Goal: Task Accomplishment & Management: Use online tool/utility

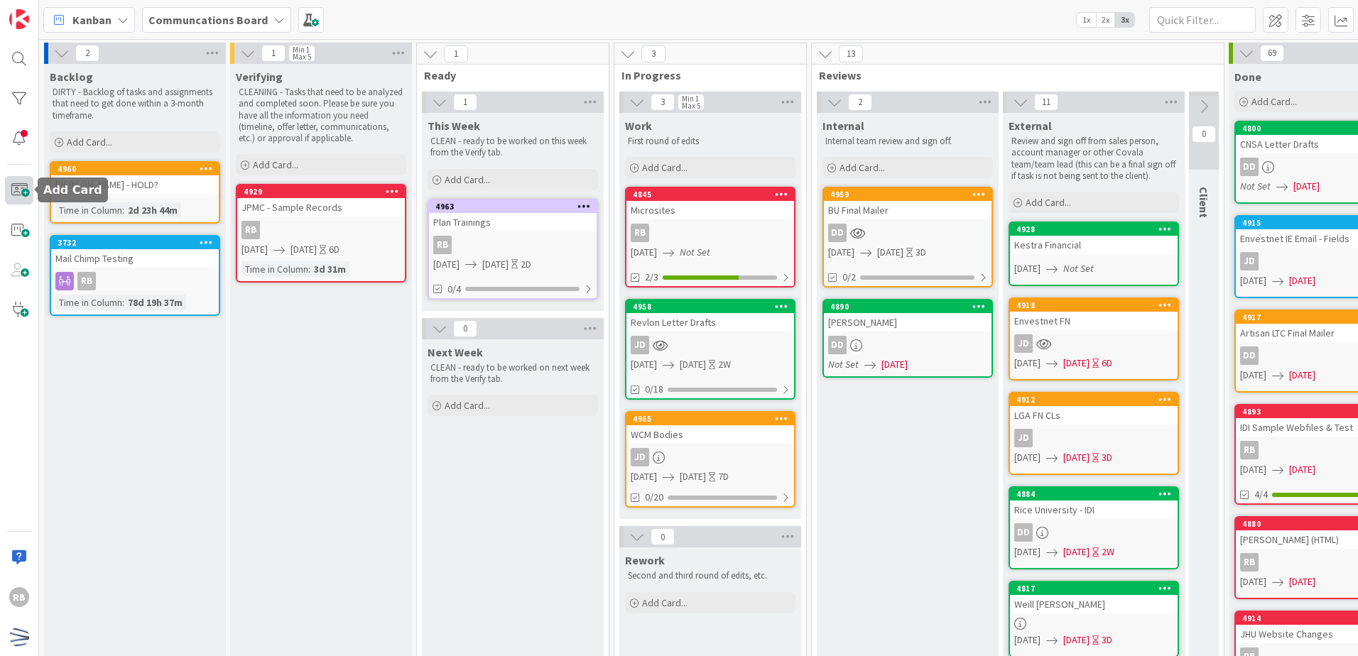
click at [21, 189] on span at bounding box center [19, 190] width 28 height 28
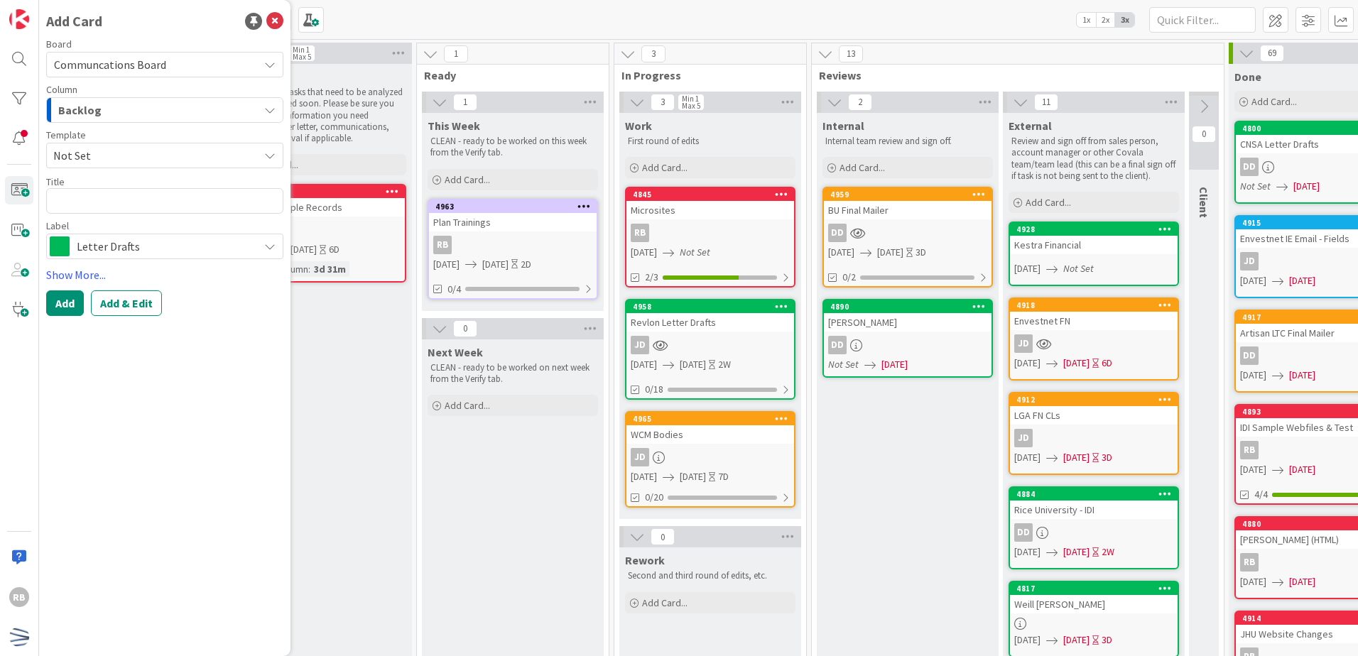
click at [206, 109] on div "Backlog" at bounding box center [157, 110] width 204 height 23
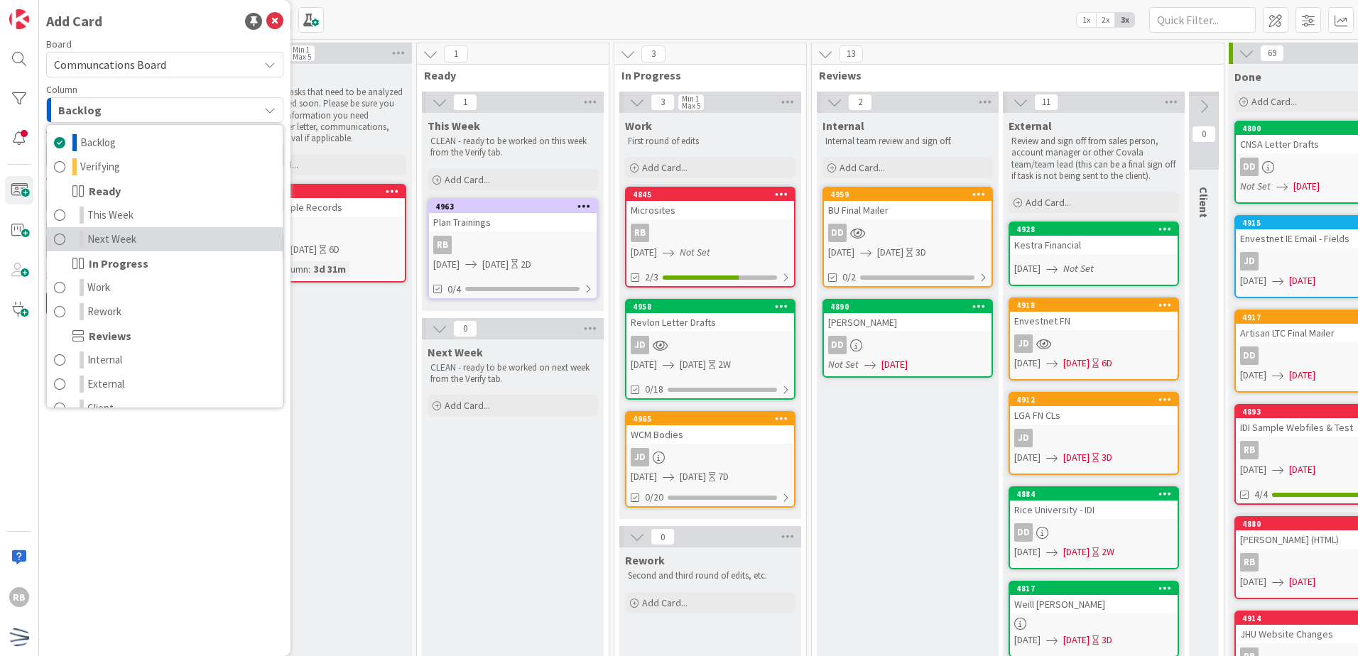
click at [162, 236] on link "Next Week" at bounding box center [165, 239] width 236 height 24
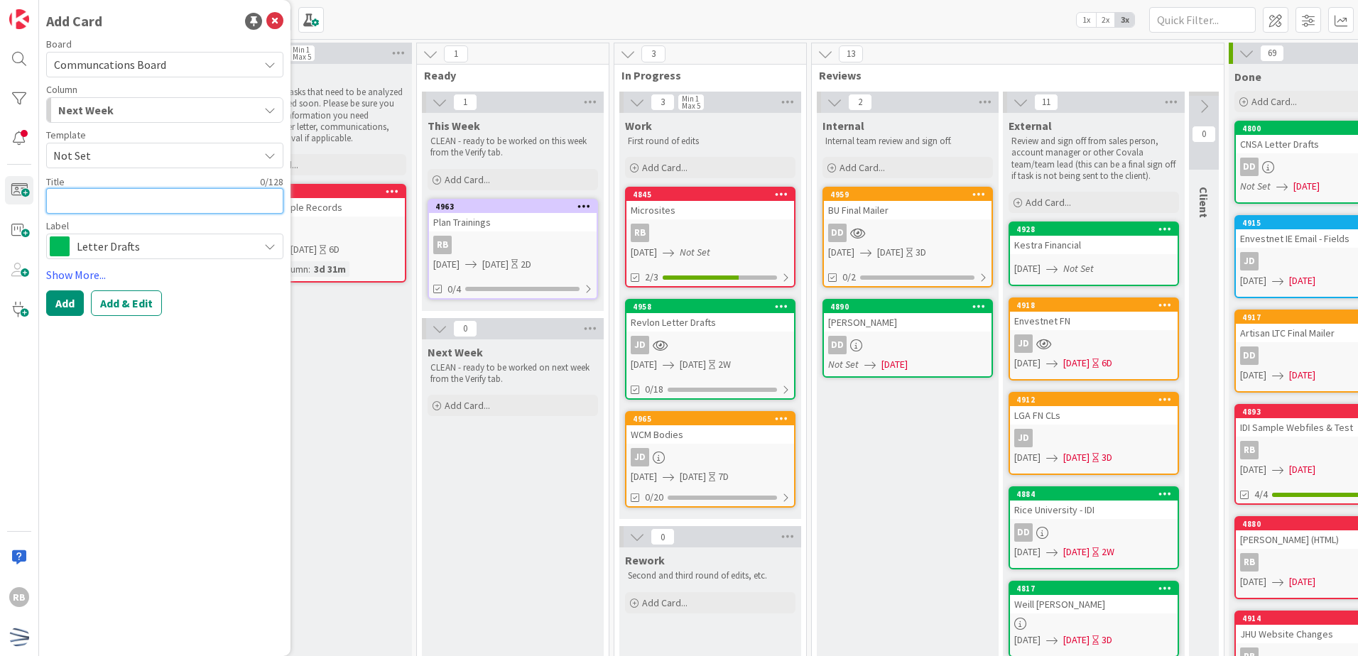
click at [166, 205] on textarea at bounding box center [164, 201] width 237 height 26
type textarea "x"
type textarea "U"
type textarea "x"
type textarea "UL"
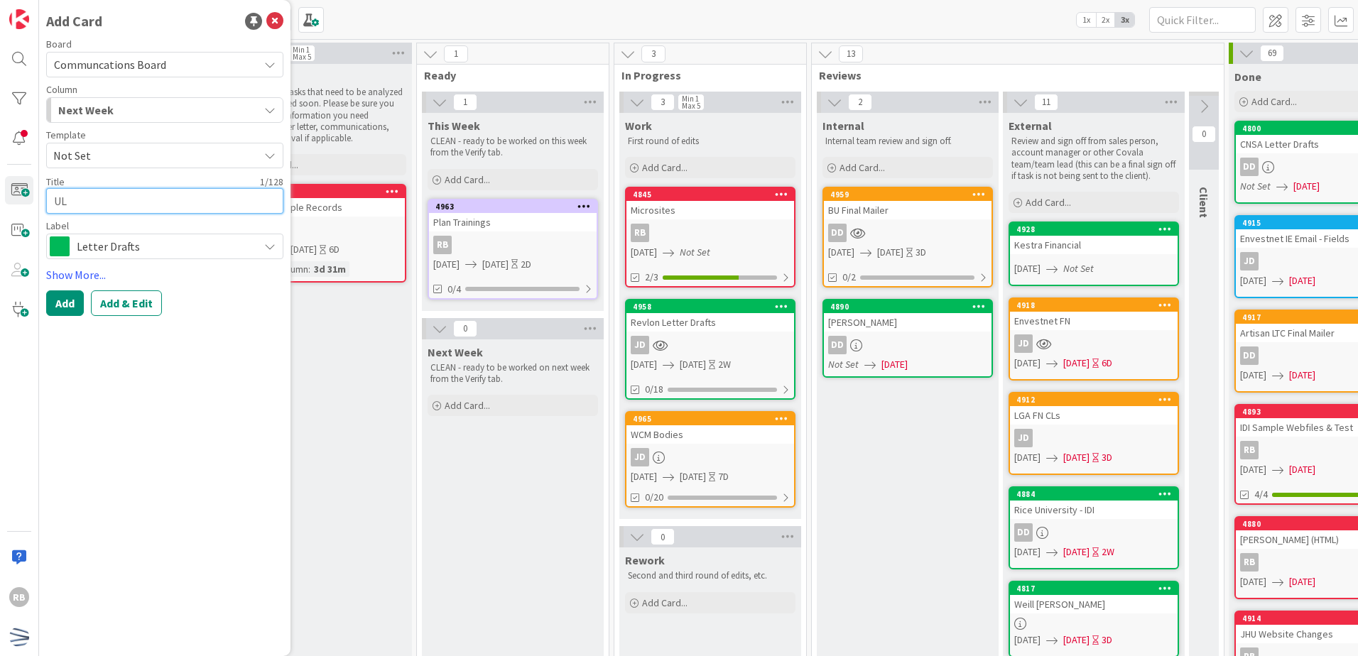
type textarea "x"
type textarea "ULP"
type textarea "x"
type textarea "ULP"
type textarea "x"
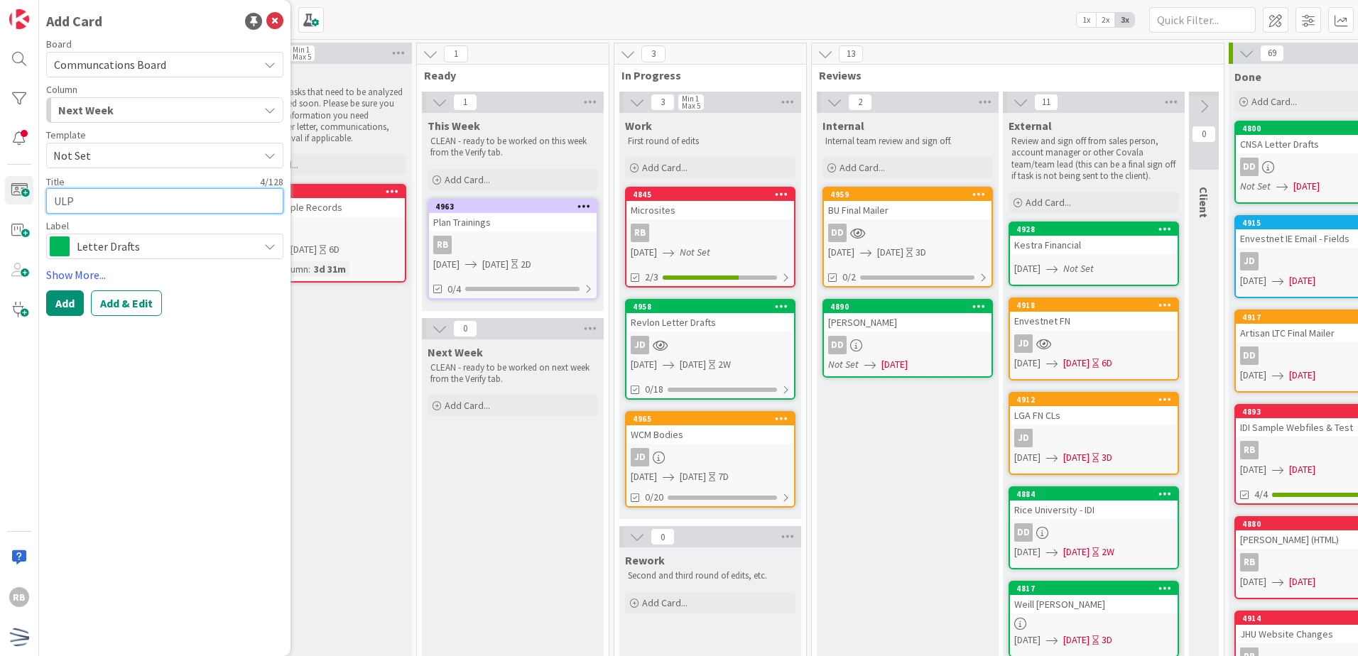
type textarea "ULP B"
type textarea "x"
type textarea "ULP Bo"
type textarea "x"
type textarea "ULP Bod"
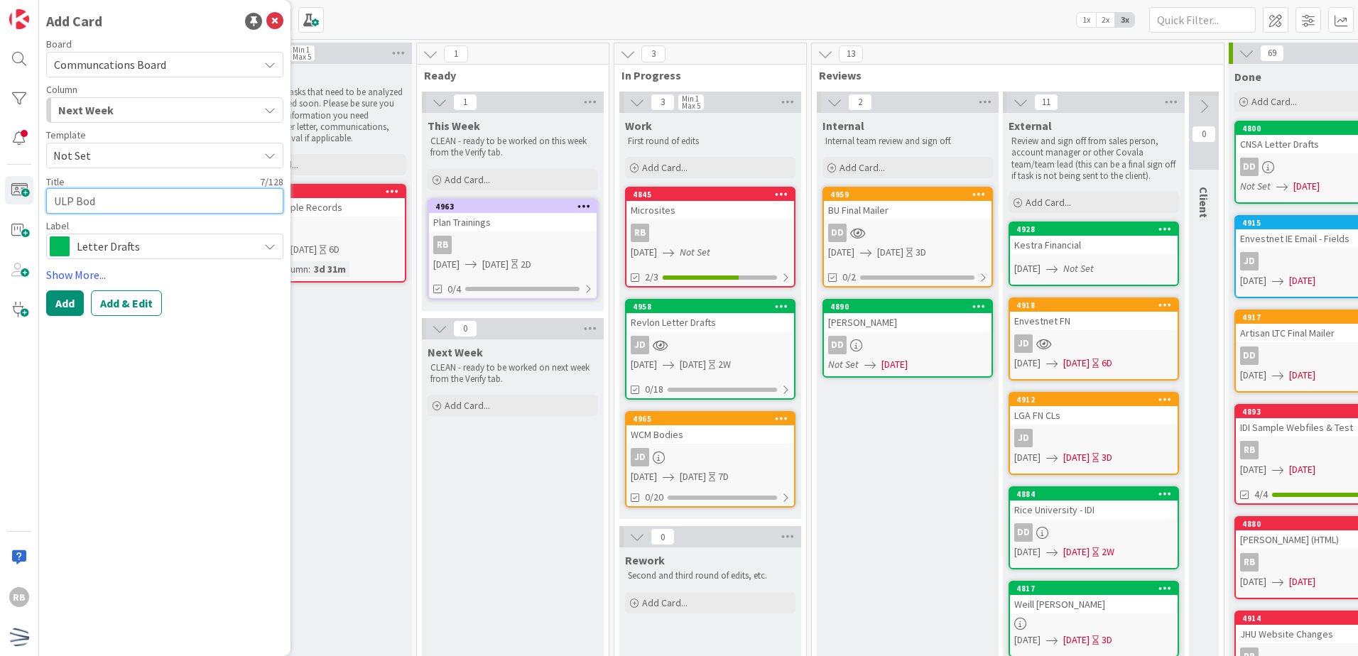
type textarea "x"
type textarea "ULP Bodi"
type textarea "x"
type textarea "ULP Bodie"
type textarea "x"
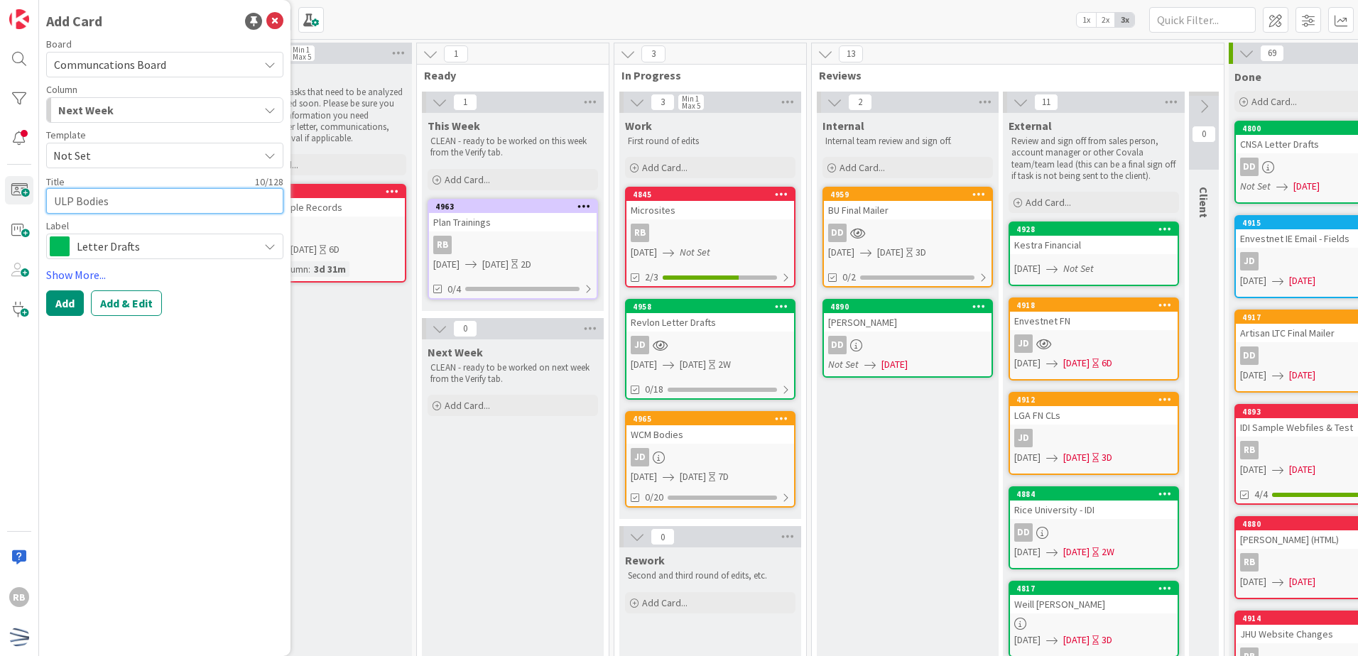
type textarea "ULP Bodies"
click at [169, 156] on span "Not Set" at bounding box center [150, 155] width 195 height 18
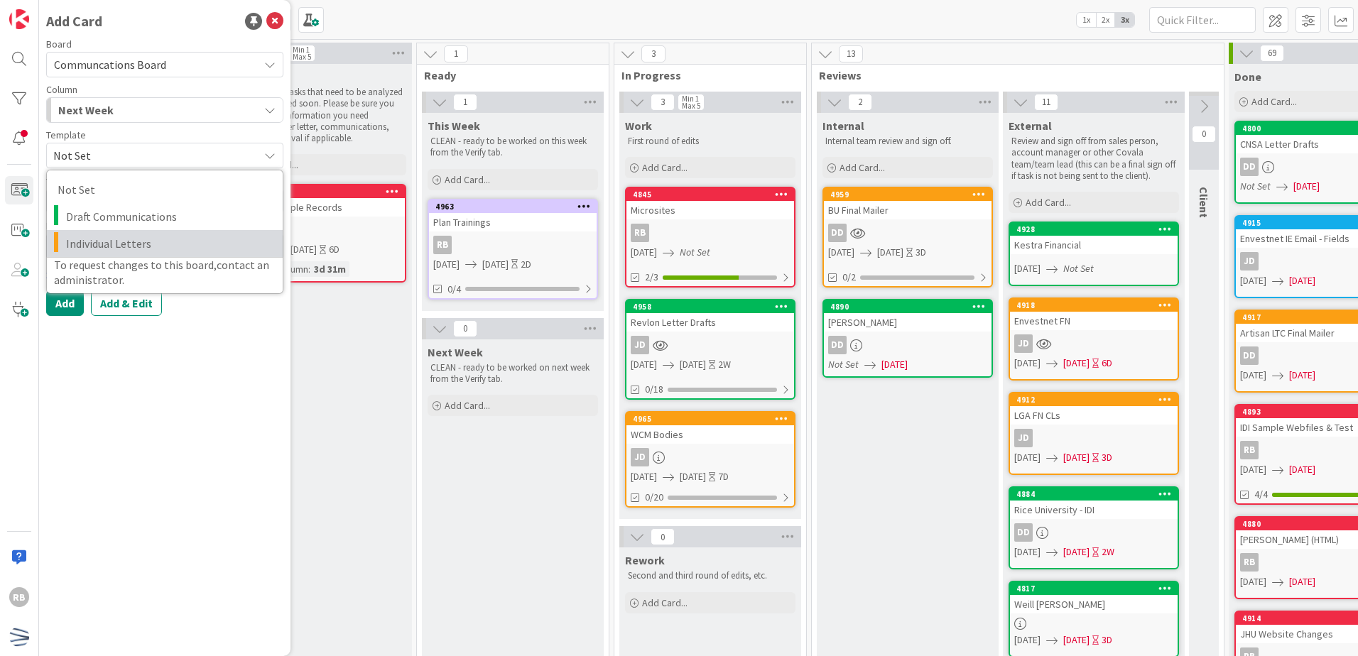
click at [146, 236] on span "Individual Letters" at bounding box center [169, 243] width 206 height 18
type textarea "x"
type textarea "Individual Letters"
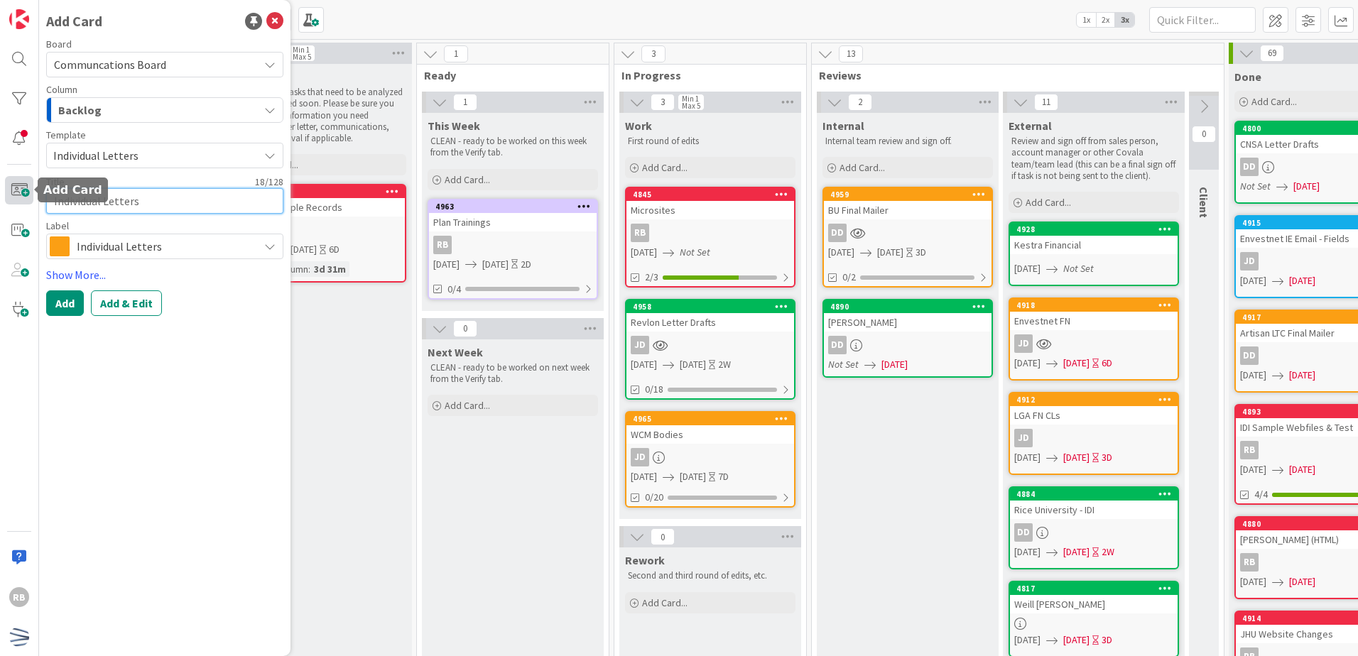
drag, startPoint x: 157, startPoint y: 201, endPoint x: 31, endPoint y: 202, distance: 125.7
click at [31, 202] on div "RB Add Card Board Communcations Board Column Backlog Backlog Verifying Ready Th…" at bounding box center [19, 328] width 39 height 656
type textarea "x"
type textarea "U"
type textarea "x"
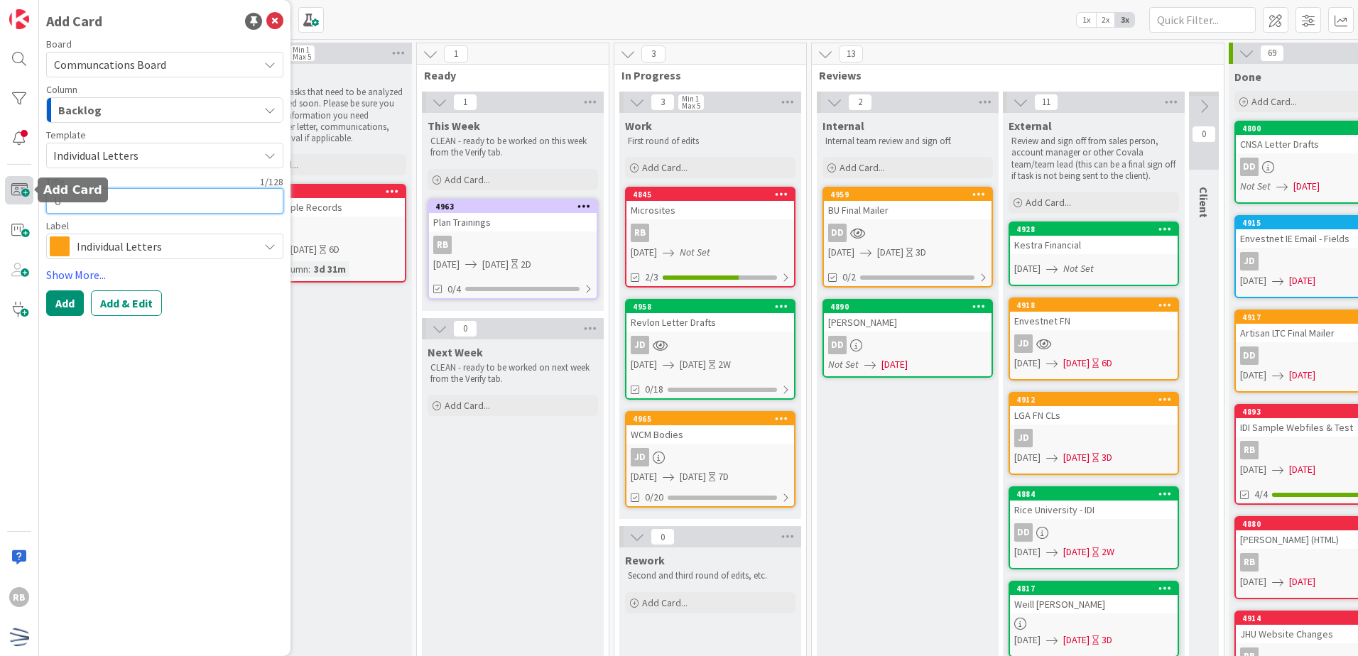
type textarea "UL"
type textarea "x"
type textarea "ULP"
type textarea "x"
type textarea "ULP"
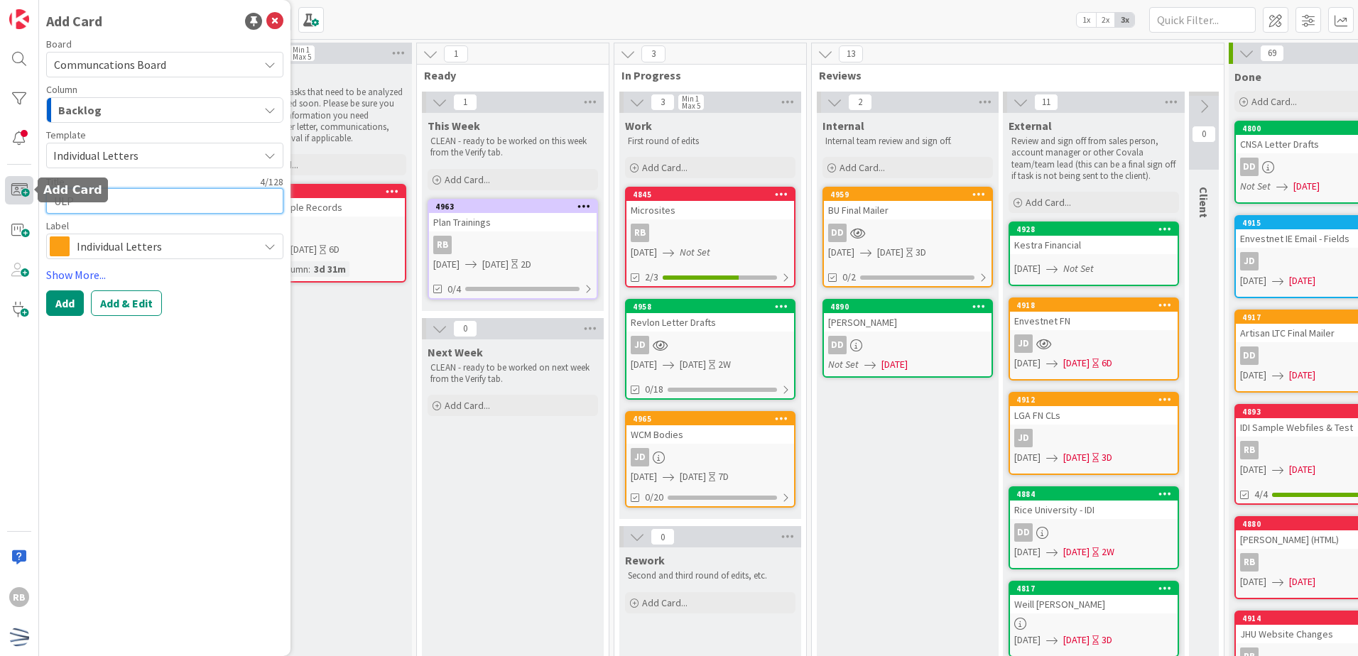
type textarea "x"
type textarea "ULP B"
type textarea "x"
type textarea "ULP Bo"
type textarea "x"
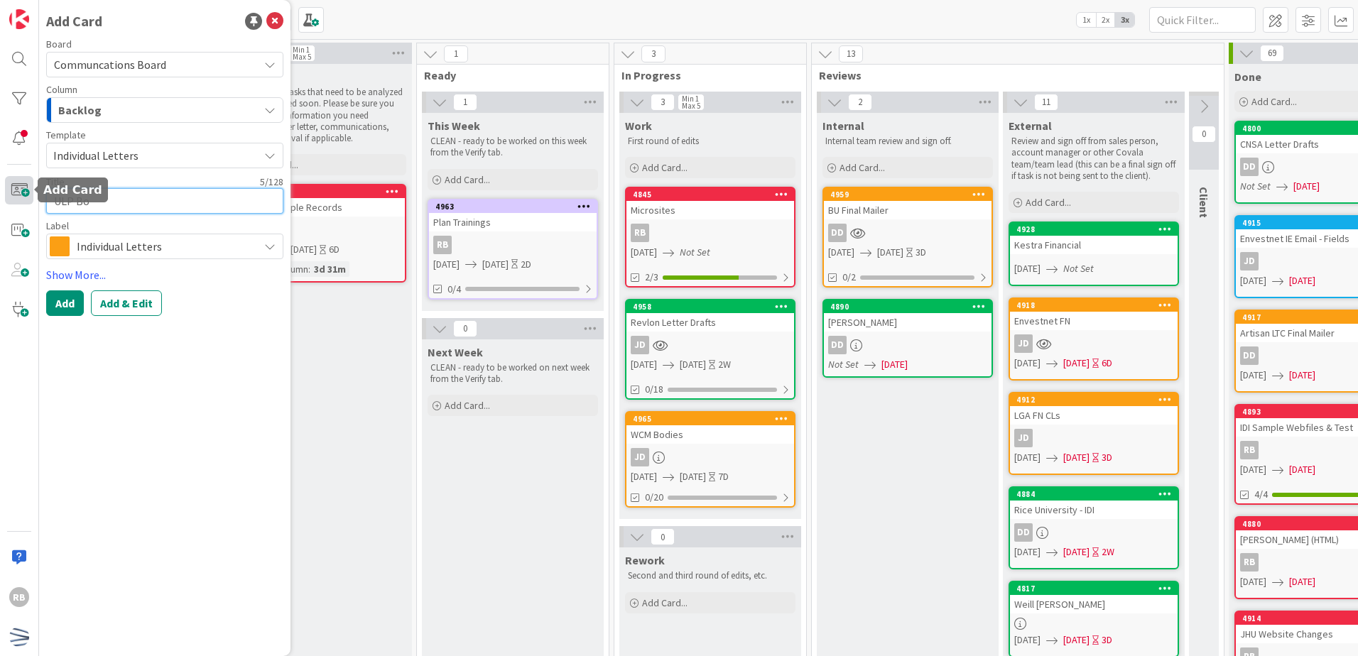
type textarea "ULP Bod"
type textarea "x"
type textarea "ULP Bodi"
type textarea "x"
type textarea "ULP Bodie"
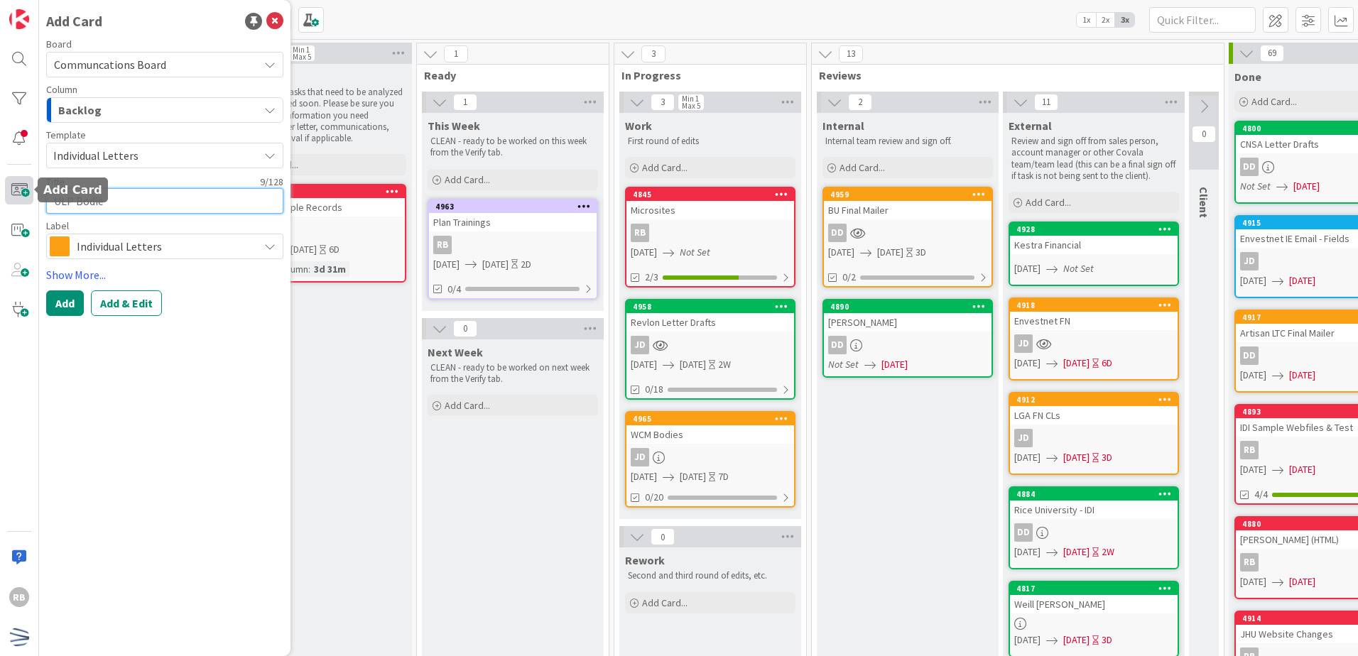
type textarea "x"
type textarea "ULP Bodies"
click at [77, 272] on link "Show More..." at bounding box center [164, 274] width 237 height 17
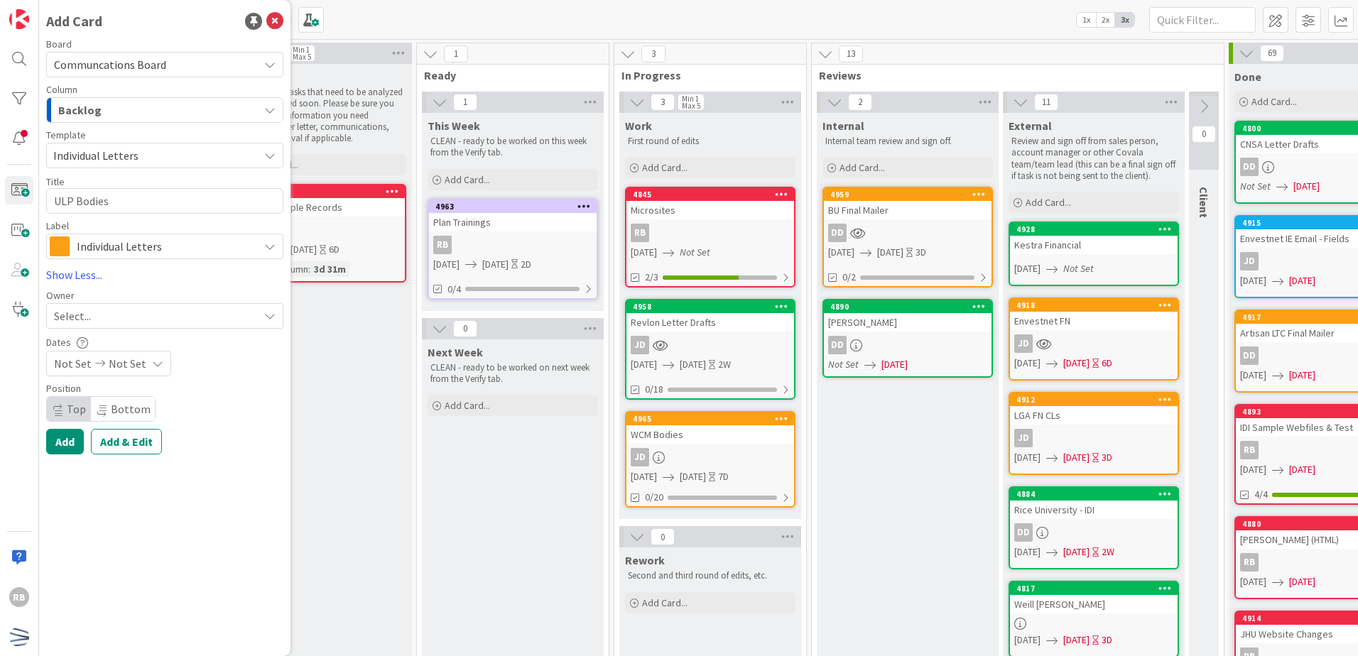
click at [115, 319] on div "Select..." at bounding box center [156, 315] width 205 height 17
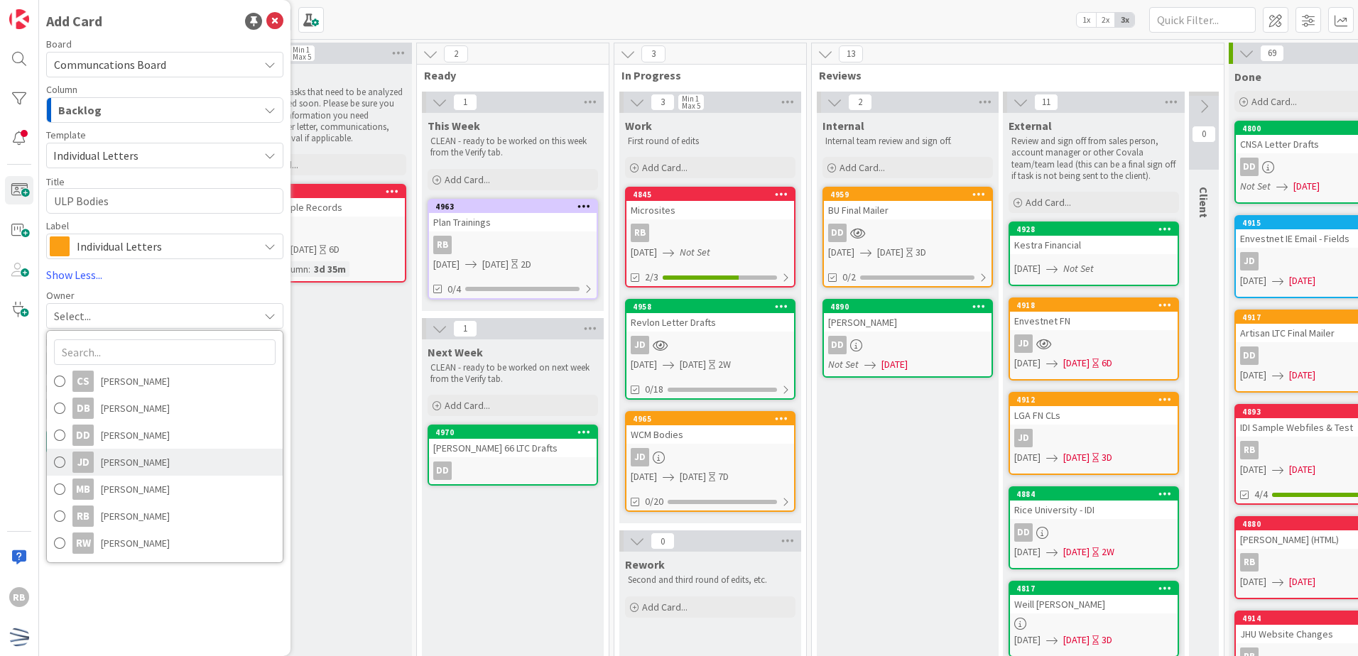
click at [116, 465] on span "[PERSON_NAME]" at bounding box center [135, 462] width 69 height 21
type textarea "x"
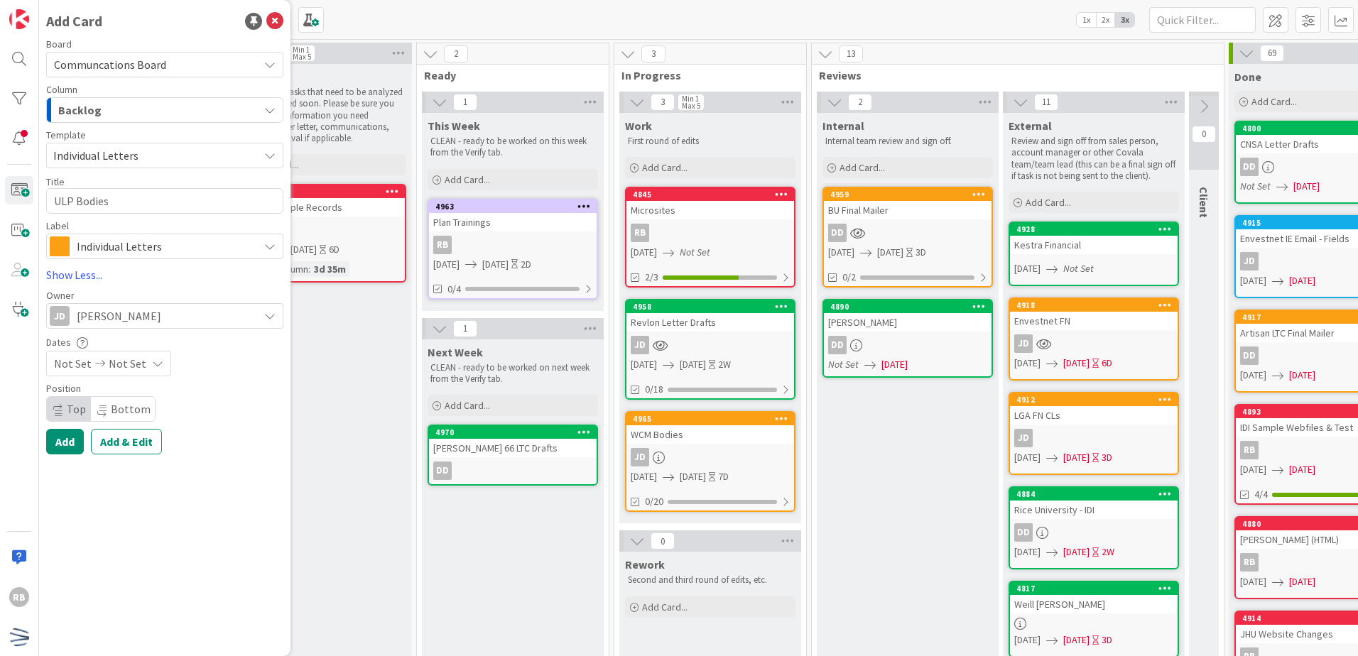
click at [87, 365] on span "Not Set" at bounding box center [73, 363] width 38 height 17
click at [214, 514] on td "15" at bounding box center [215, 514] width 28 height 27
type input "[DATE]"
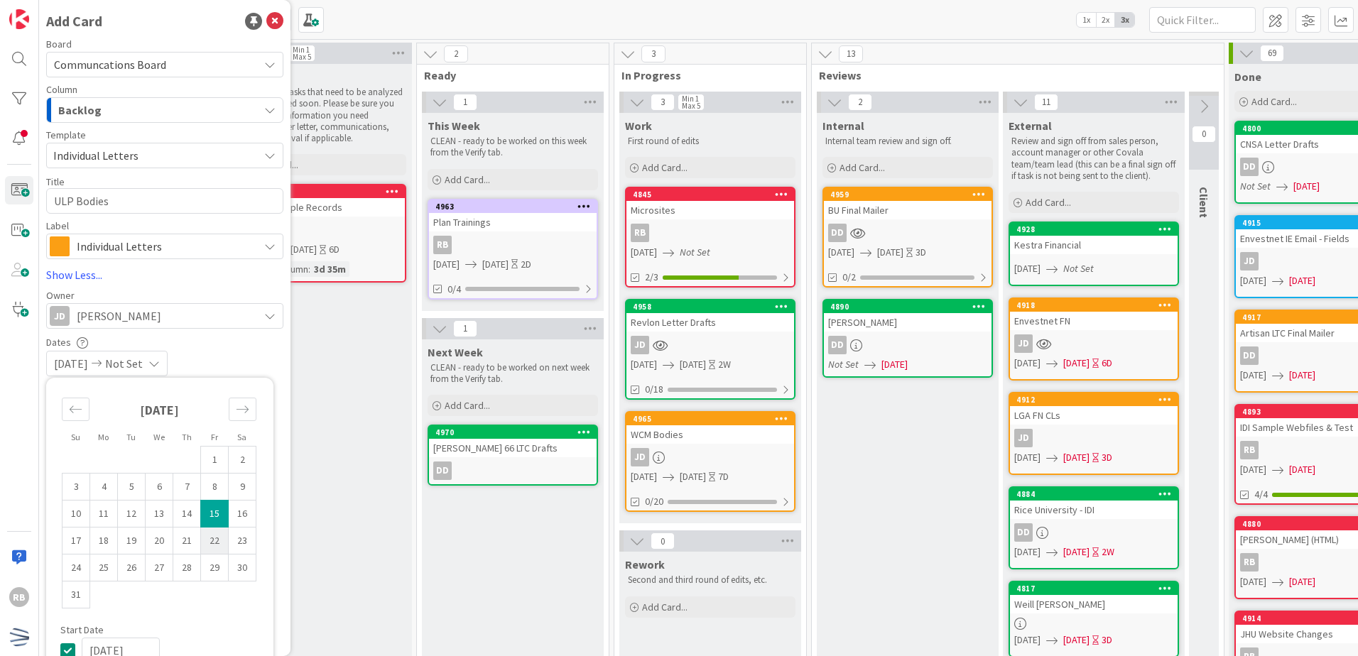
type textarea "x"
click at [216, 538] on td "22" at bounding box center [215, 541] width 28 height 27
type input "[DATE]"
click at [215, 597] on td "Calendar" at bounding box center [215, 595] width 28 height 27
click at [259, 364] on div "[DATE] [DATE]" at bounding box center [164, 364] width 237 height 26
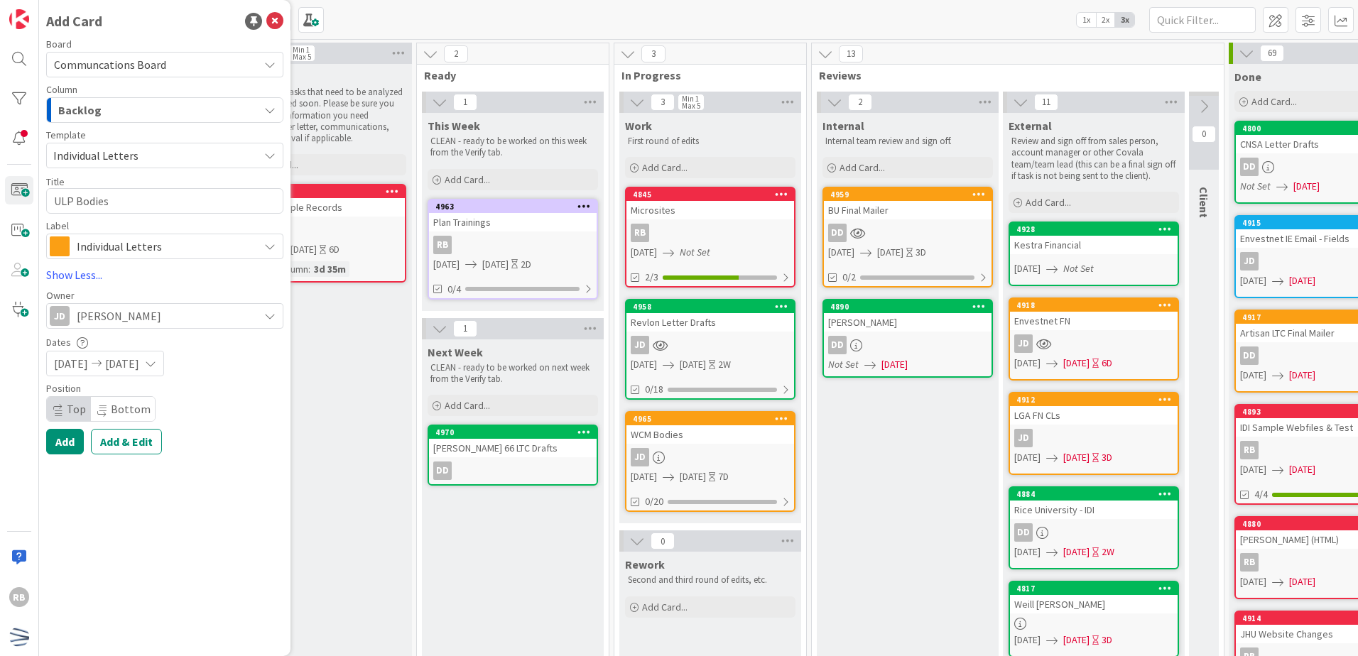
click at [142, 116] on div "Backlog" at bounding box center [157, 110] width 204 height 23
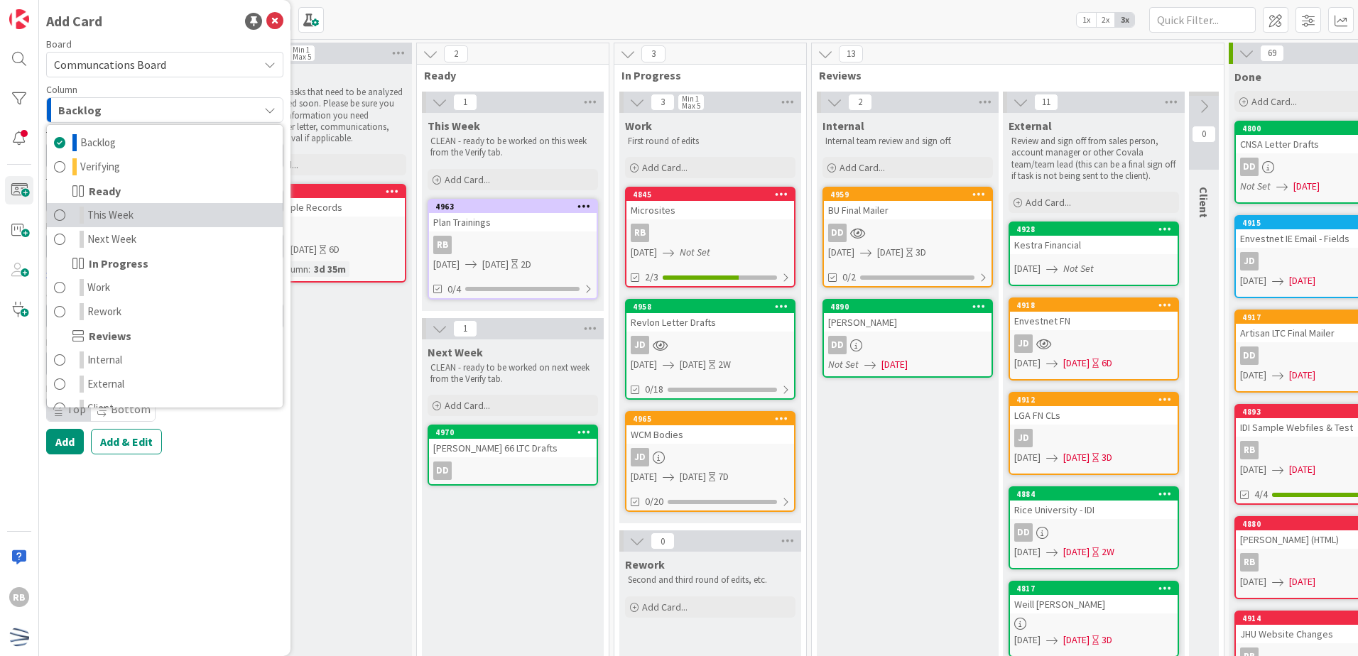
click at [122, 221] on span "This Week" at bounding box center [110, 215] width 46 height 17
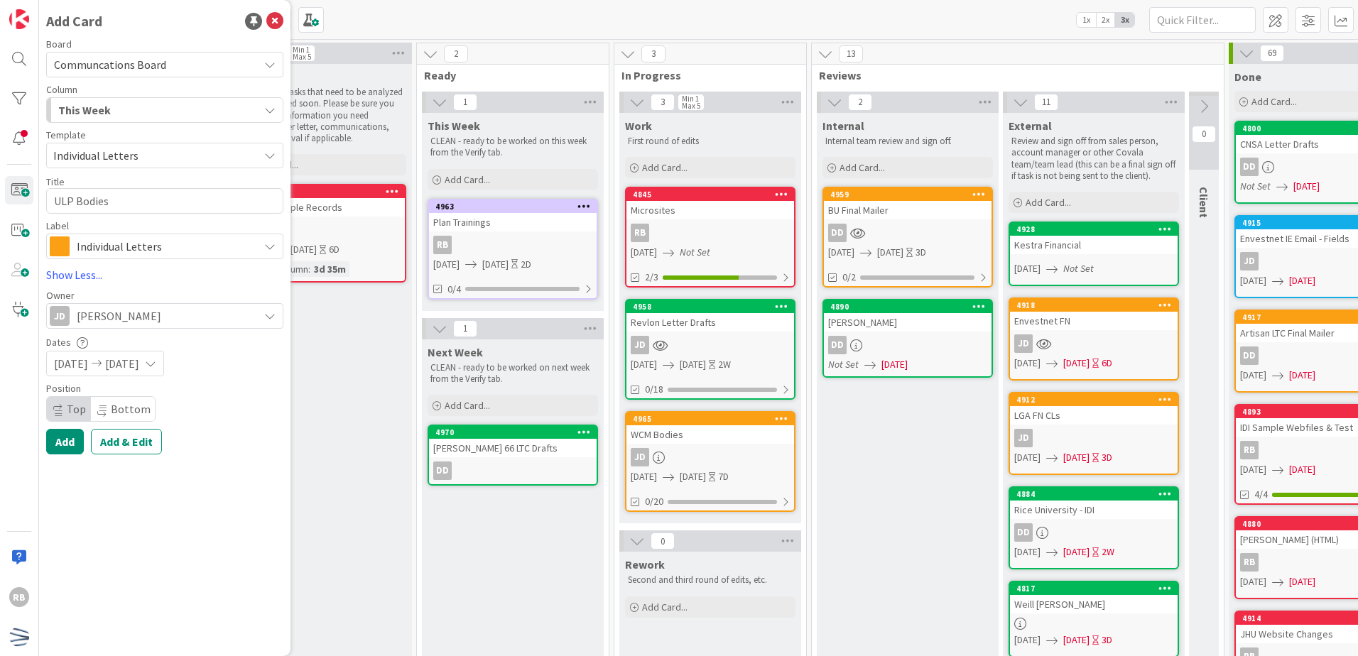
click at [144, 104] on div "This Week" at bounding box center [157, 110] width 204 height 23
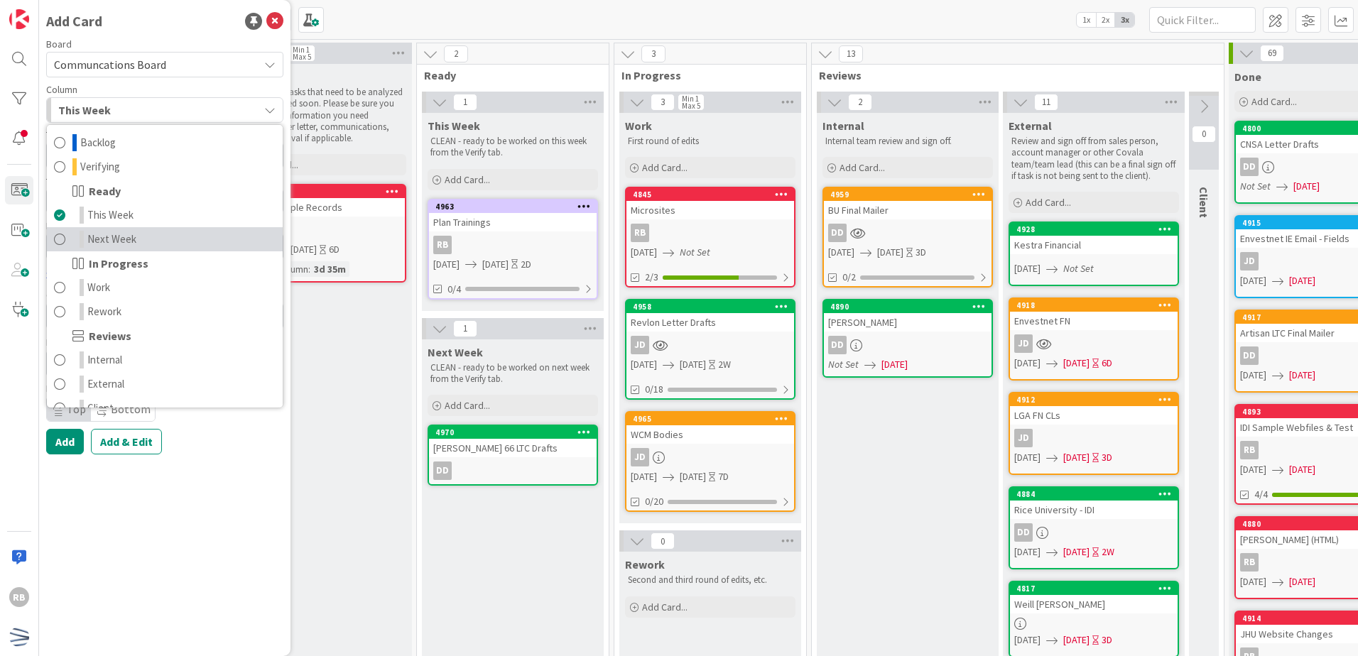
click at [141, 241] on link "Next Week" at bounding box center [165, 239] width 236 height 24
type textarea "x"
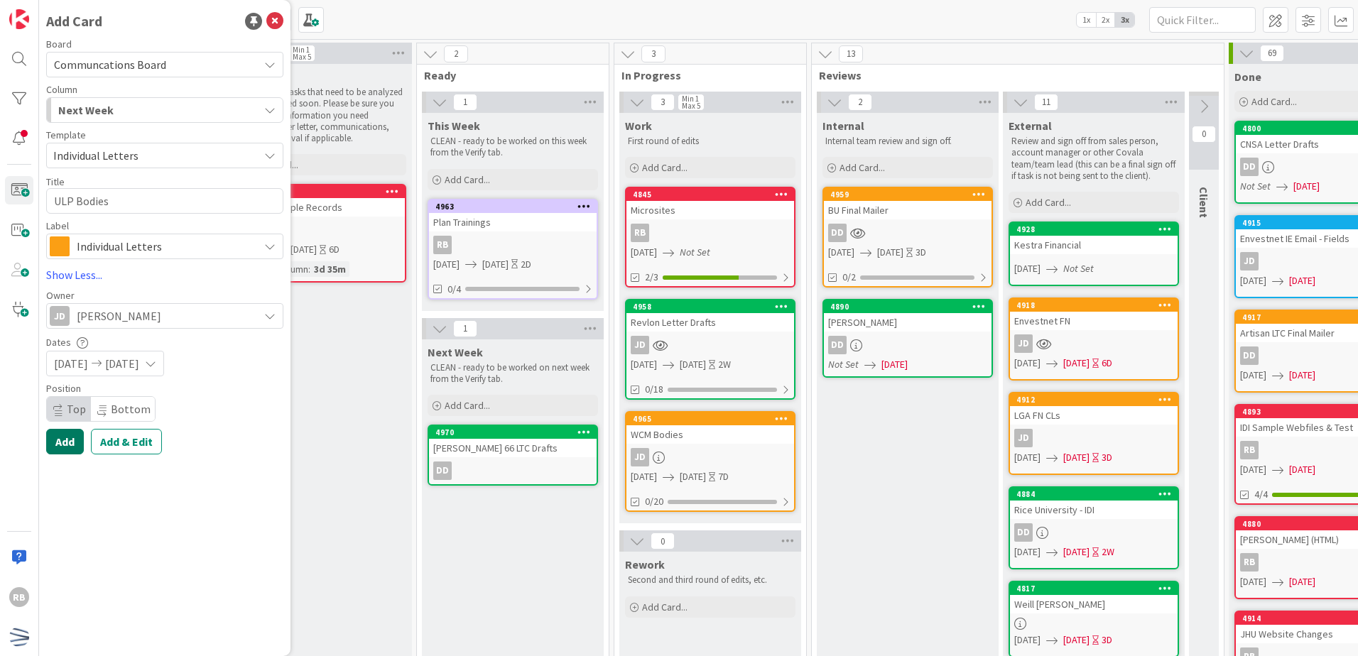
click at [70, 445] on button "Add" at bounding box center [65, 442] width 38 height 26
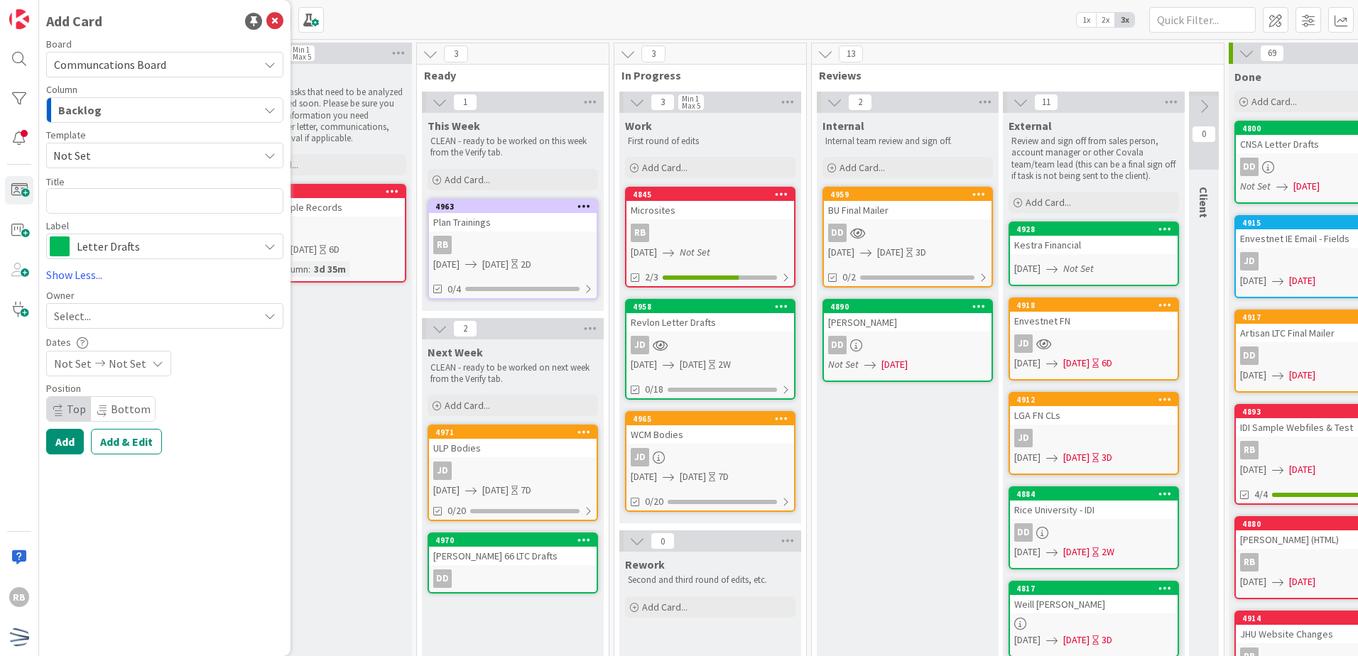
click at [153, 113] on div "Backlog" at bounding box center [157, 110] width 204 height 23
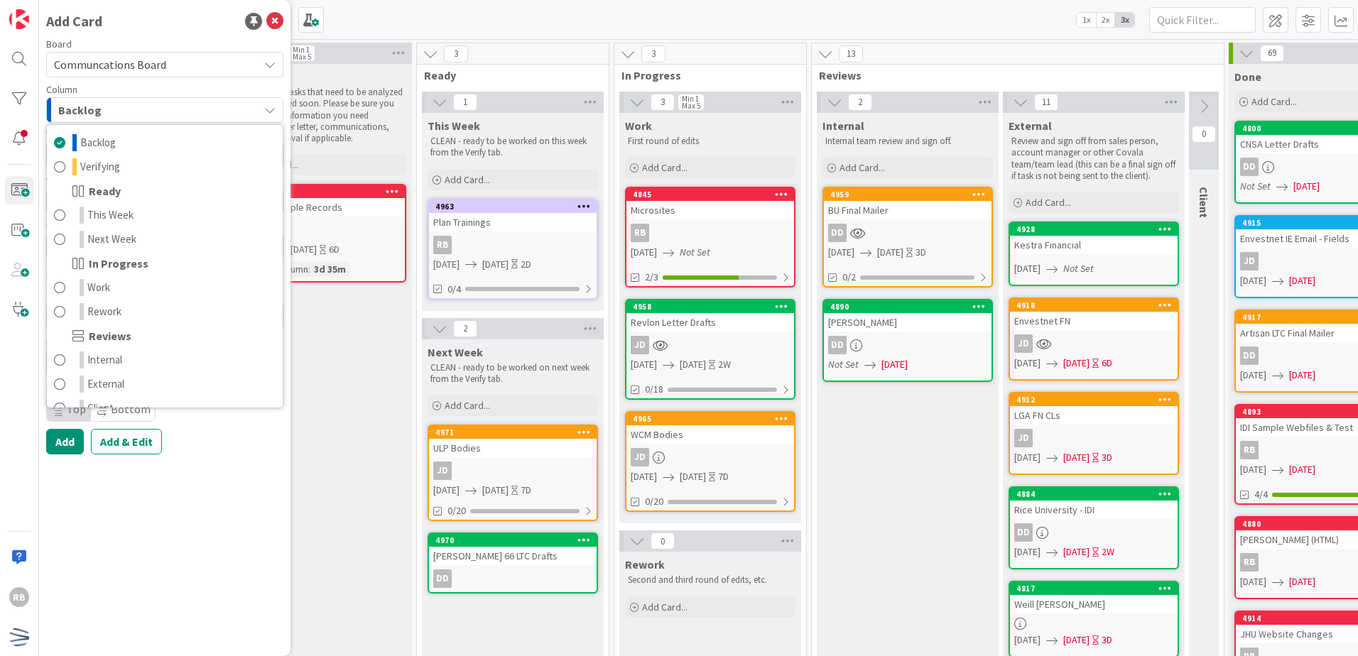
click at [186, 491] on div "Add Card Board Communcations Board Column Backlog Backlog Verifying Ready This …" at bounding box center [164, 328] width 251 height 656
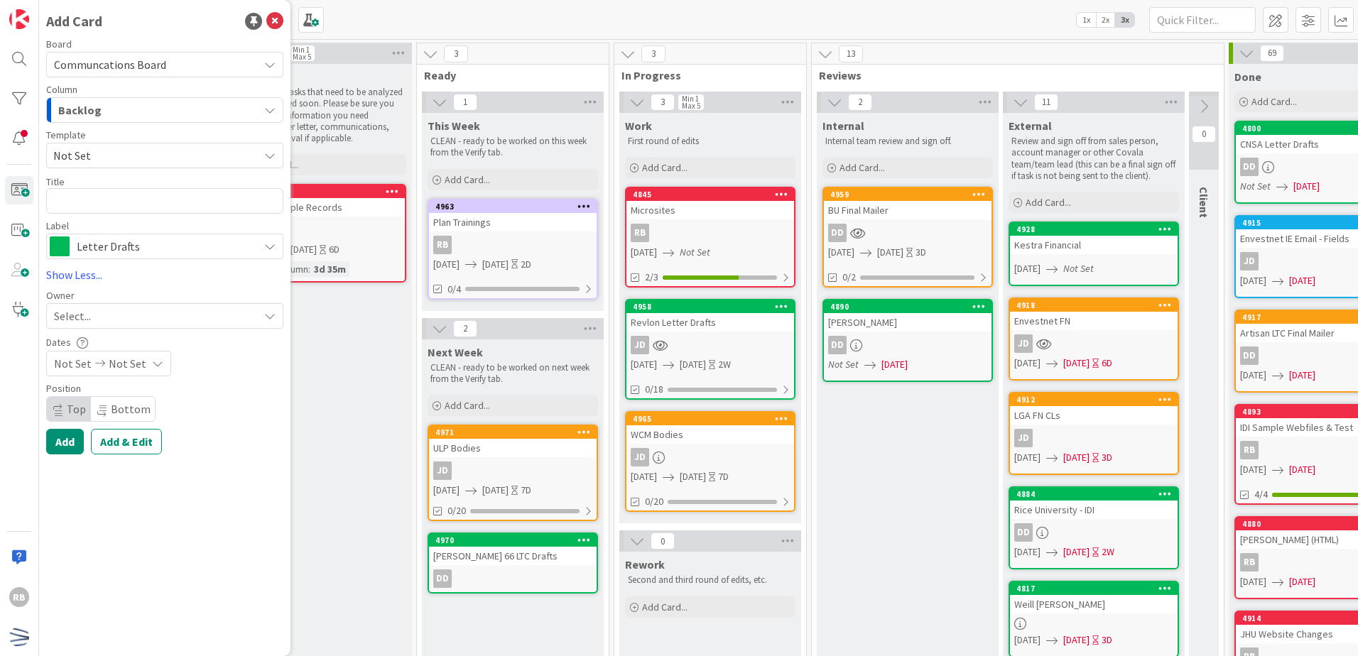
click at [164, 157] on span "Not Set" at bounding box center [150, 155] width 195 height 18
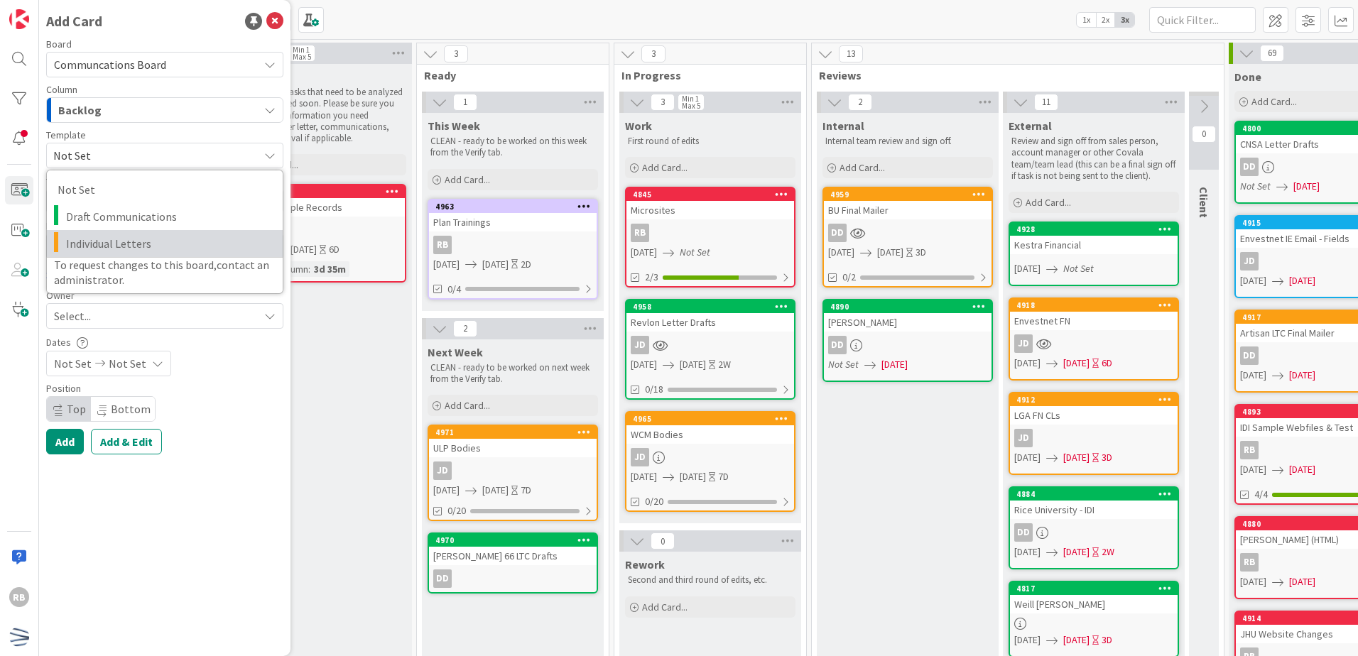
click at [147, 241] on span "Individual Letters" at bounding box center [169, 243] width 206 height 18
type textarea "x"
type textarea "Individual Letters"
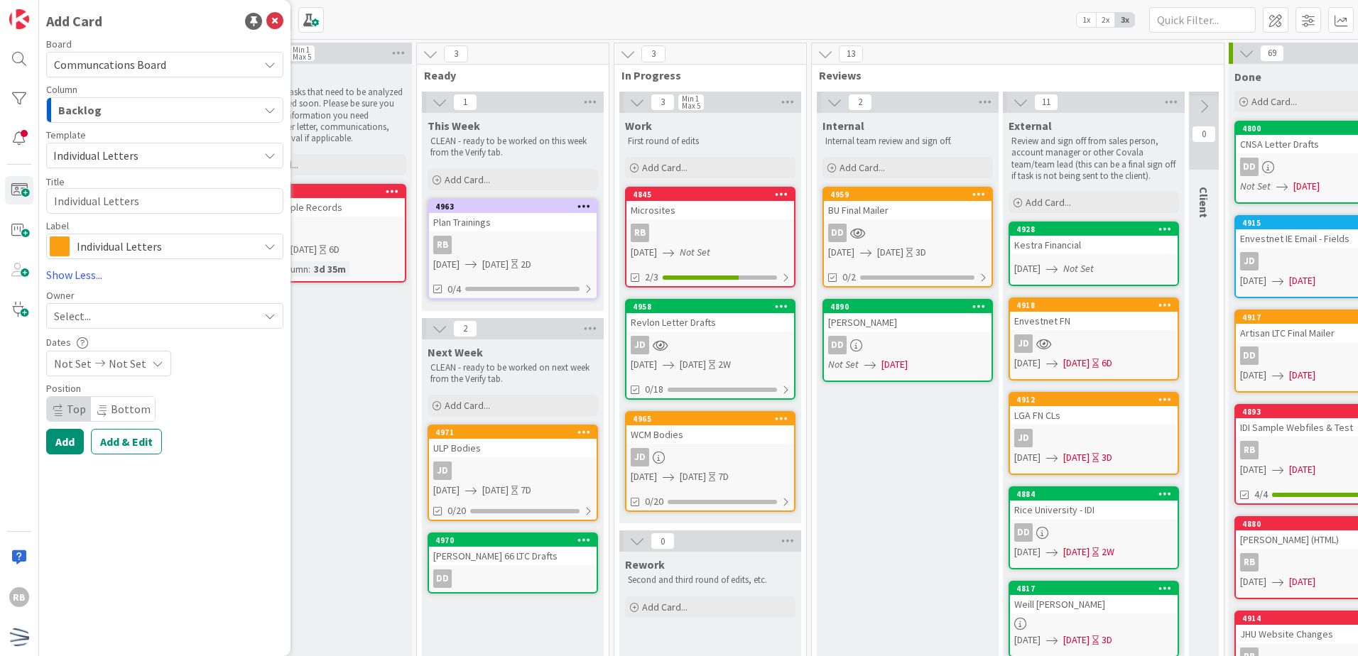
click at [141, 116] on div "Backlog" at bounding box center [157, 110] width 204 height 23
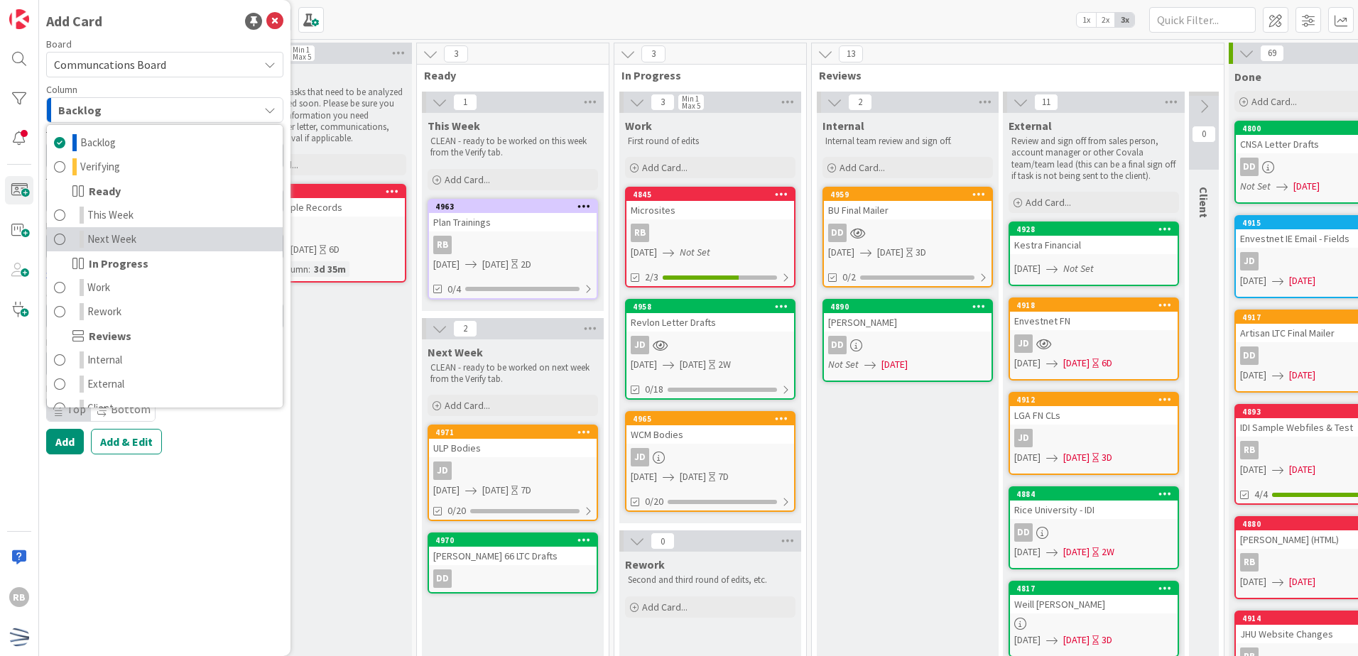
click at [119, 239] on span "Next Week" at bounding box center [111, 239] width 49 height 17
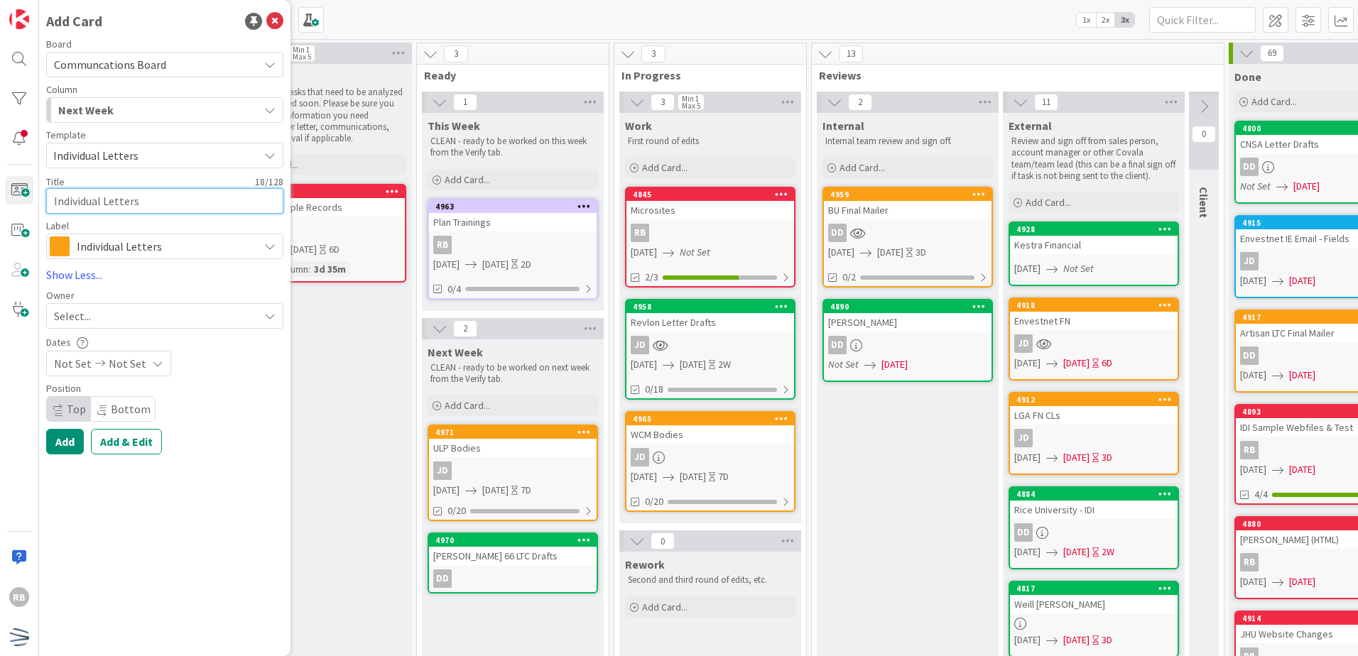
click at [149, 201] on textarea "Individual Letters" at bounding box center [164, 201] width 237 height 26
drag, startPoint x: 149, startPoint y: 201, endPoint x: -3, endPoint y: 200, distance: 152.0
click at [0, 200] on html "RB Add Card Board Communcations Board Column Next Week Backlog Verifying Ready …" at bounding box center [679, 328] width 1358 height 656
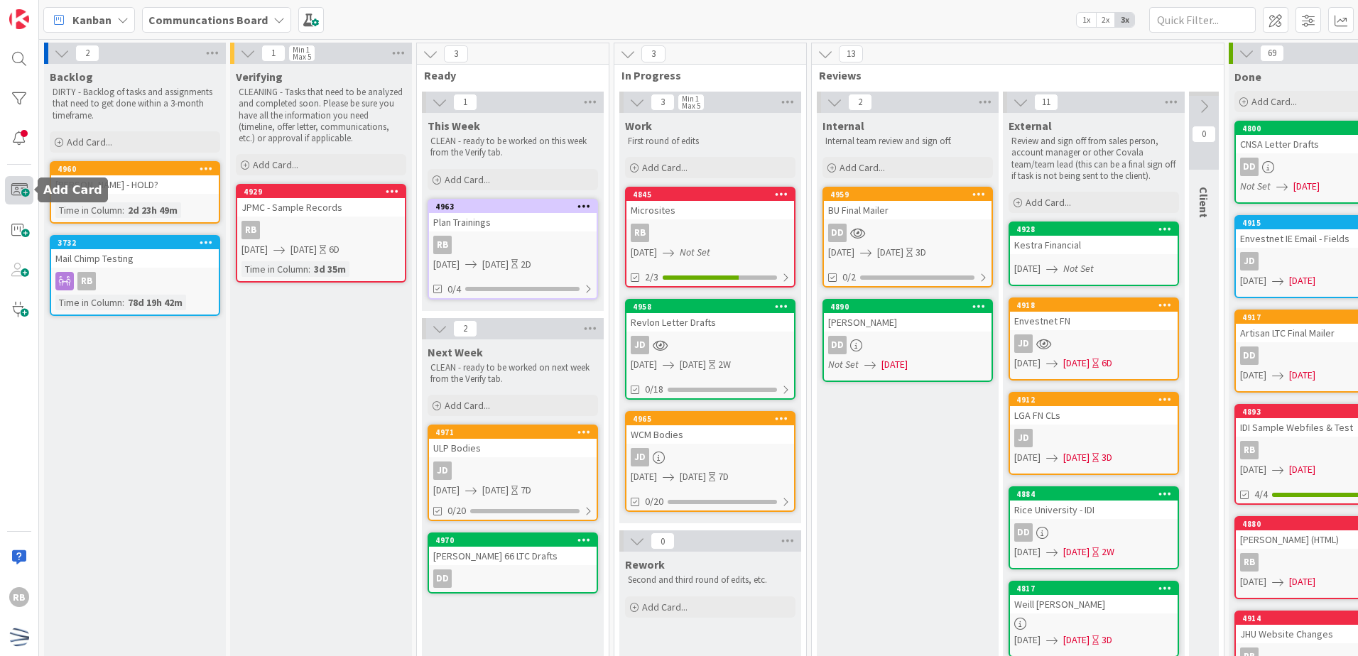
click at [21, 183] on span at bounding box center [19, 190] width 28 height 28
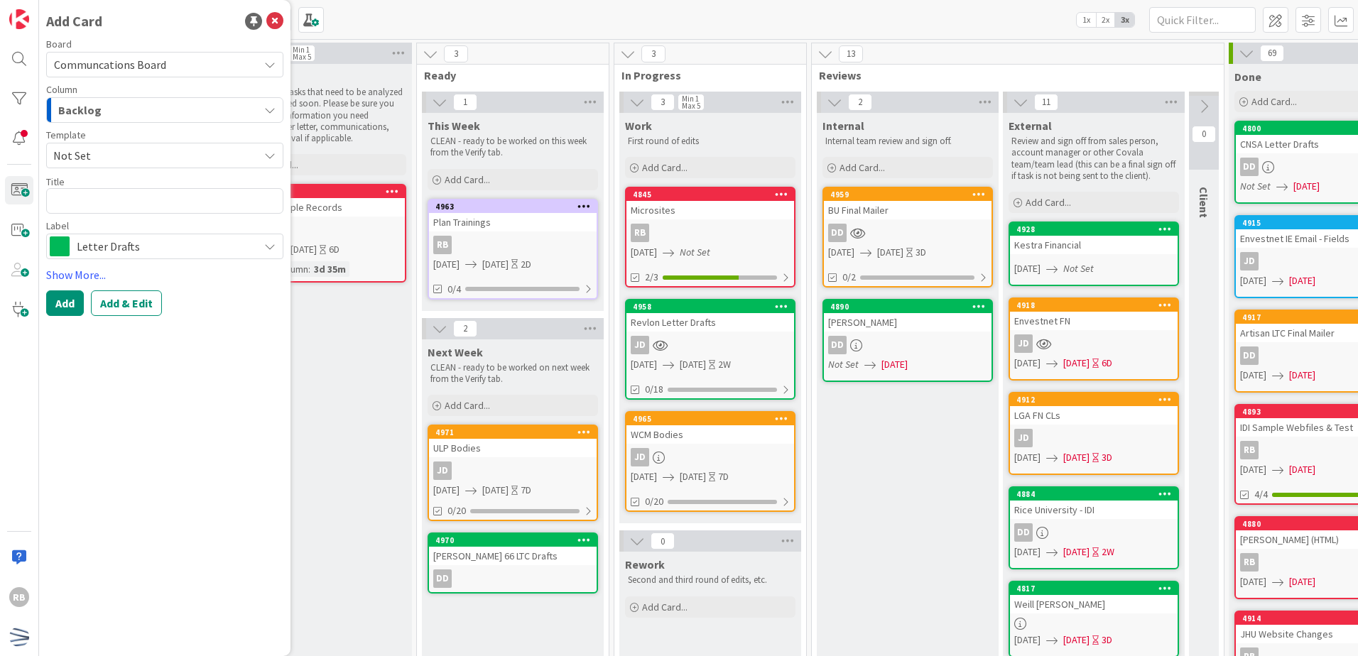
click at [110, 156] on span "Not Set" at bounding box center [150, 155] width 195 height 18
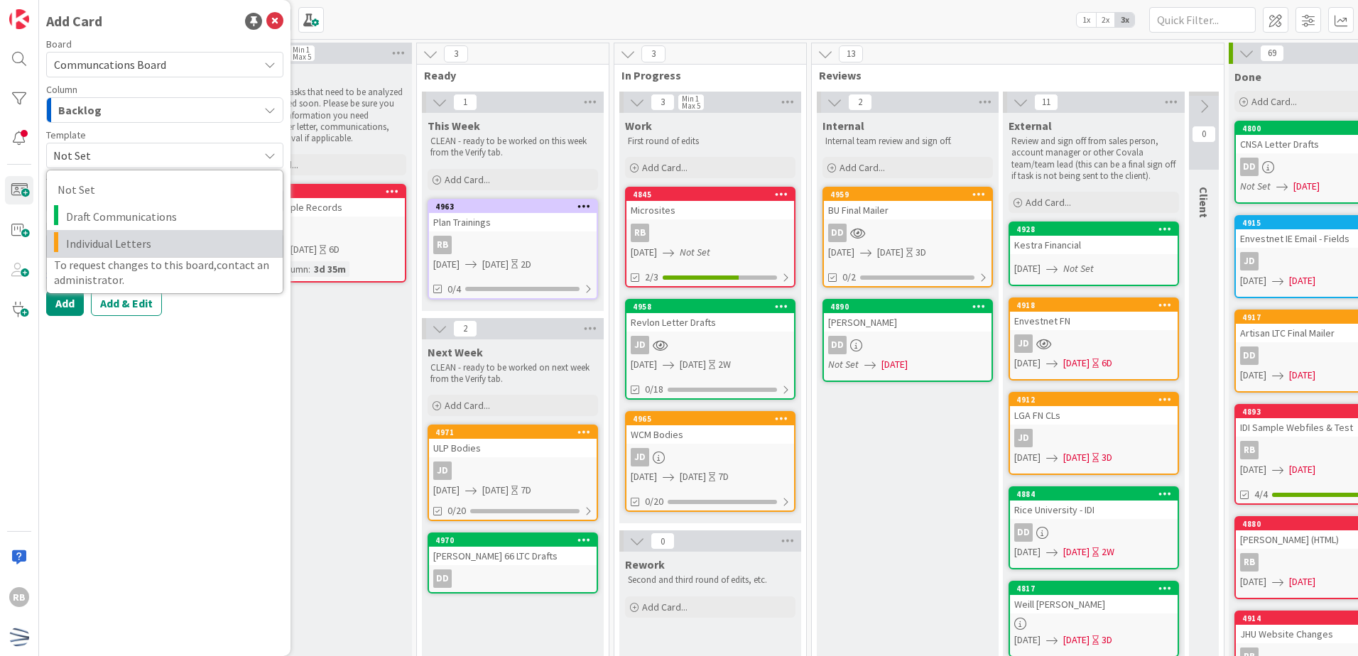
click at [104, 245] on span "Individual Letters" at bounding box center [169, 243] width 206 height 18
type textarea "x"
type textarea "Individual Letters"
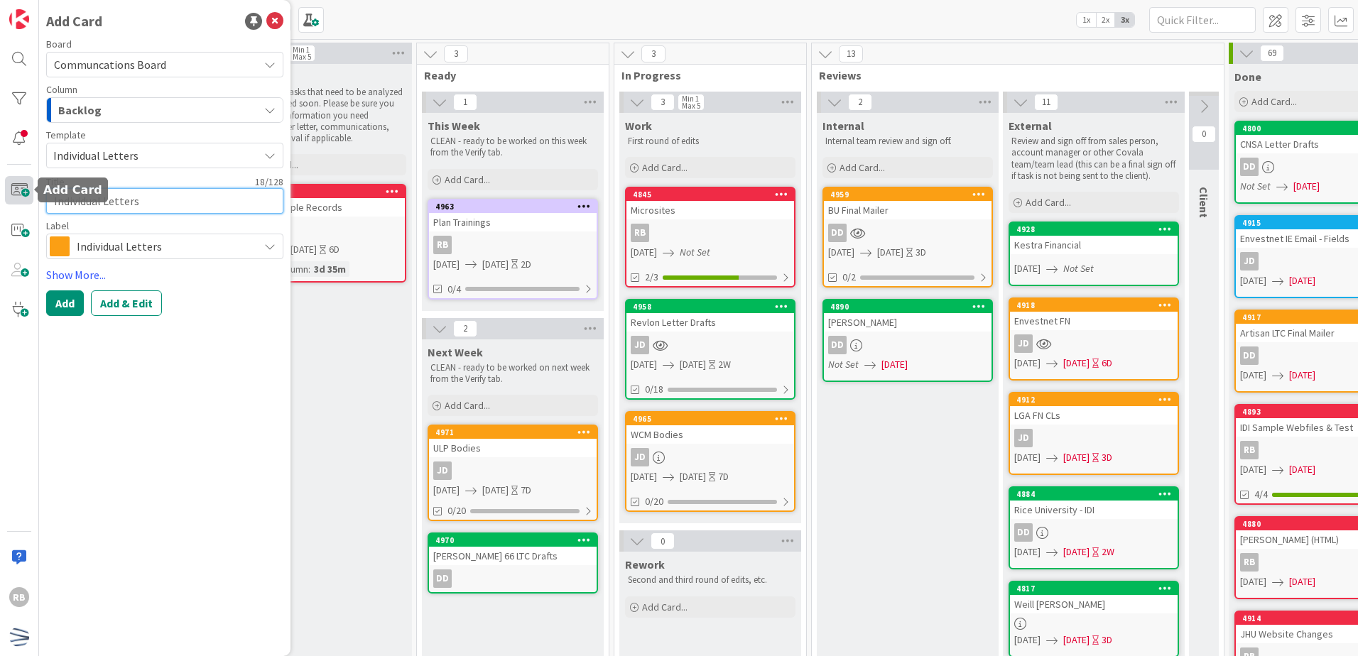
drag, startPoint x: 145, startPoint y: 199, endPoint x: 17, endPoint y: 192, distance: 128.0
click at [17, 192] on div "RB Add Card Board Communcations Board Column Backlog Template Individual Letter…" at bounding box center [19, 328] width 39 height 656
type textarea "x"
type textarea "R"
type textarea "x"
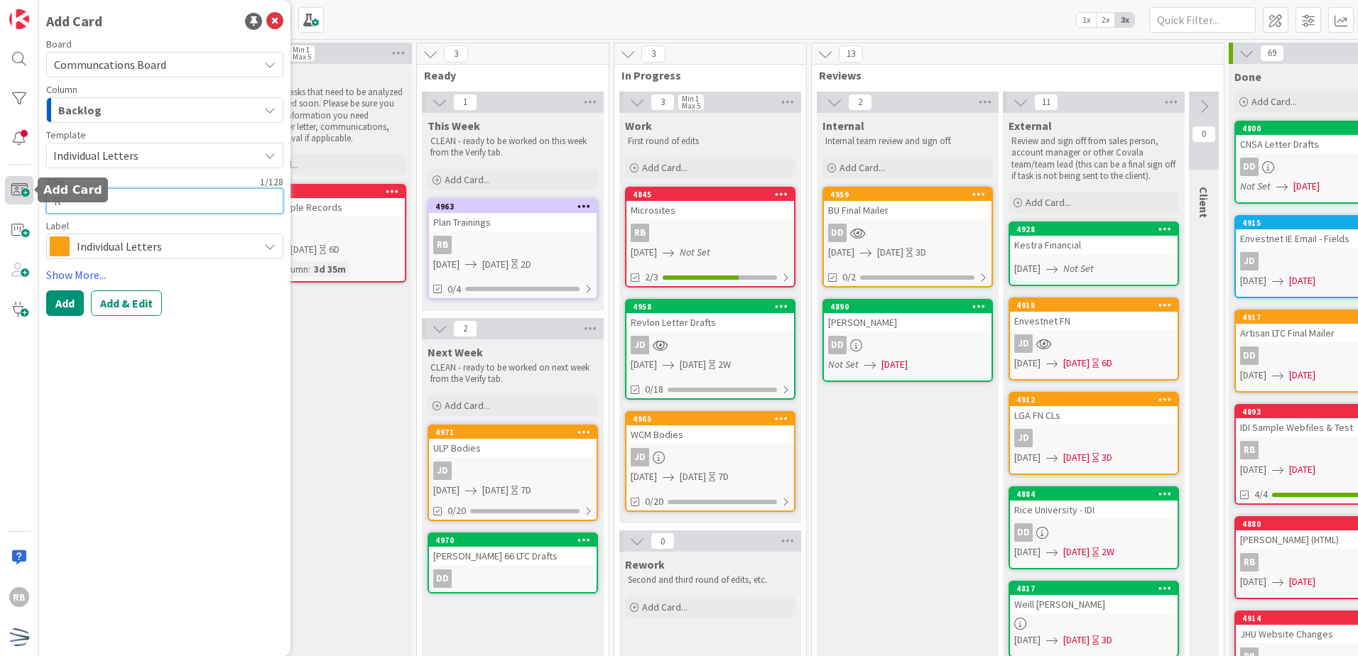
type textarea "Ri"
type textarea "x"
type textarea "Ric"
type textarea "x"
type textarea "Rice"
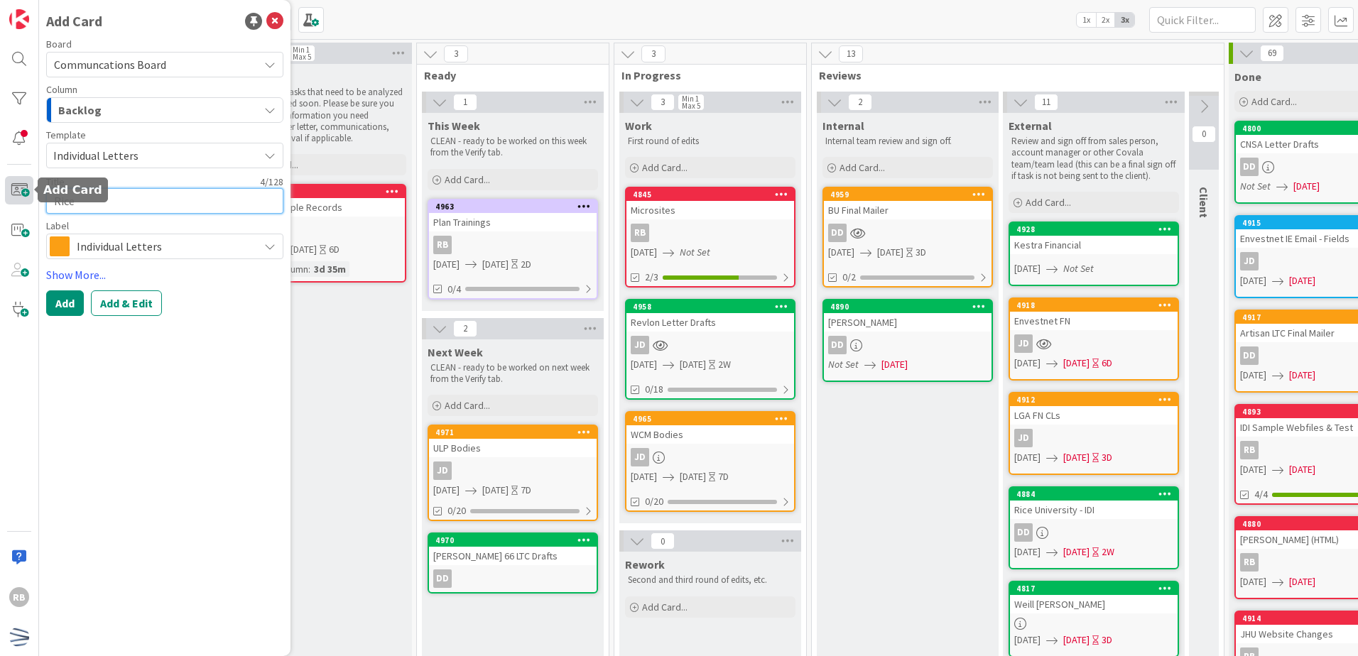
type textarea "x"
type textarea "Rice"
type textarea "x"
type textarea "Rice B"
type textarea "x"
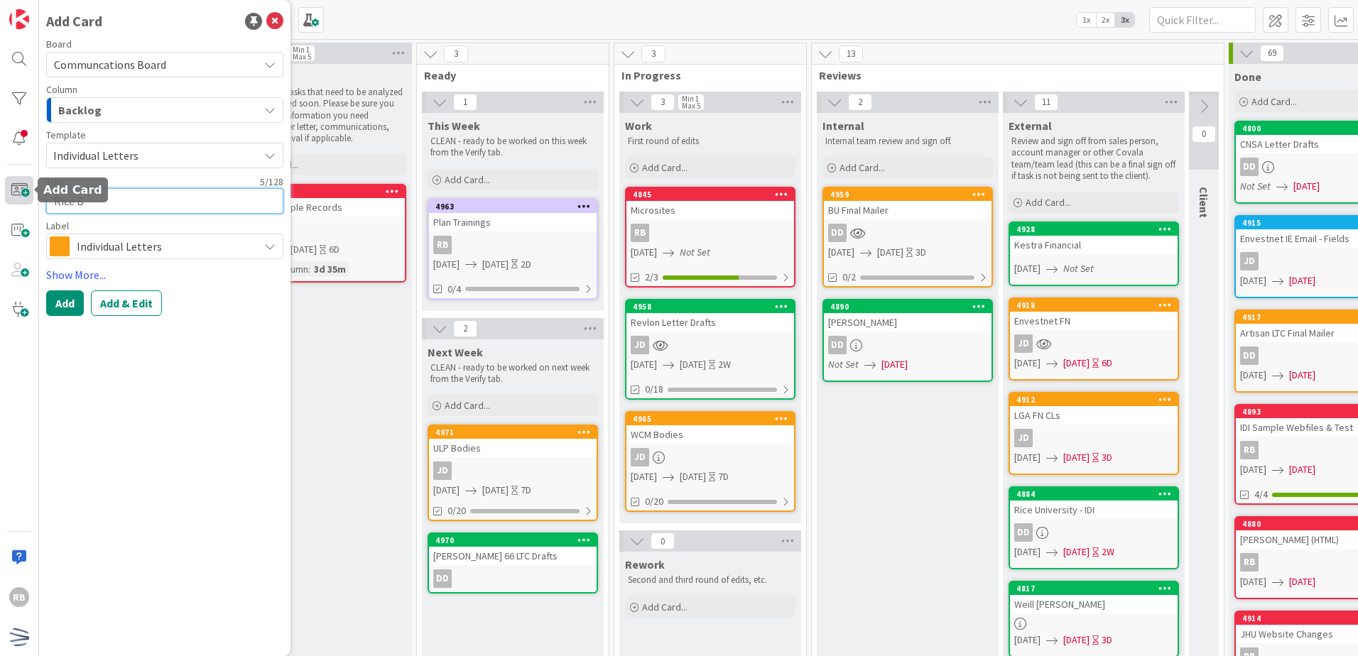
type textarea "[PERSON_NAME]"
type textarea "x"
type textarea "Rice Bod"
type textarea "x"
type textarea "Rice Bodi"
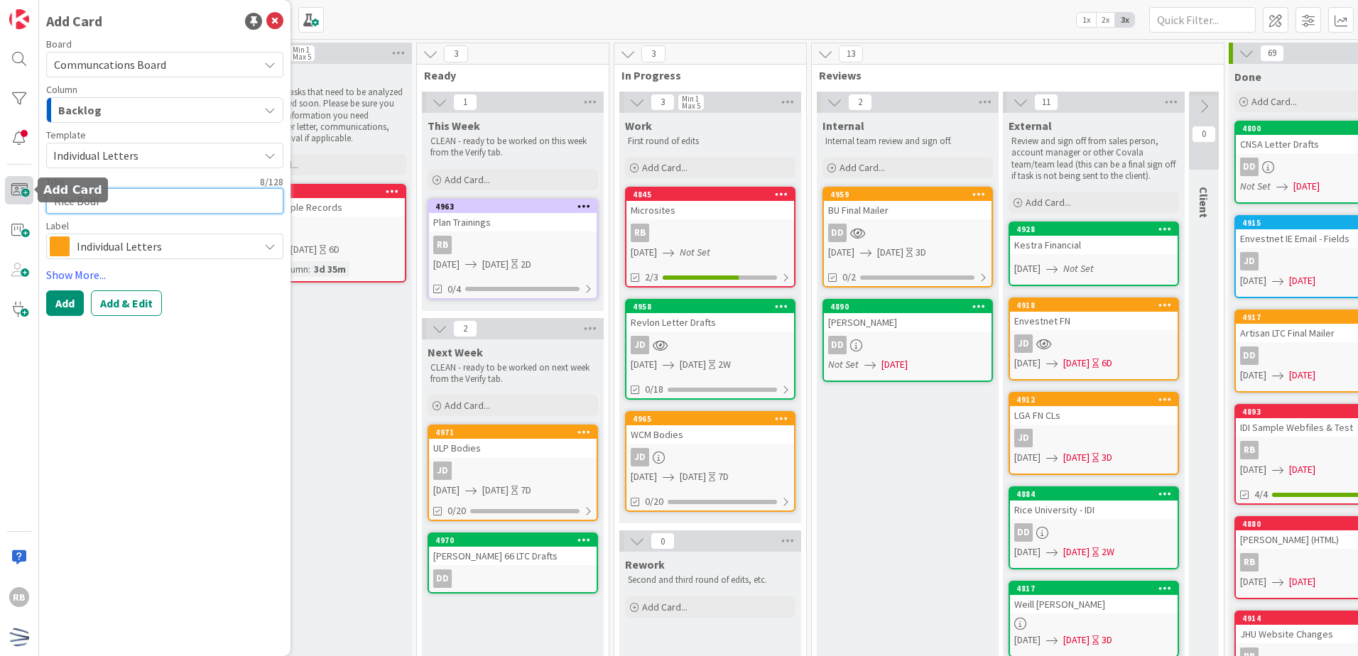
type textarea "x"
type textarea "[PERSON_NAME]"
type textarea "x"
type textarea "Rice Bodies"
click at [167, 107] on div "Backlog" at bounding box center [157, 110] width 204 height 23
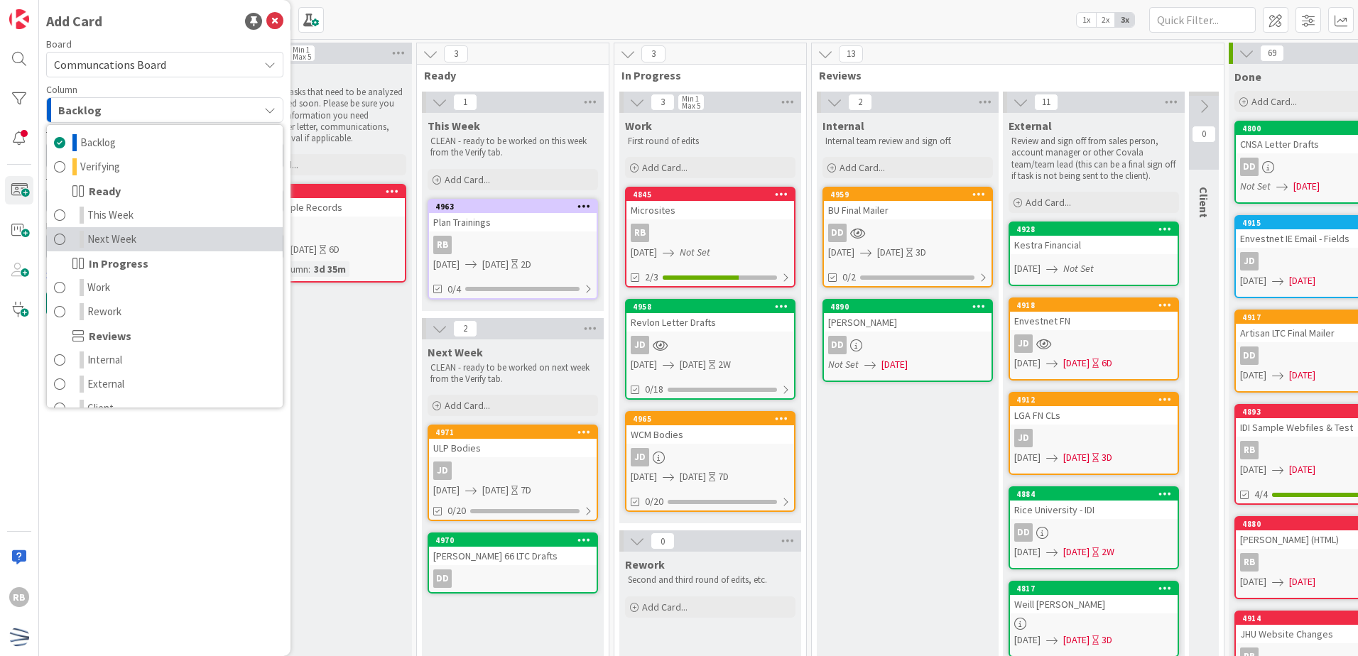
click at [143, 236] on link "Next Week" at bounding box center [165, 239] width 236 height 24
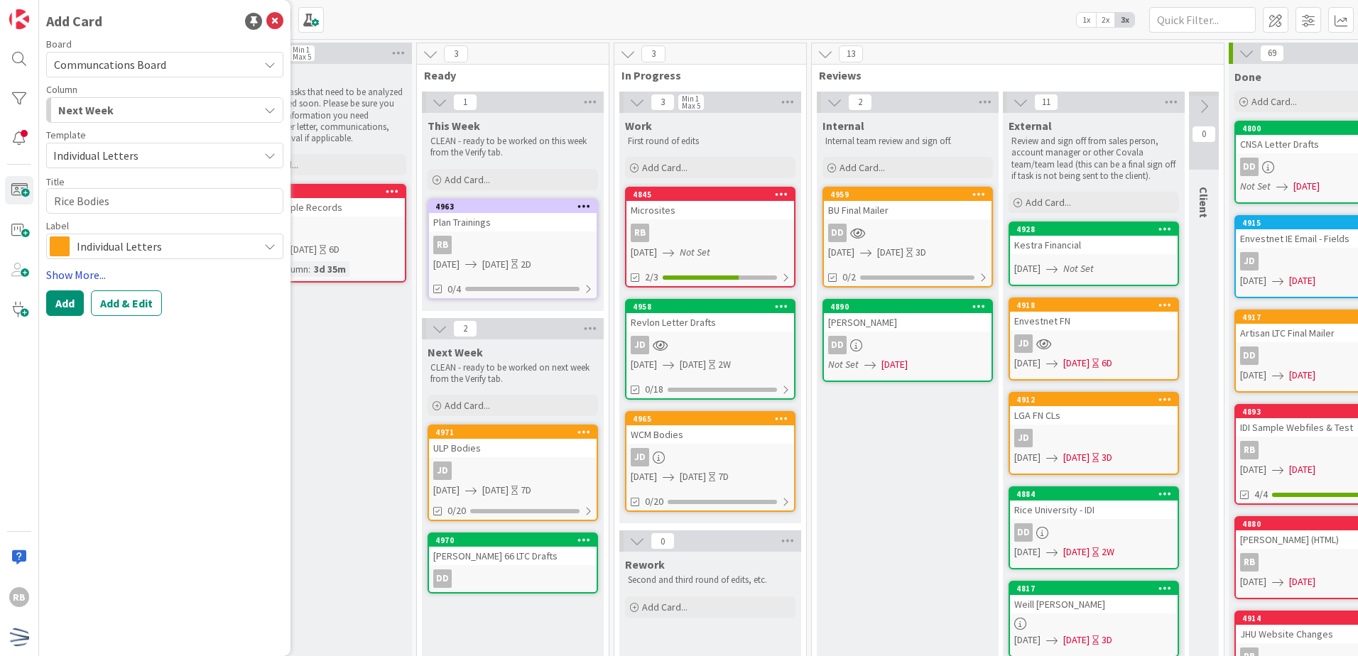
click at [89, 281] on link "Show More..." at bounding box center [164, 274] width 237 height 17
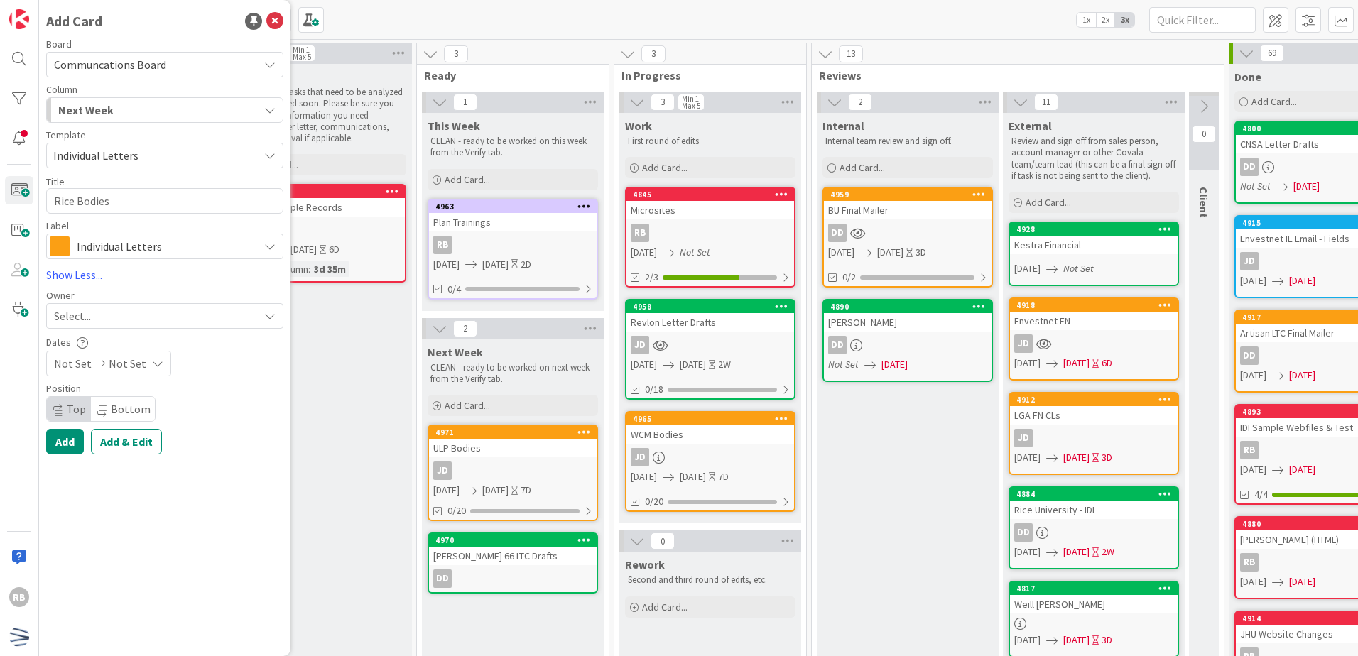
click at [124, 322] on div "Select..." at bounding box center [156, 315] width 205 height 17
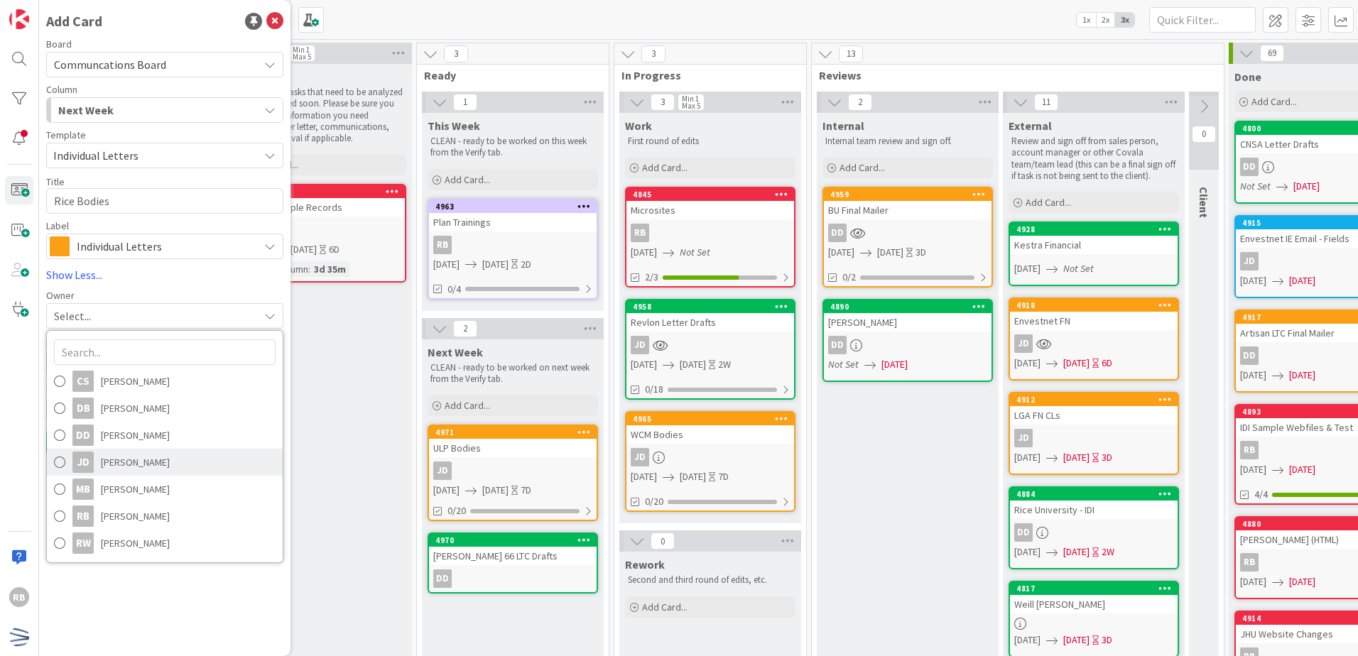
click at [137, 465] on span "[PERSON_NAME]" at bounding box center [135, 462] width 69 height 21
type textarea "x"
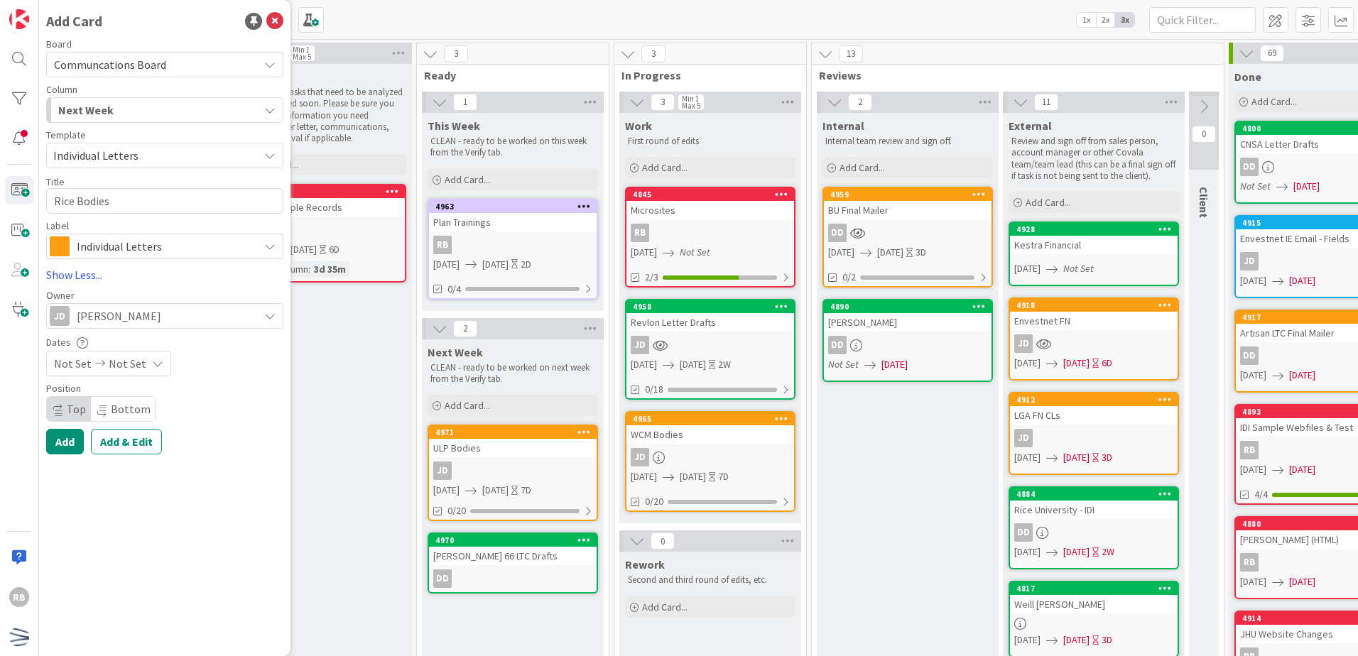
click at [140, 368] on span "Not Set" at bounding box center [128, 363] width 38 height 17
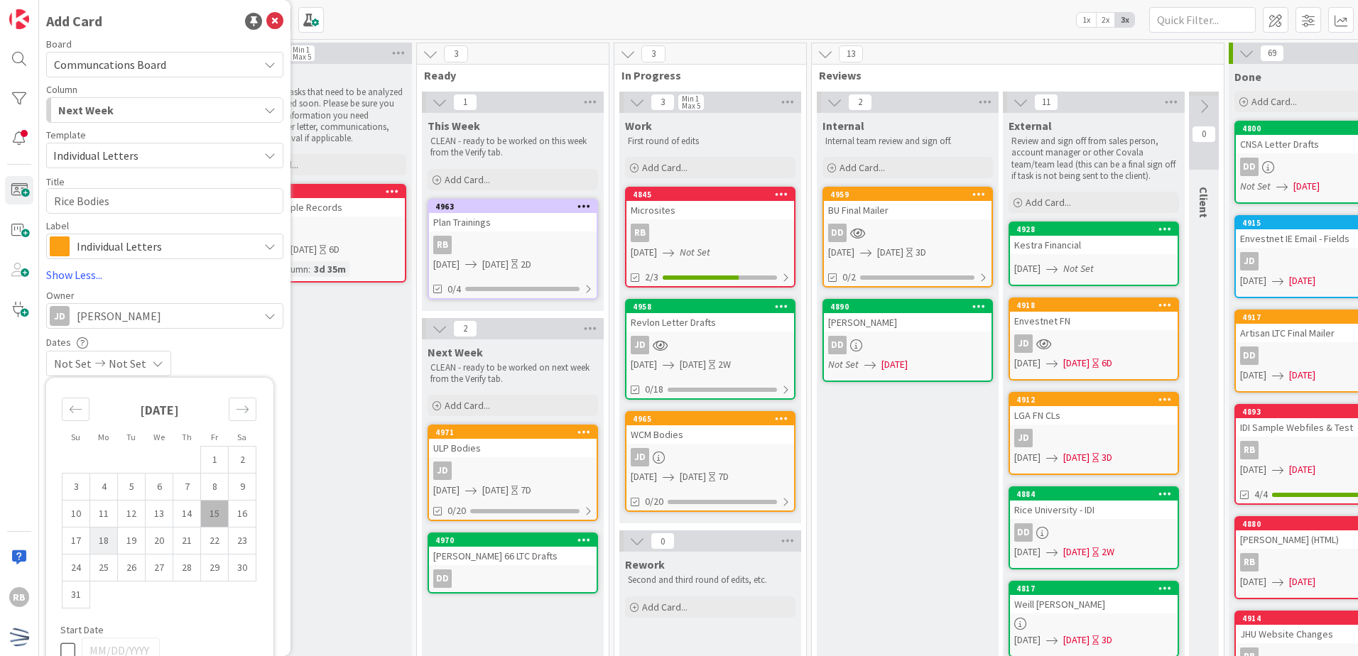
click at [106, 543] on td "18" at bounding box center [104, 541] width 28 height 27
type input "[DATE]"
type textarea "x"
click at [217, 546] on td "22" at bounding box center [215, 541] width 28 height 27
type input "[DATE]"
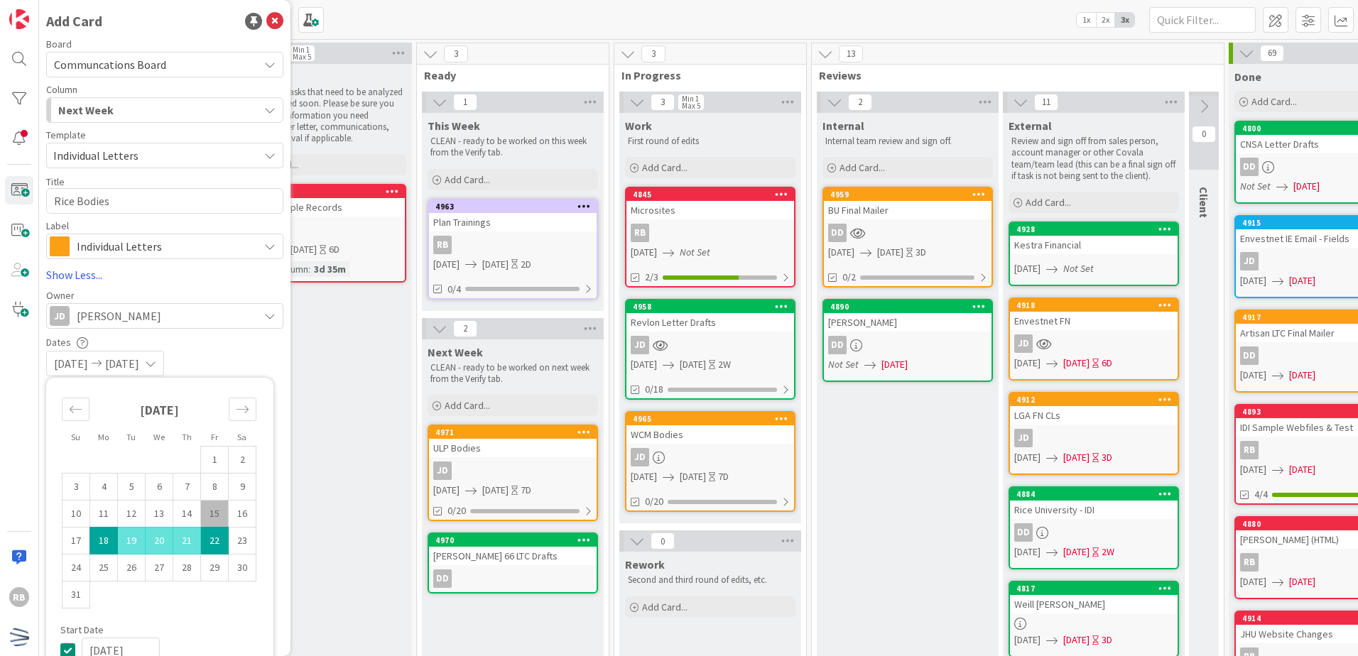
type textarea "x"
click at [256, 361] on div "[DATE] [DATE]" at bounding box center [164, 364] width 237 height 26
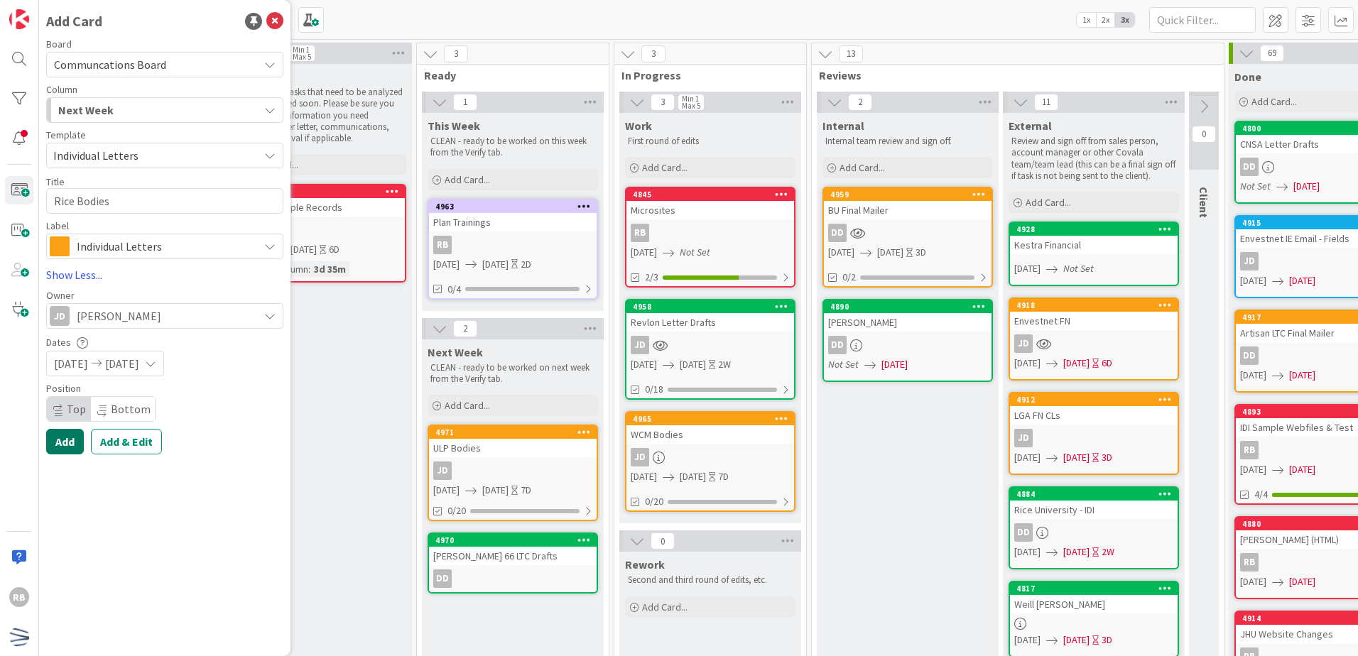
click at [72, 445] on button "Add" at bounding box center [65, 442] width 38 height 26
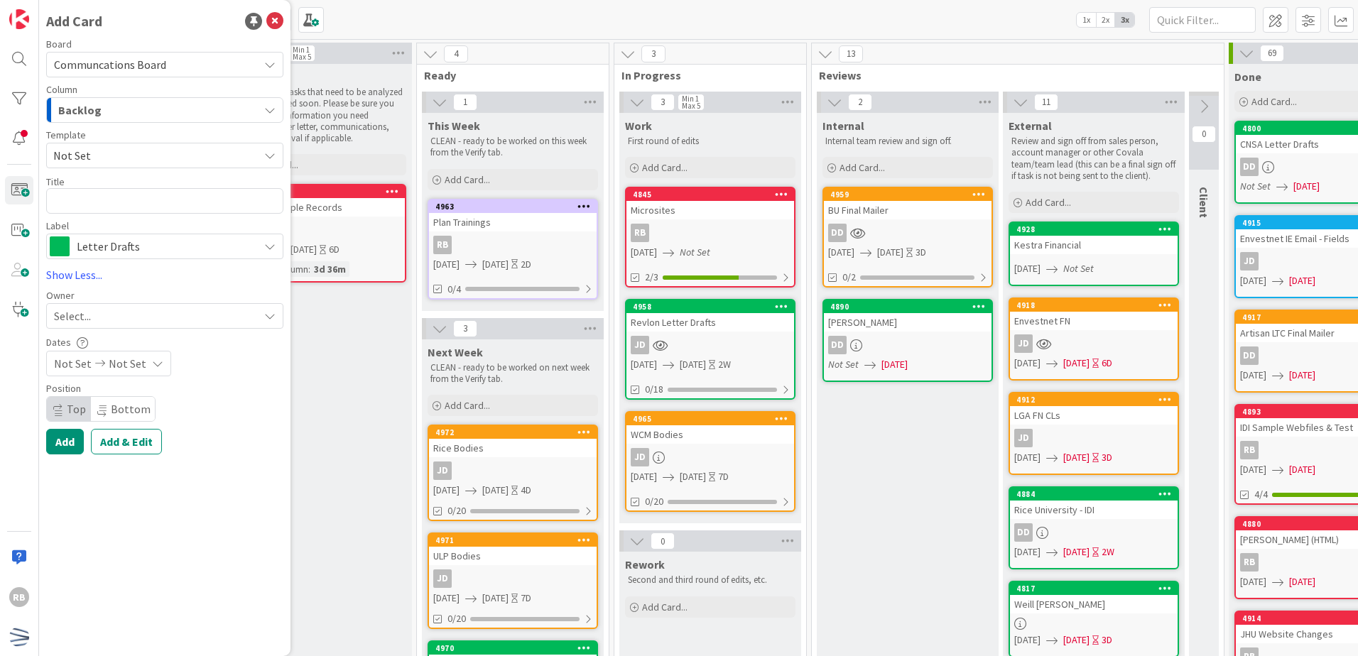
click at [203, 159] on span "Not Set" at bounding box center [150, 155] width 195 height 18
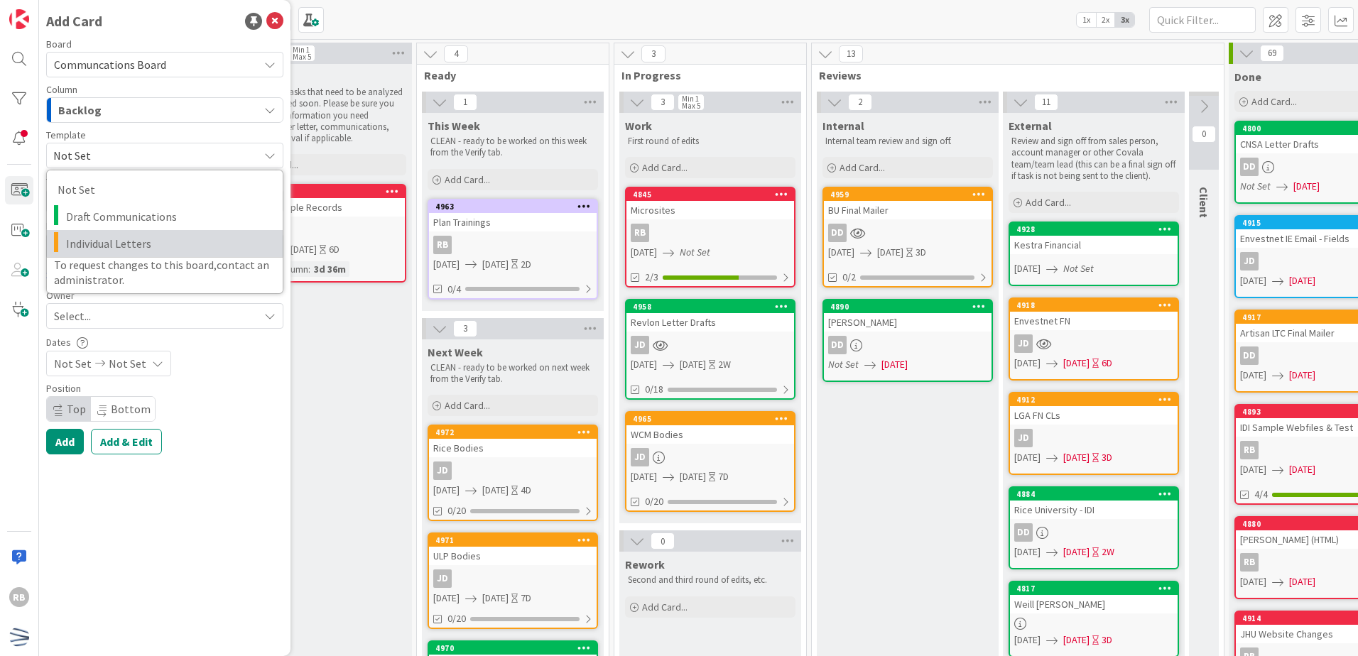
click at [174, 245] on span "Individual Letters" at bounding box center [169, 243] width 206 height 18
type textarea "x"
type textarea "Individual Letters"
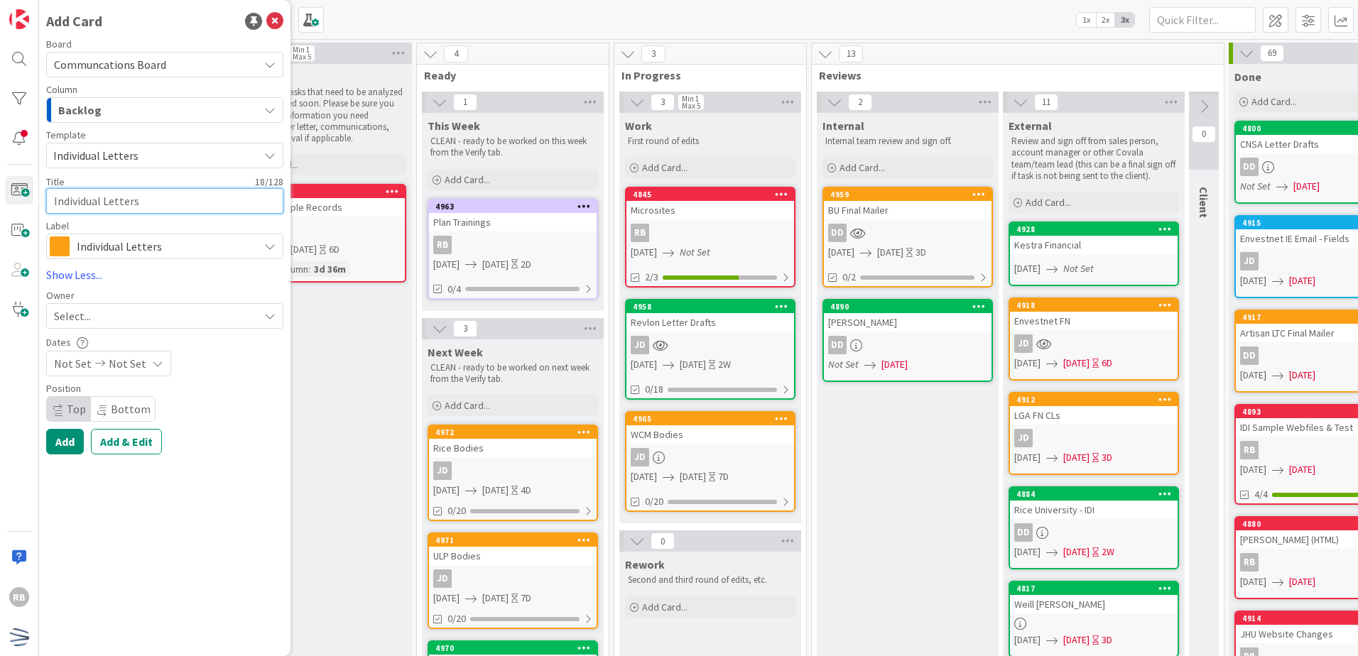
click at [142, 202] on textarea "Individual Letters" at bounding box center [164, 201] width 237 height 26
drag, startPoint x: 142, startPoint y: 202, endPoint x: 26, endPoint y: 202, distance: 116.5
click at [26, 202] on div "RB Add Card Board Communcations Board Column Backlog Backlog Verifying Ready Th…" at bounding box center [19, 328] width 39 height 656
type textarea "x"
type textarea "M"
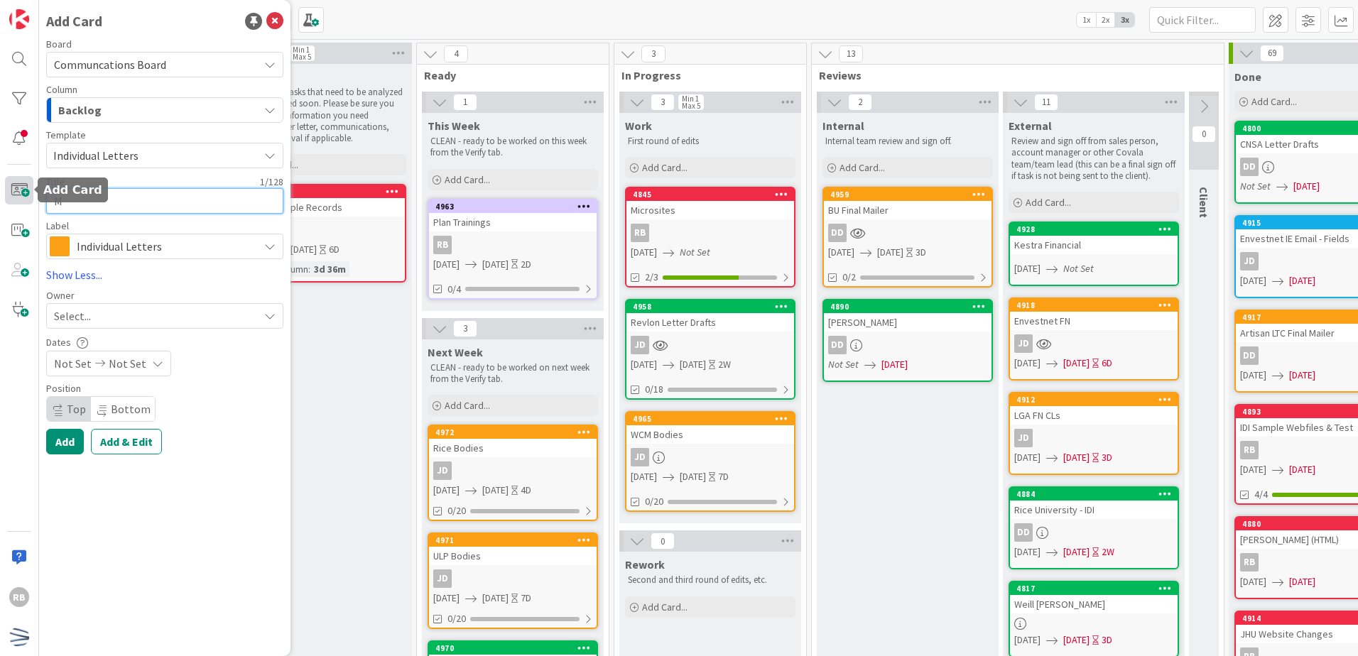
type textarea "x"
type textarea "Mo"
type textarea "x"
type textarea "Mov"
type textarea "x"
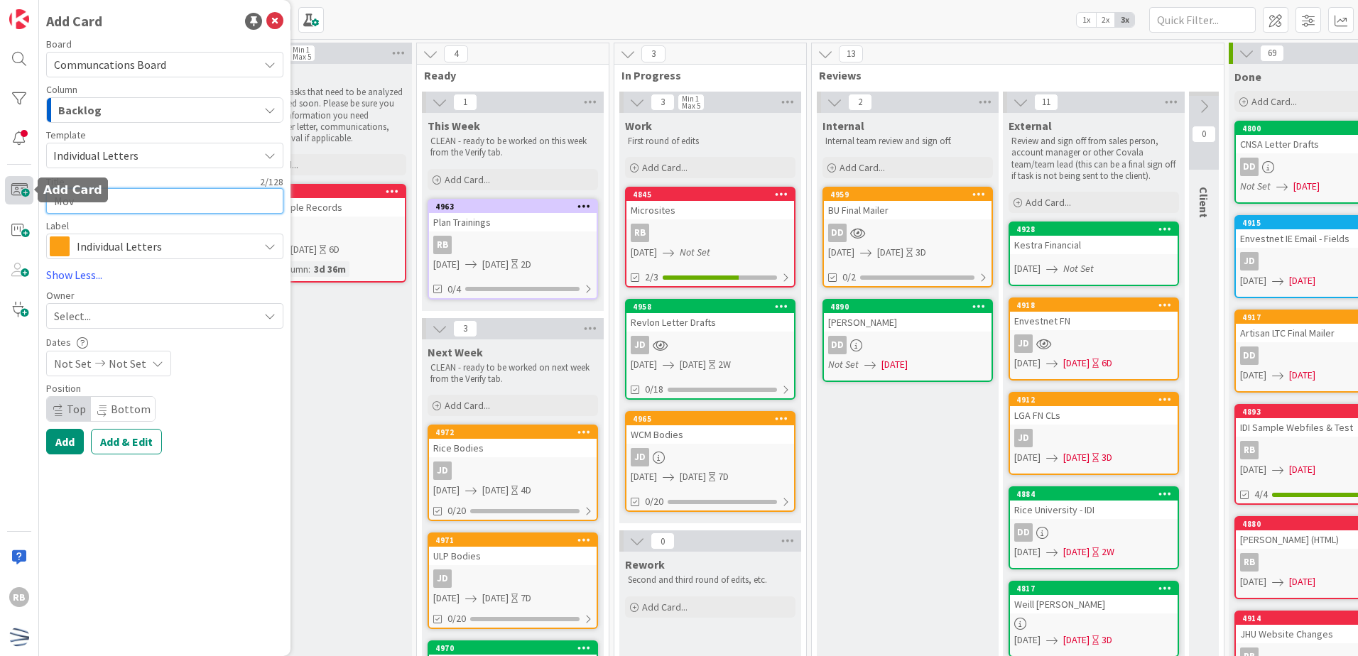
type textarea "Move"
type textarea "x"
type textarea "Movem"
type textarea "x"
type textarea "Moveme"
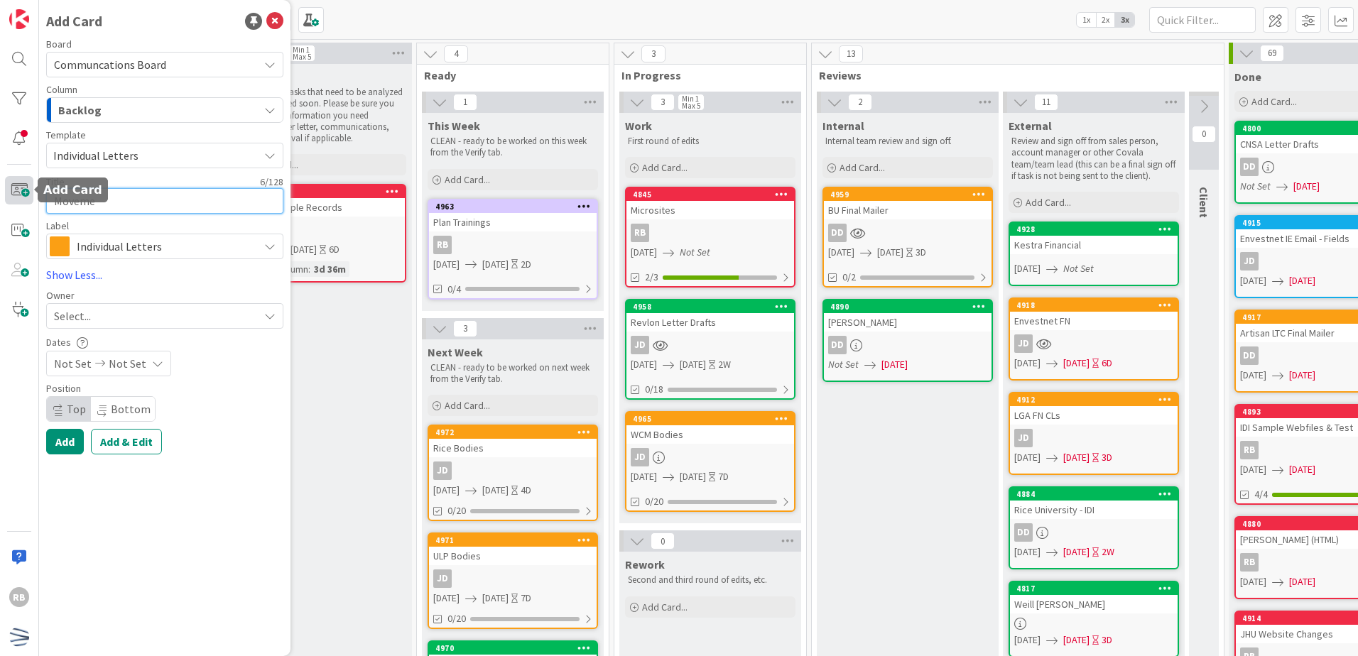
type textarea "x"
type textarea "Movemen"
type textarea "x"
type textarea "Movement"
type textarea "x"
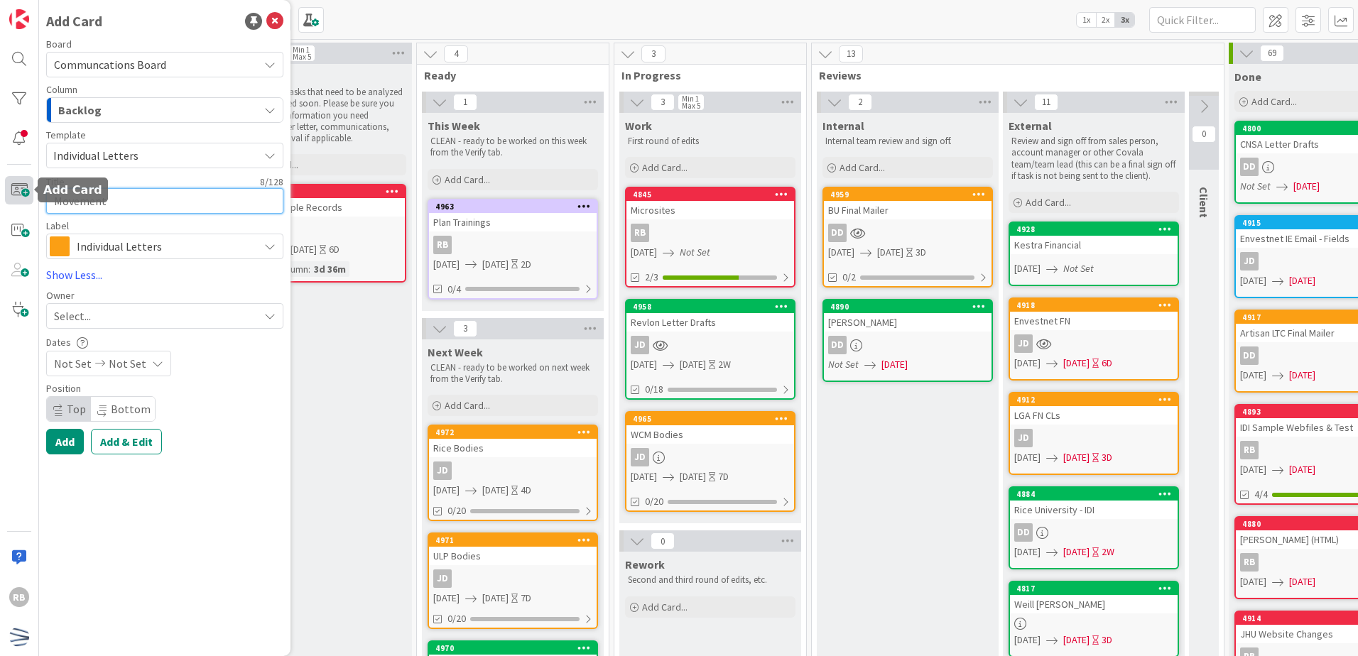
type textarea "Movement"
type textarea "x"
type textarea "Movement B"
type textarea "x"
type textarea "Movement Bo"
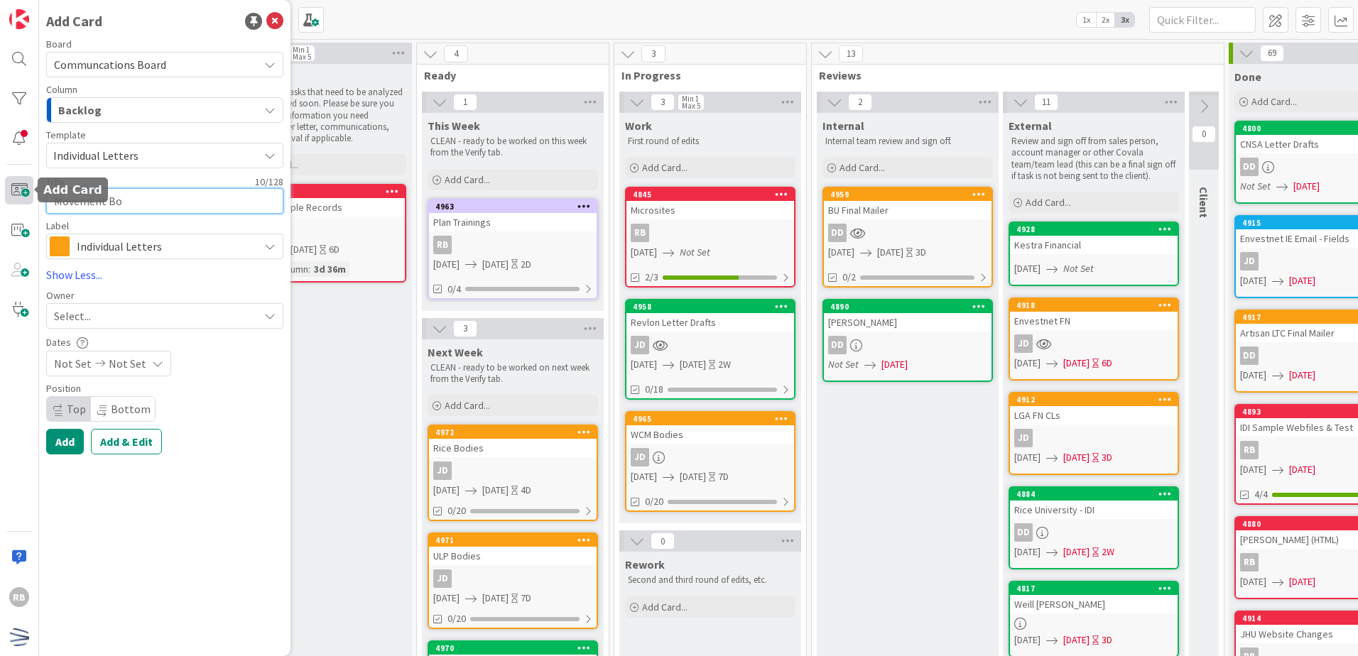
type textarea "x"
type textarea "Movement Bod"
type textarea "x"
type textarea "Movement Bodi"
type textarea "x"
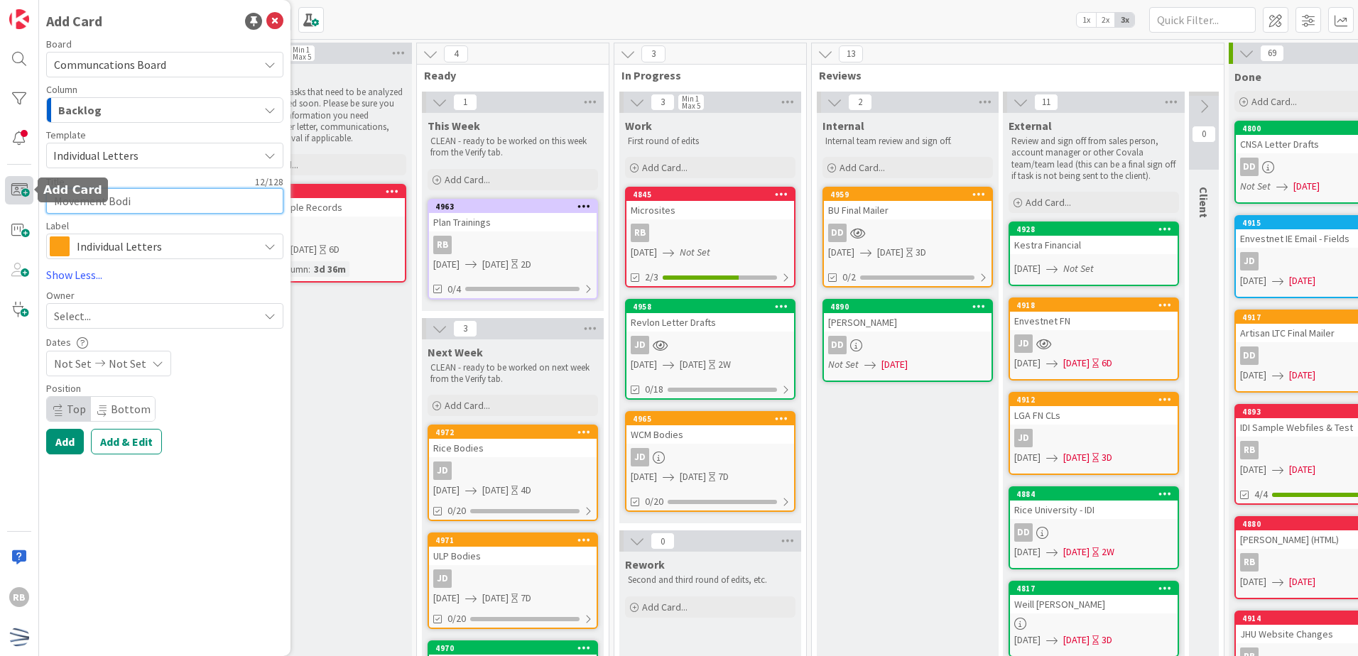
type textarea "Movement Bodie"
type textarea "x"
type textarea "Movement Bodies"
click at [126, 116] on div "Backlog" at bounding box center [157, 110] width 204 height 23
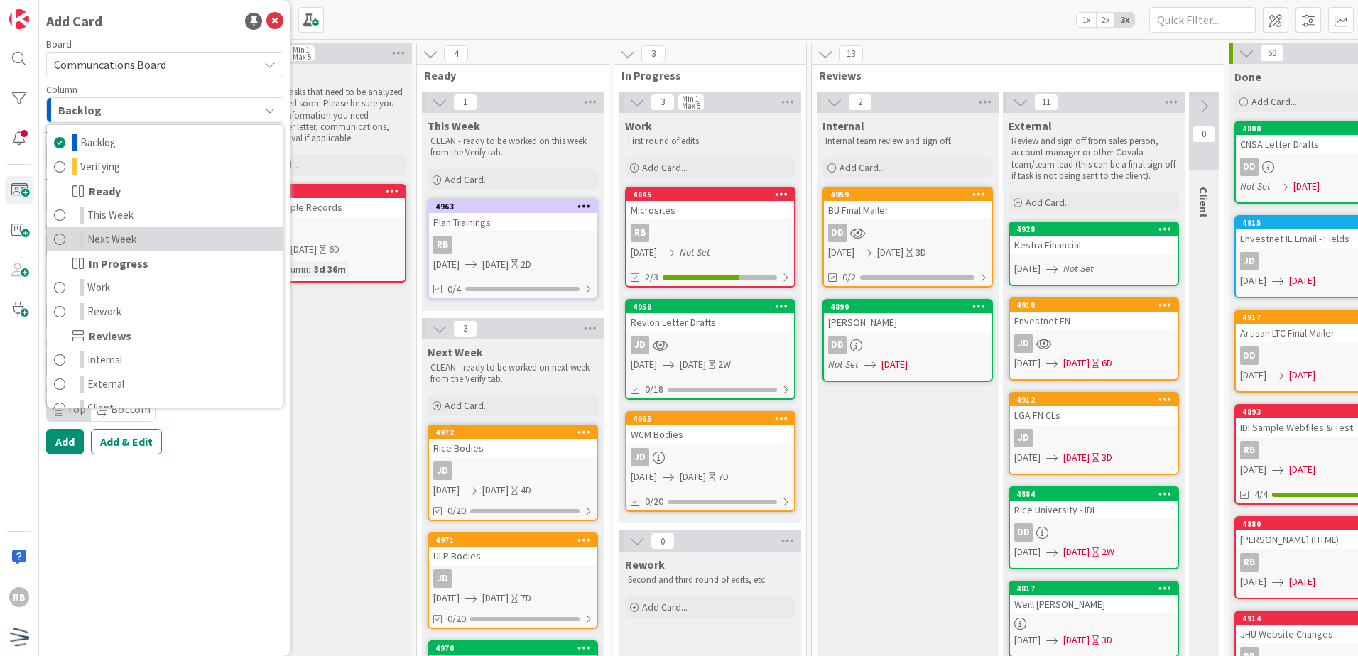
click at [124, 243] on span "Next Week" at bounding box center [111, 239] width 49 height 17
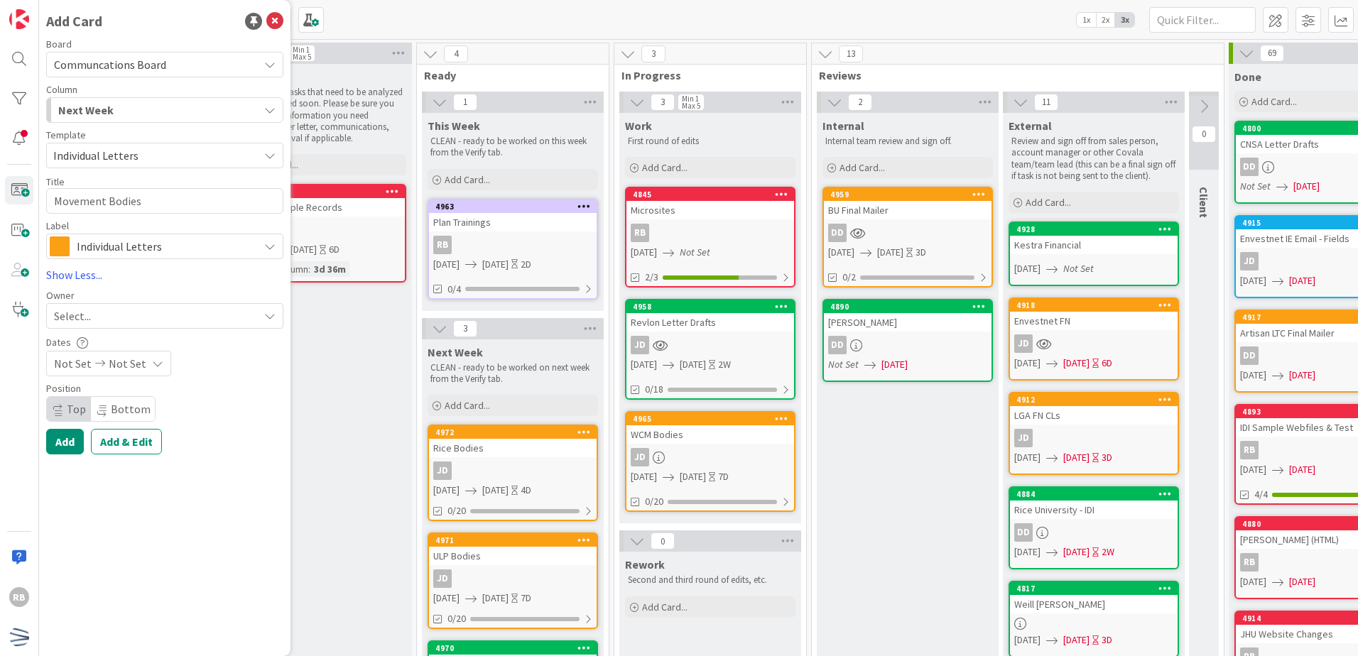
click at [111, 320] on div "Select..." at bounding box center [156, 315] width 205 height 17
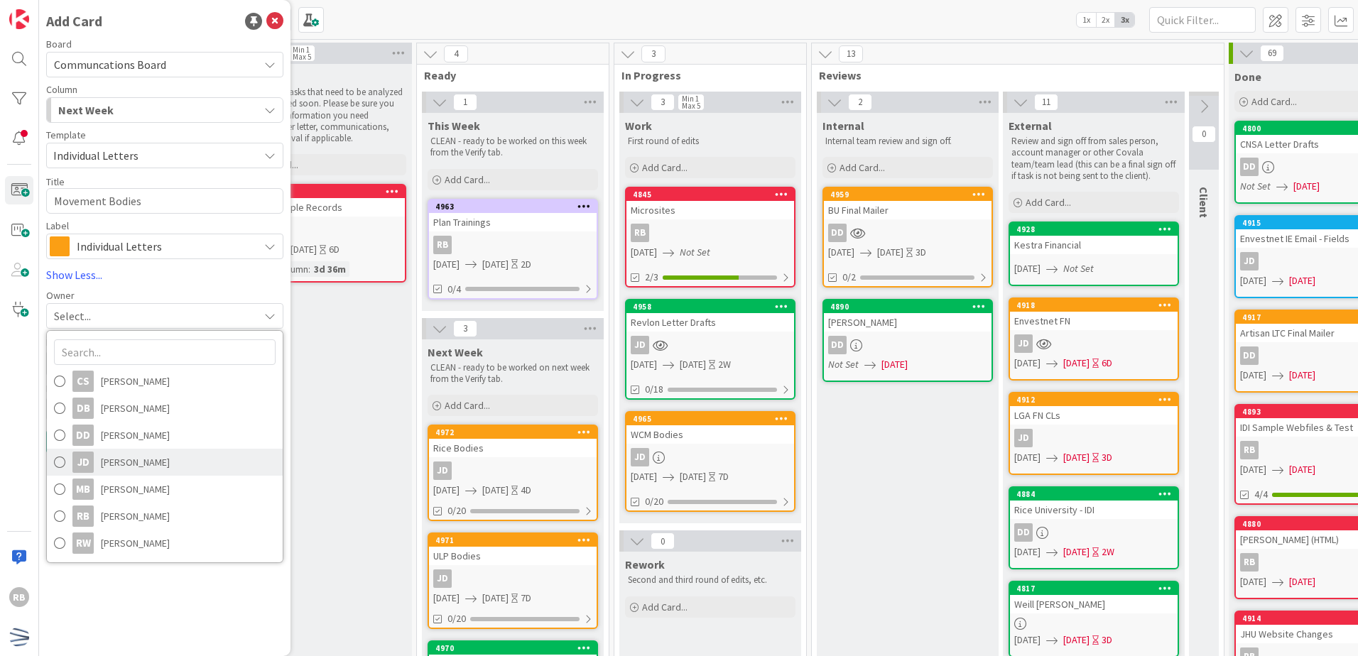
click at [108, 459] on span "[PERSON_NAME]" at bounding box center [135, 462] width 69 height 21
type textarea "x"
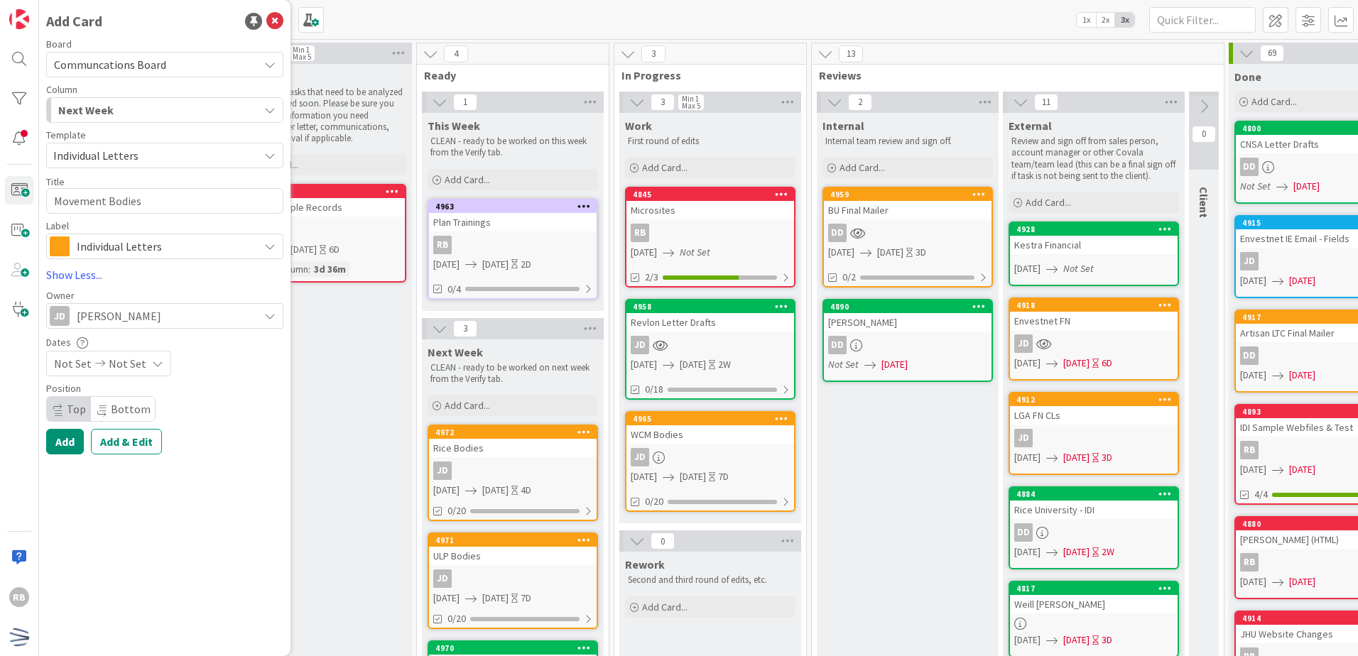
click at [70, 369] on span "Not Set" at bounding box center [73, 363] width 38 height 17
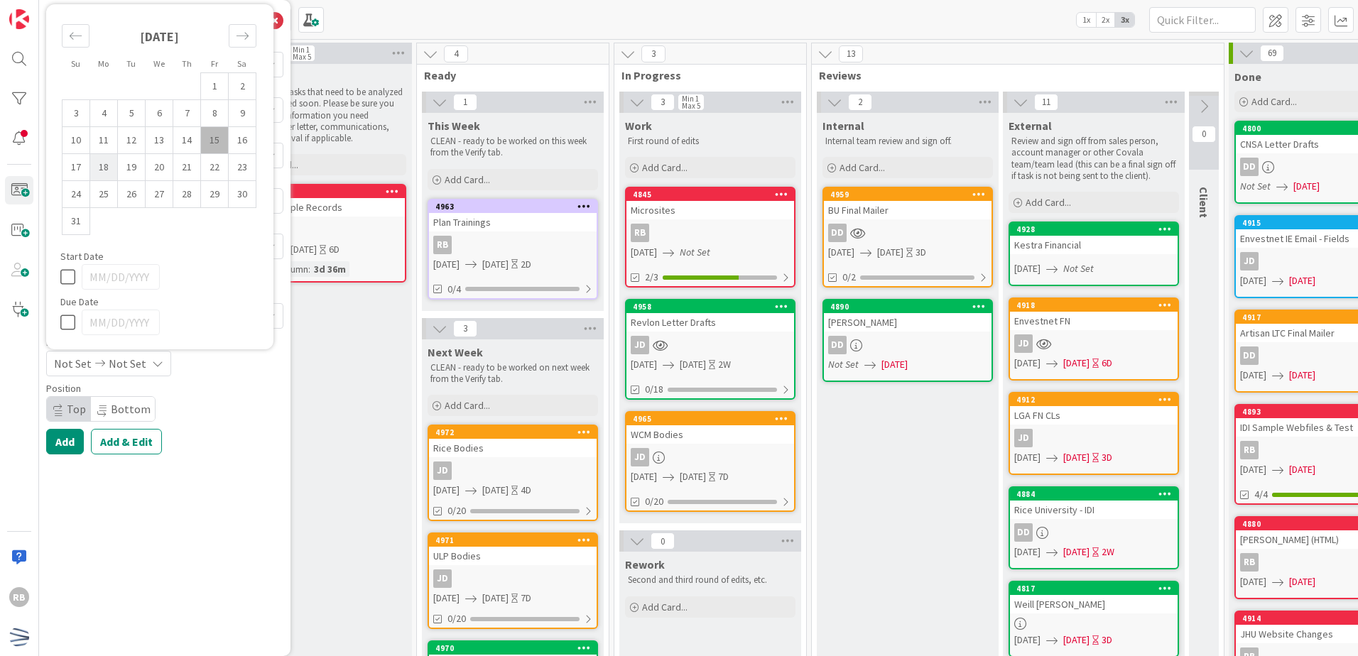
click at [105, 170] on td "18" at bounding box center [104, 167] width 28 height 27
type input "[DATE]"
type textarea "x"
click at [217, 168] on td "22" at bounding box center [215, 167] width 28 height 27
type input "[DATE]"
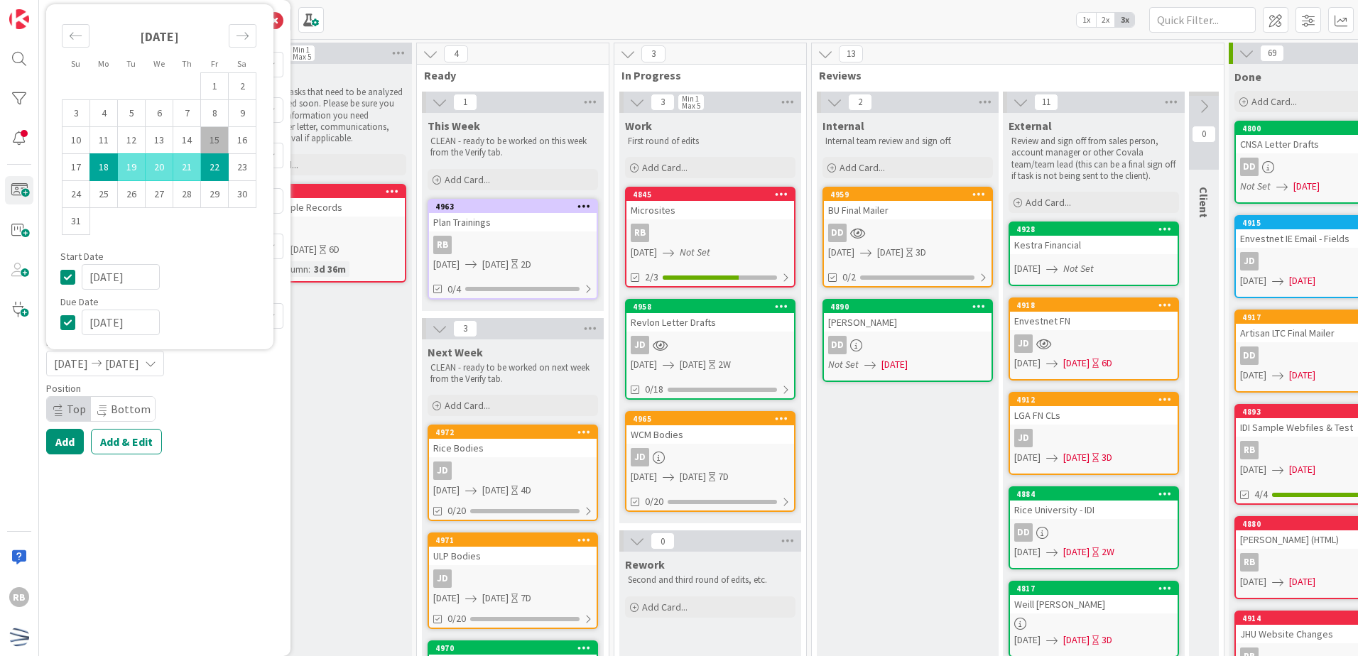
type textarea "x"
click at [185, 513] on div "Add Card Board Communcations Board Column Next Week Backlog Verifying Ready Thi…" at bounding box center [164, 328] width 251 height 656
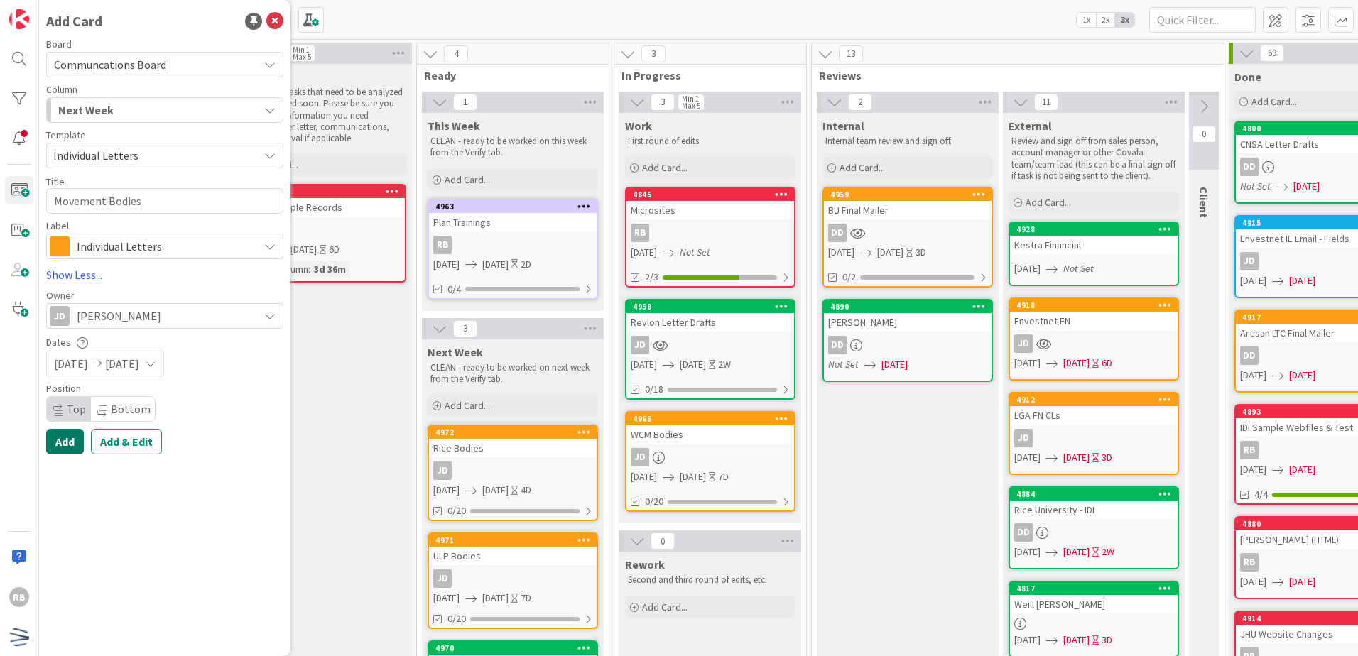
click at [67, 444] on button "Add" at bounding box center [65, 442] width 38 height 26
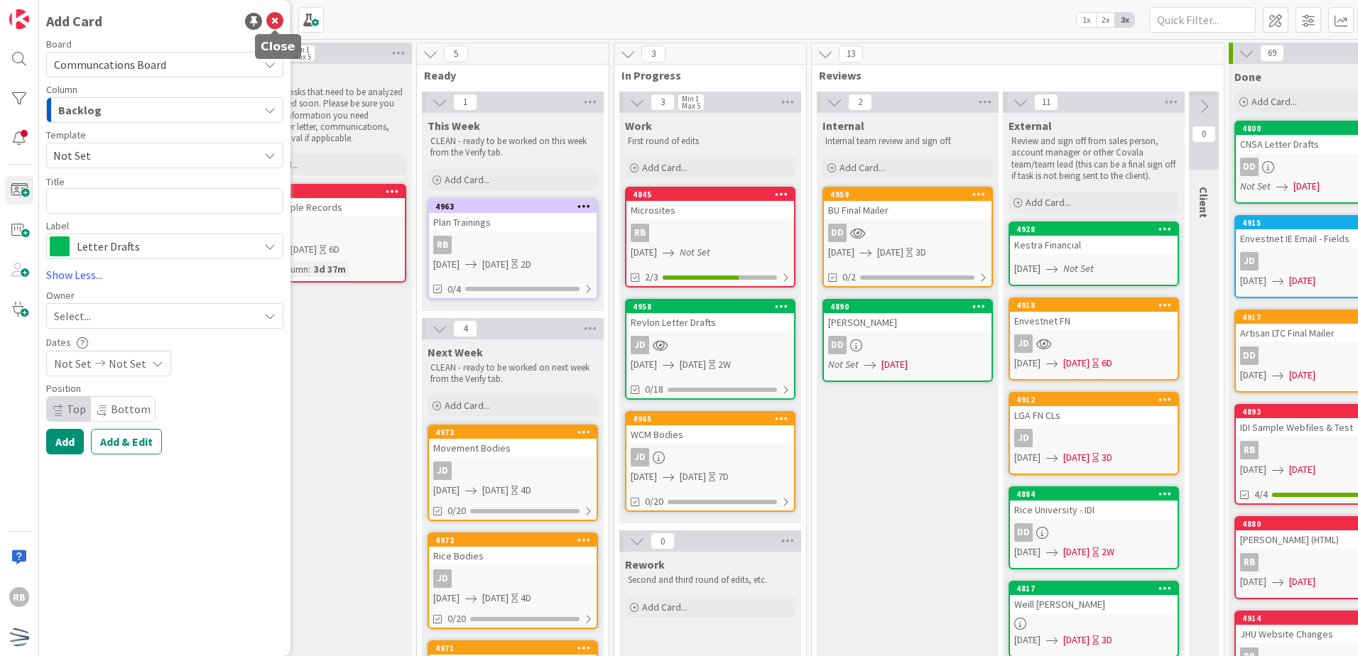
click at [272, 21] on icon at bounding box center [274, 21] width 17 height 17
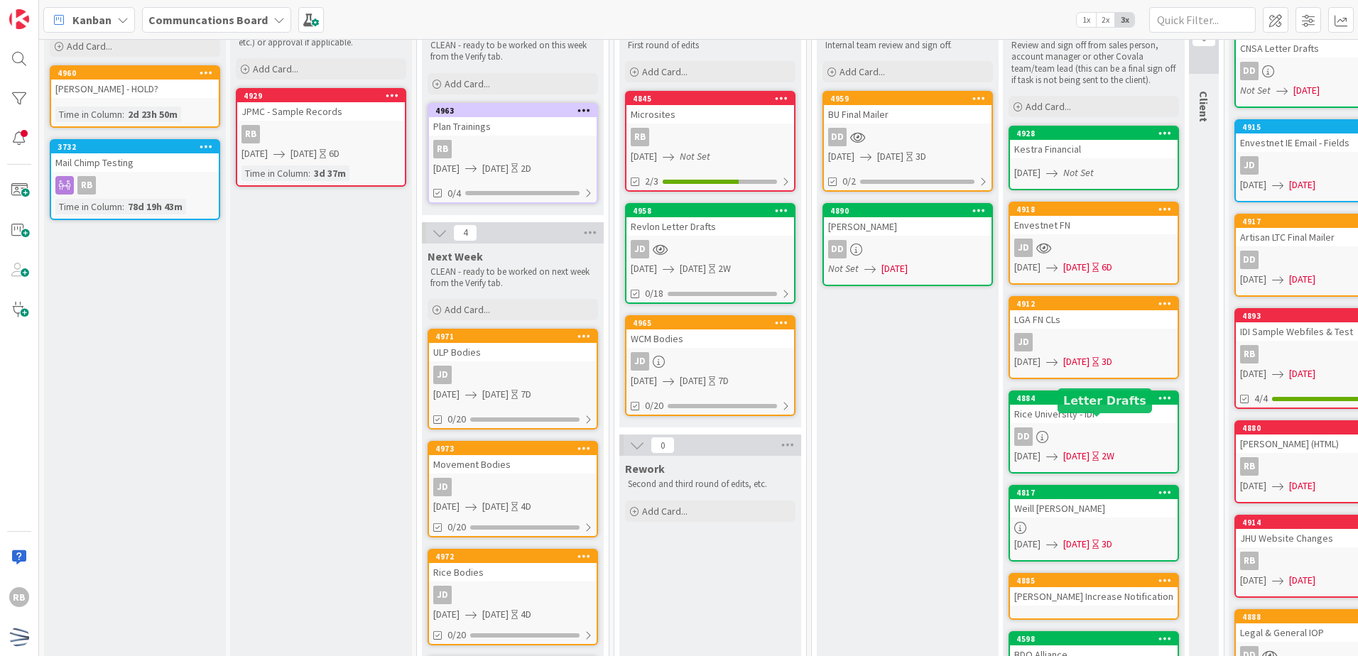
scroll to position [71, 0]
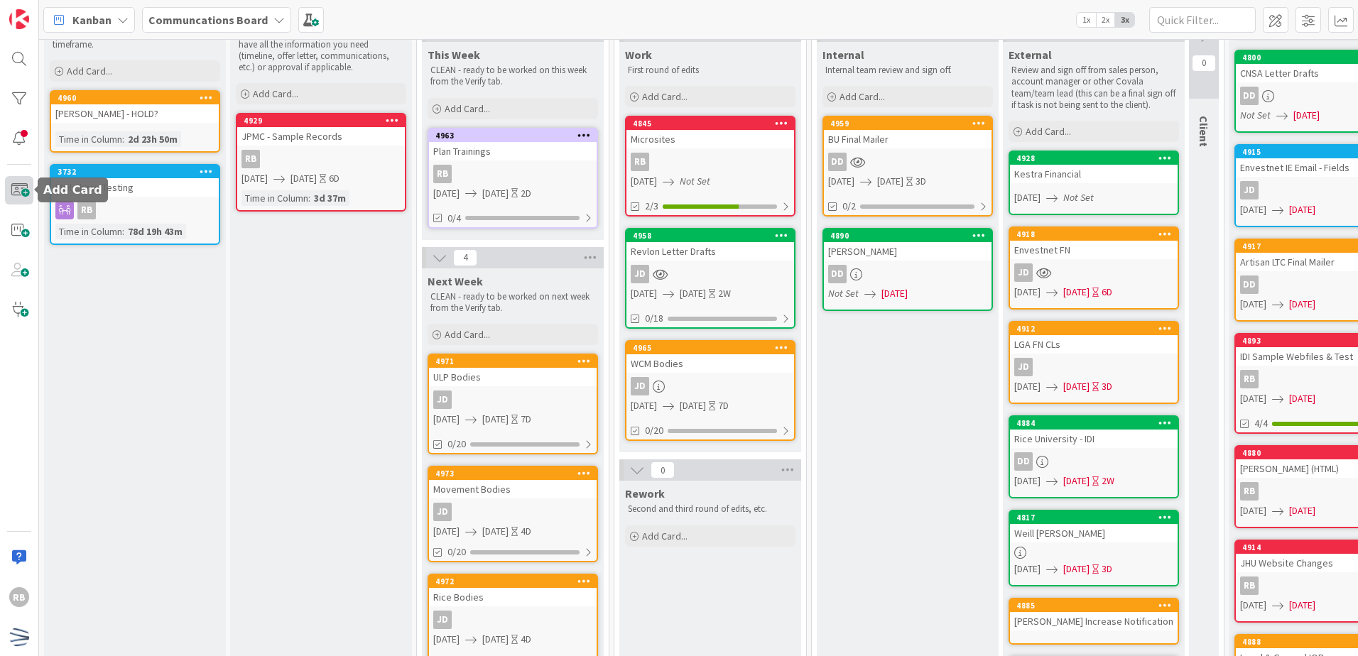
click at [13, 189] on span at bounding box center [19, 190] width 28 height 28
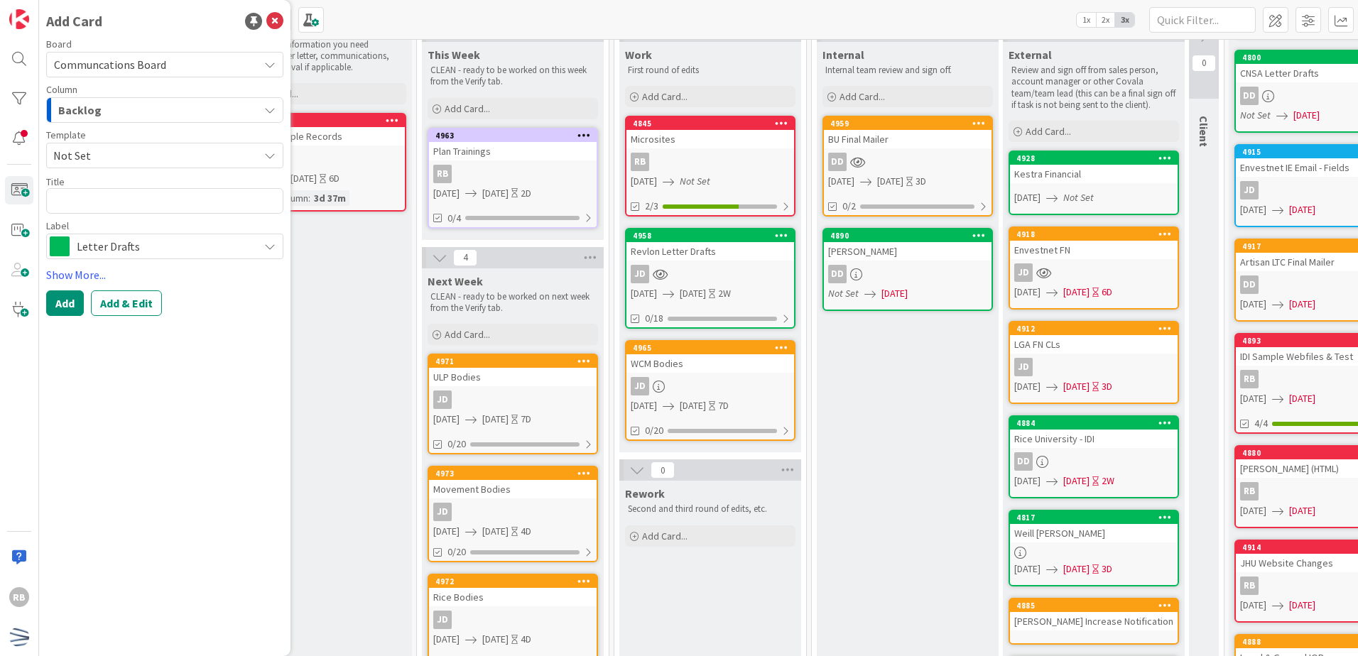
click at [131, 109] on div "Backlog" at bounding box center [157, 110] width 204 height 23
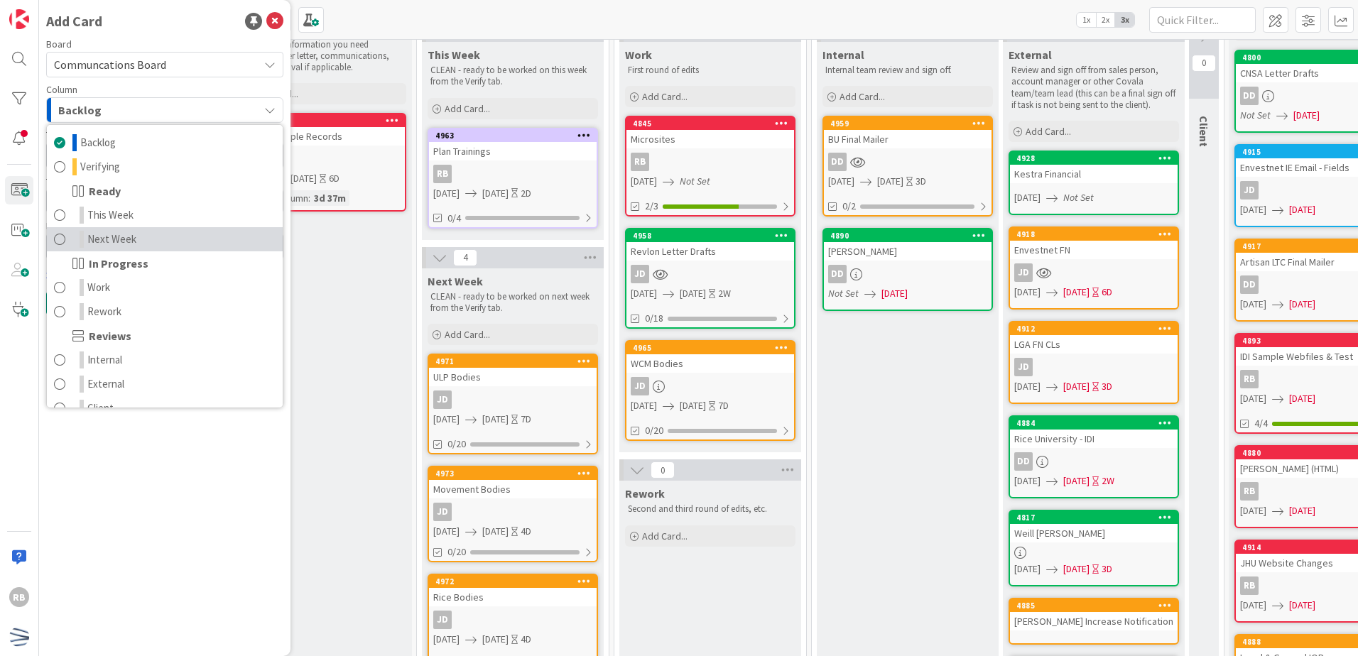
click at [126, 241] on span "Next Week" at bounding box center [111, 239] width 49 height 17
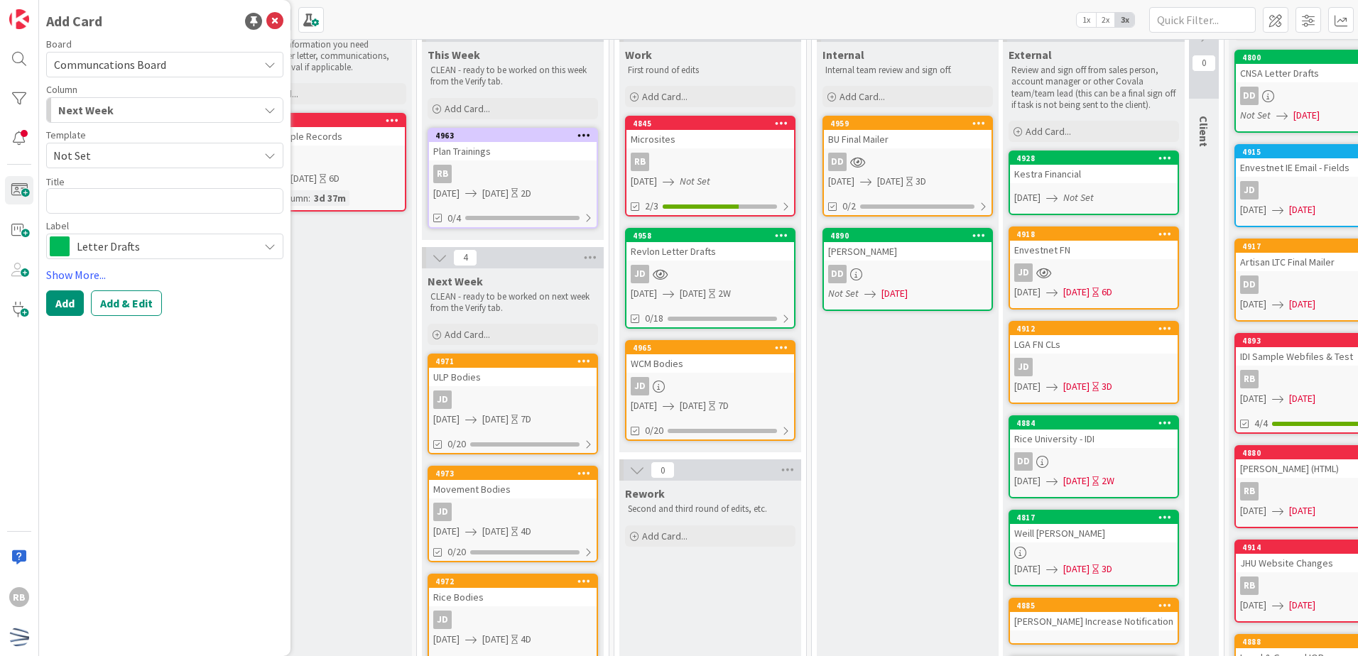
click at [128, 158] on span "Not Set" at bounding box center [150, 155] width 195 height 18
drag, startPoint x: 201, startPoint y: 418, endPoint x: 187, endPoint y: 390, distance: 31.1
click at [200, 417] on div "Add Card Board Communcations Board Column Next Week Backlog Verifying Ready Thi…" at bounding box center [164, 328] width 251 height 656
click at [155, 245] on span "Letter Drafts" at bounding box center [164, 246] width 175 height 20
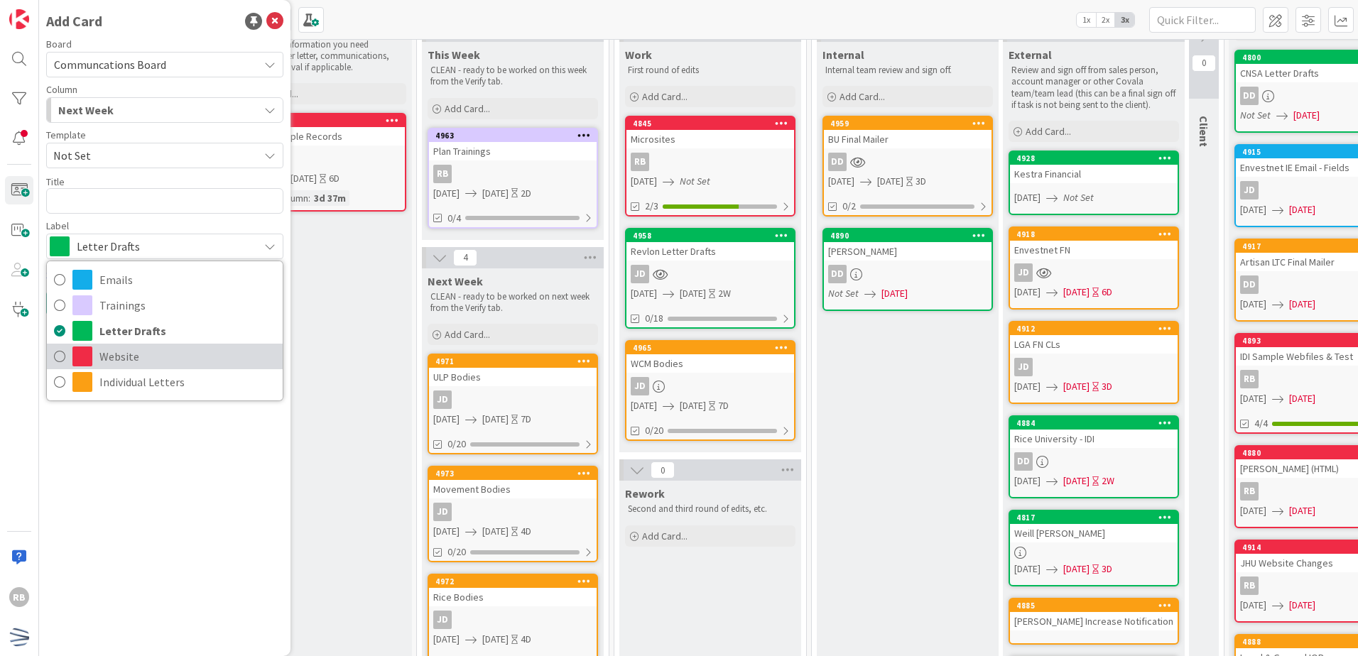
click at [147, 361] on span "Website" at bounding box center [187, 356] width 176 height 21
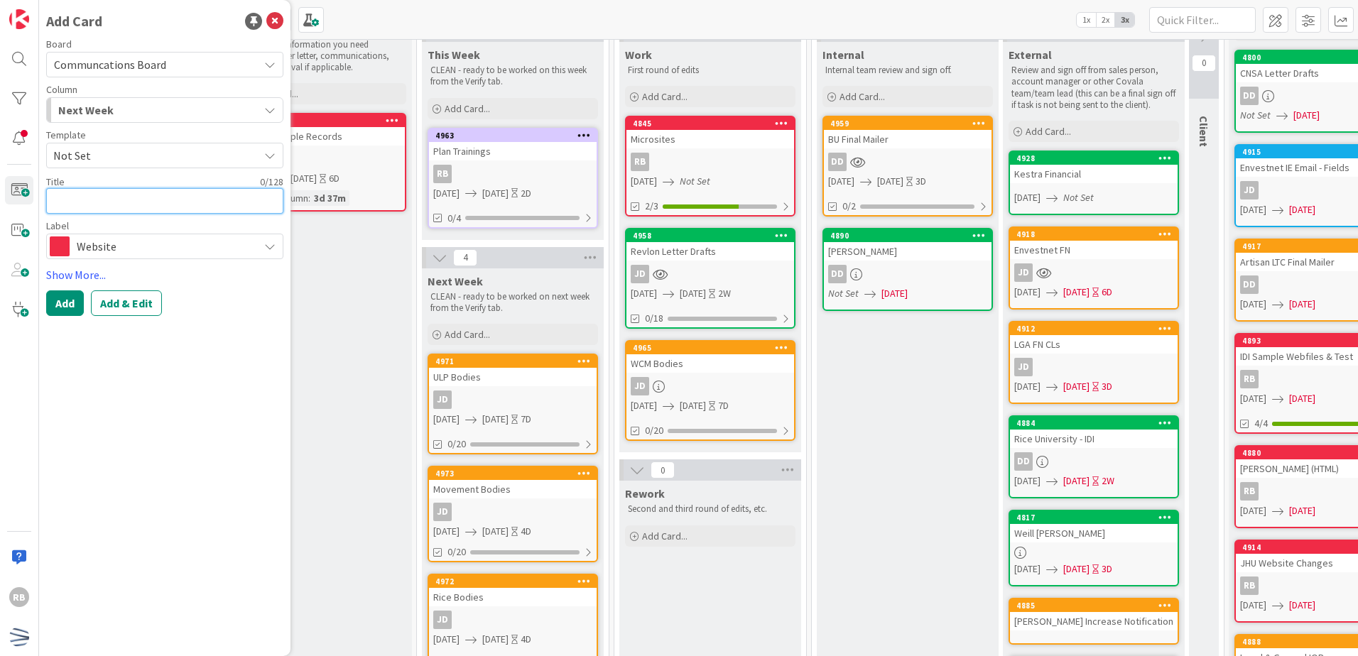
click at [127, 211] on textarea at bounding box center [164, 201] width 237 height 26
type textarea "x"
type textarea "R"
type textarea "x"
type textarea "Ri"
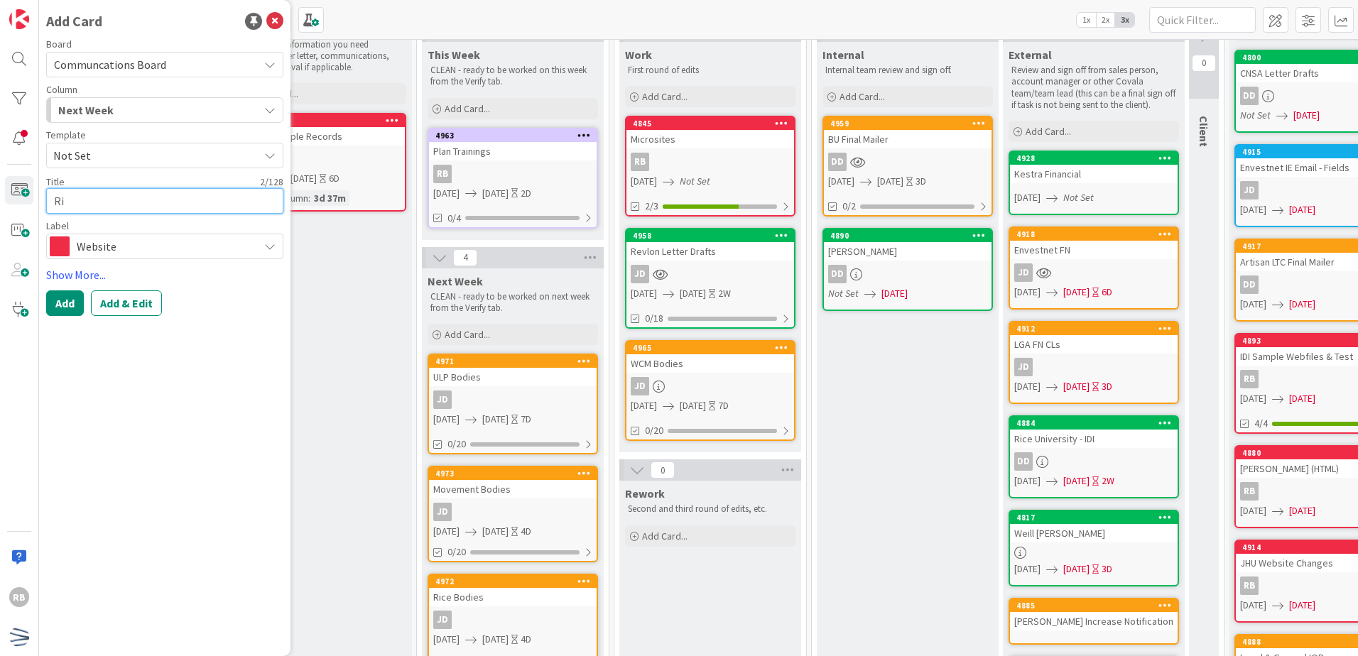
type textarea "x"
type textarea "Ric"
type textarea "x"
type textarea "Rice"
type textarea "x"
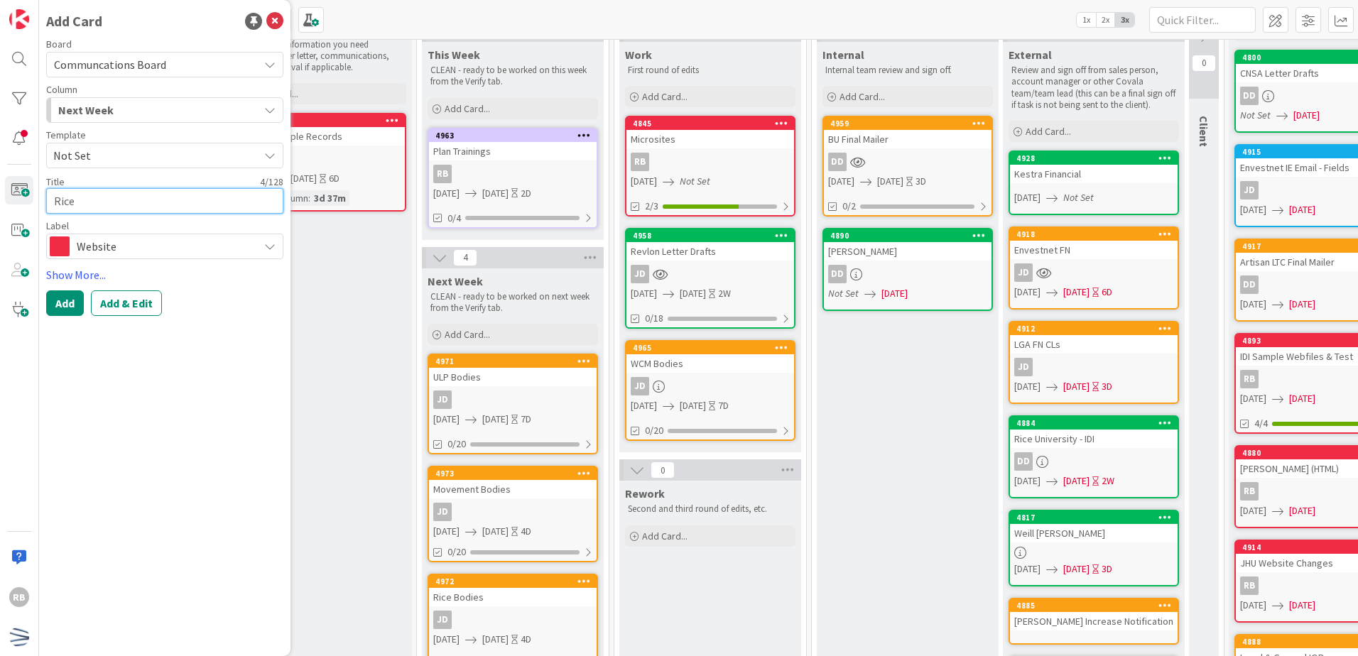
type textarea "Rice"
type textarea "x"
type textarea "Rice W"
type textarea "x"
type textarea "Rice We"
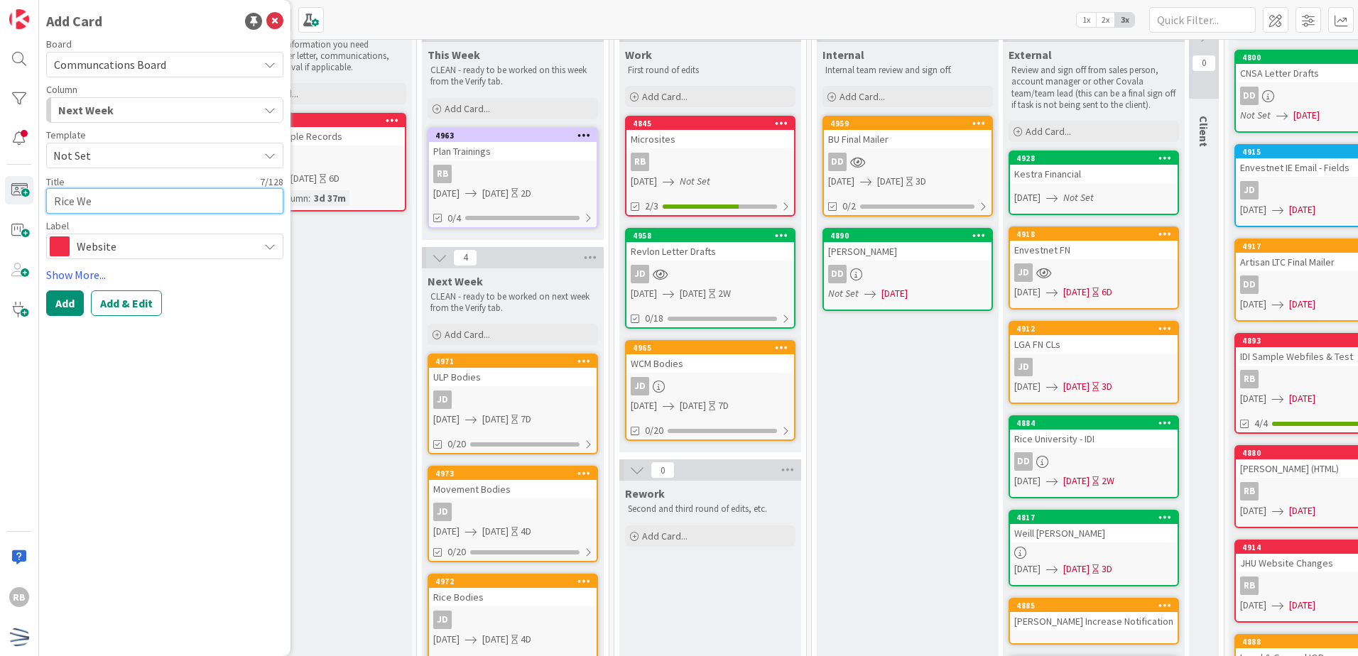
type textarea "x"
type textarea "Rice Web"
type textarea "x"
type textarea "Rice Webs"
type textarea "x"
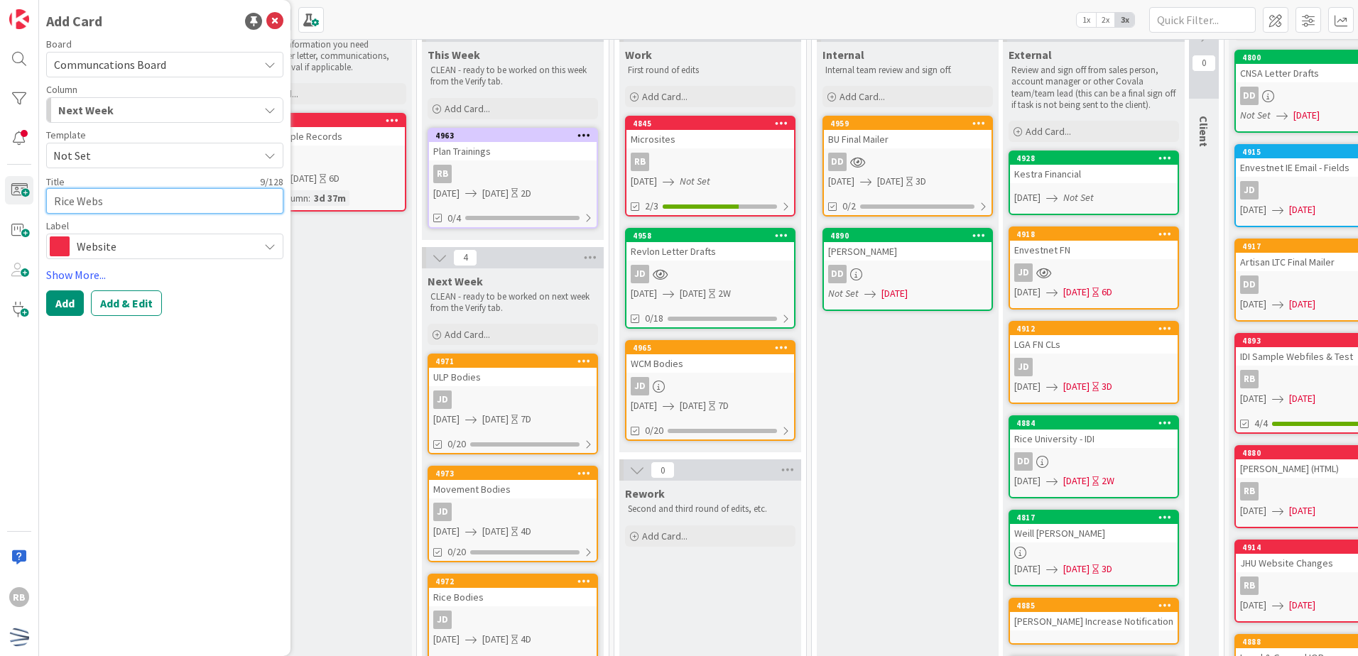
type textarea "Rice Webst"
type textarea "x"
type textarea "Rice Webs"
type textarea "x"
type textarea "Rice Websi"
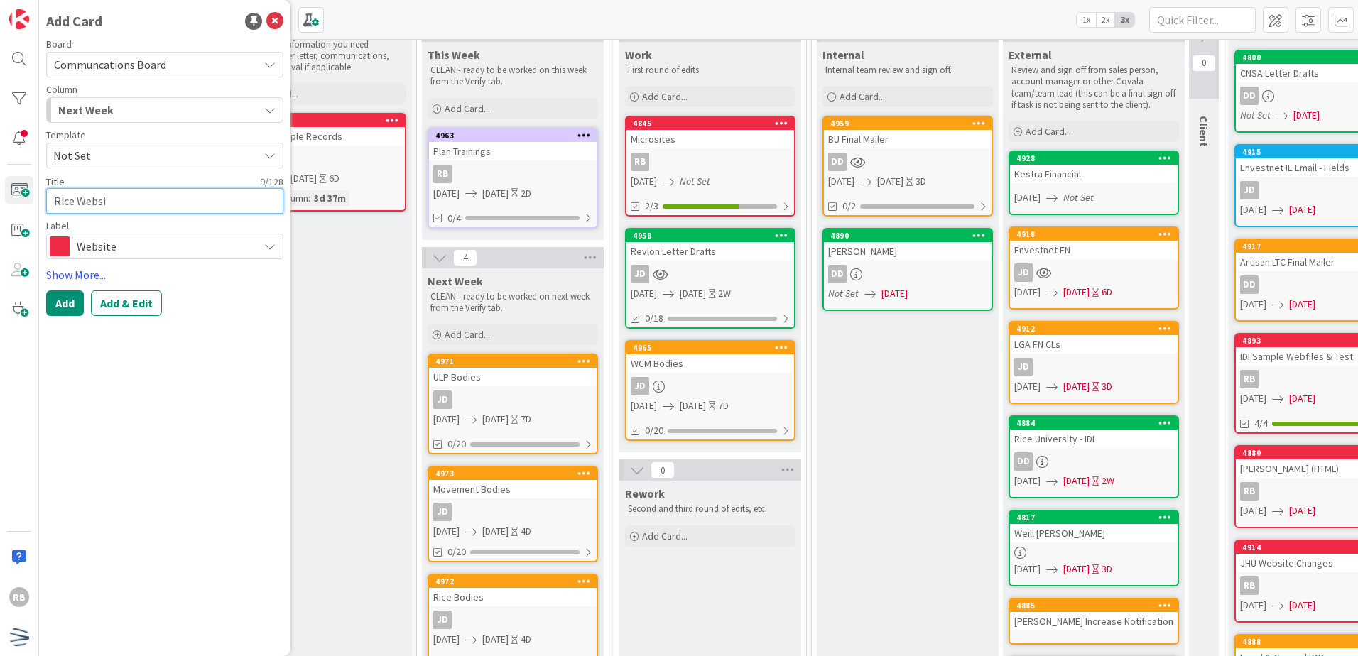
type textarea "x"
type textarea "Rice Websit"
type textarea "x"
type textarea "Rice Website"
type textarea "x"
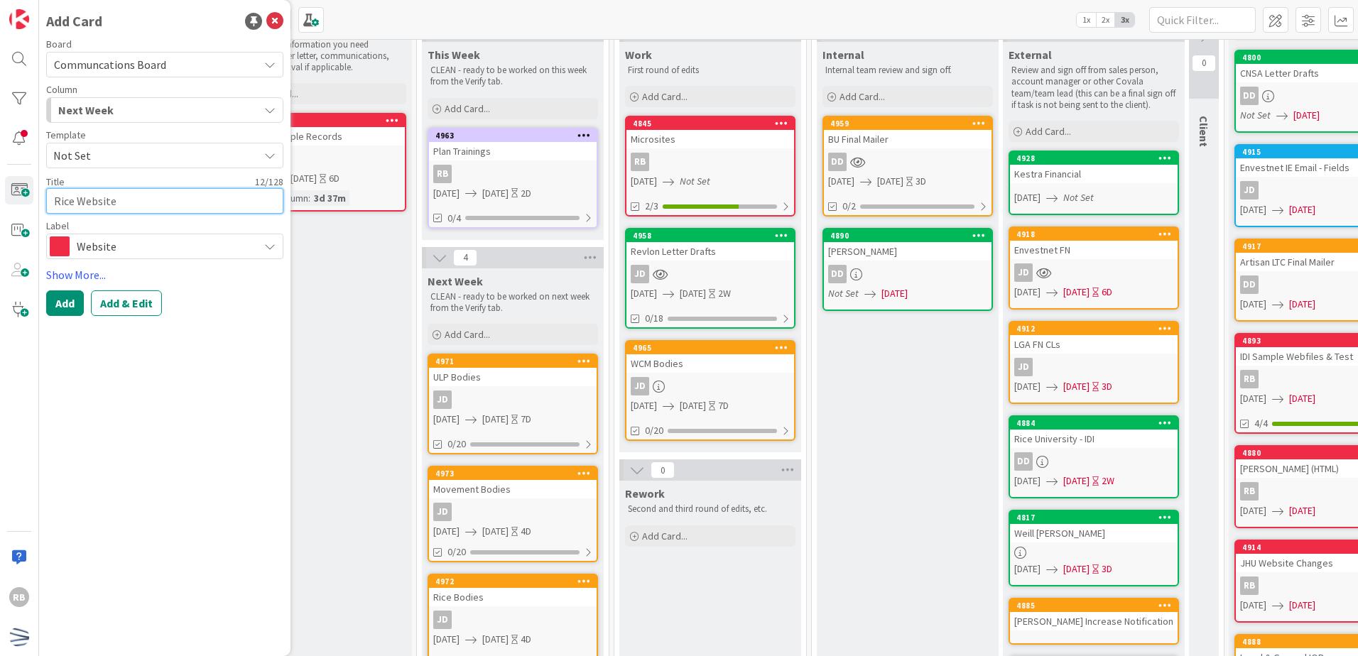
type textarea "Rice Website"
type textarea "x"
type textarea "Rice Website ("
type textarea "x"
type textarea "Rice Website (F"
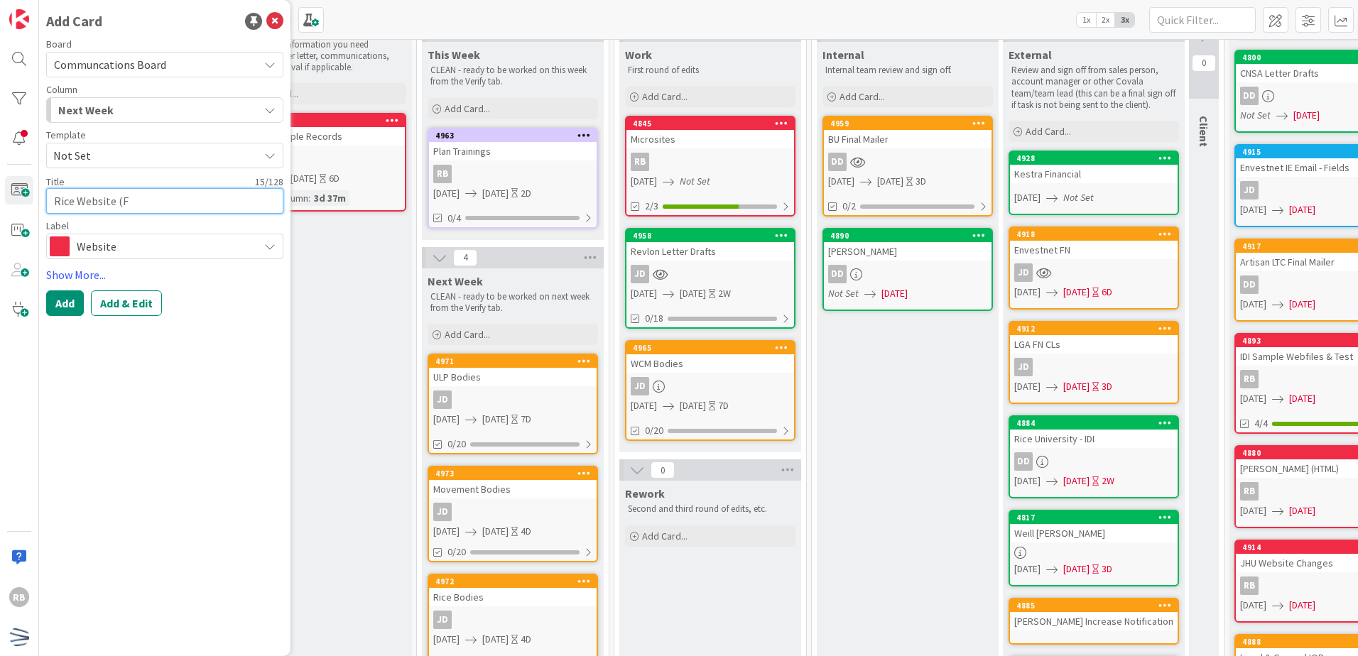
type textarea "x"
type textarea "Rice Website (Fo"
type textarea "x"
type textarea "Rice Website (For"
type textarea "x"
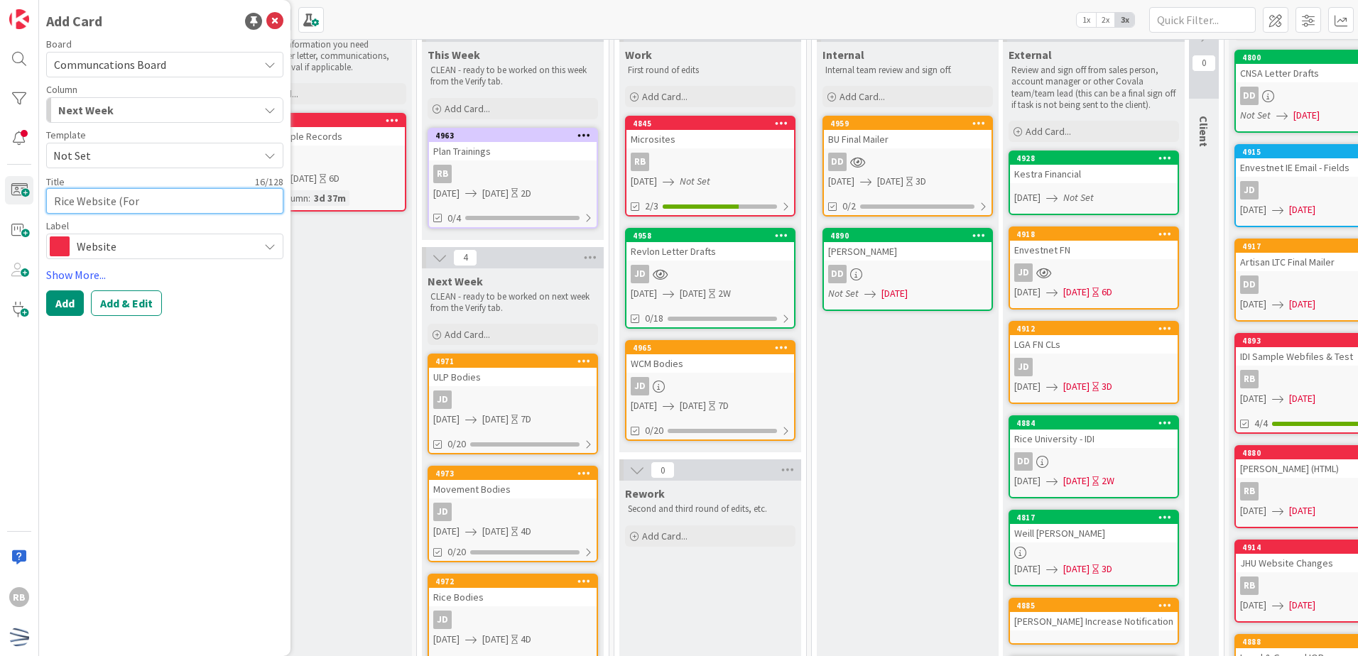
type textarea "Rice Website (For"
type textarea "x"
type textarea "Rice Website (For U"
type textarea "x"
type textarea "Rice Website (For UA"
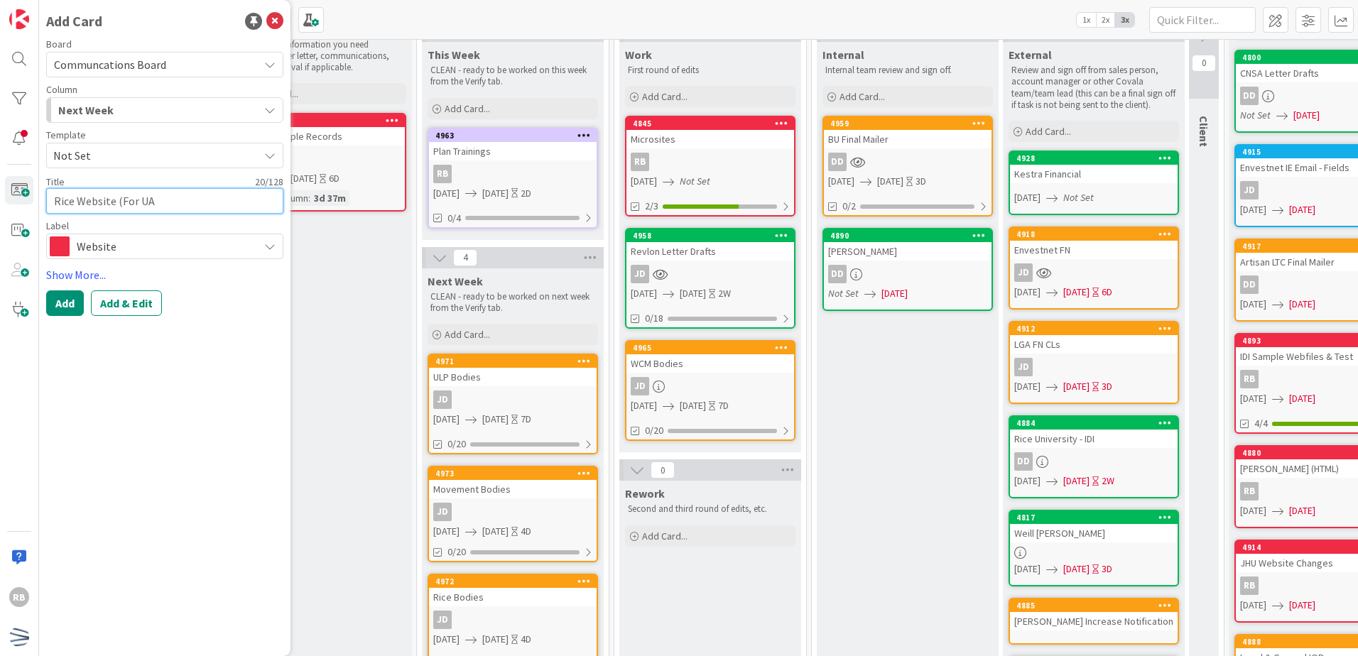
type textarea "x"
type textarea "Rice Website (For UAT"
type textarea "x"
type textarea "Rice Website (For UATs"
type textarea "x"
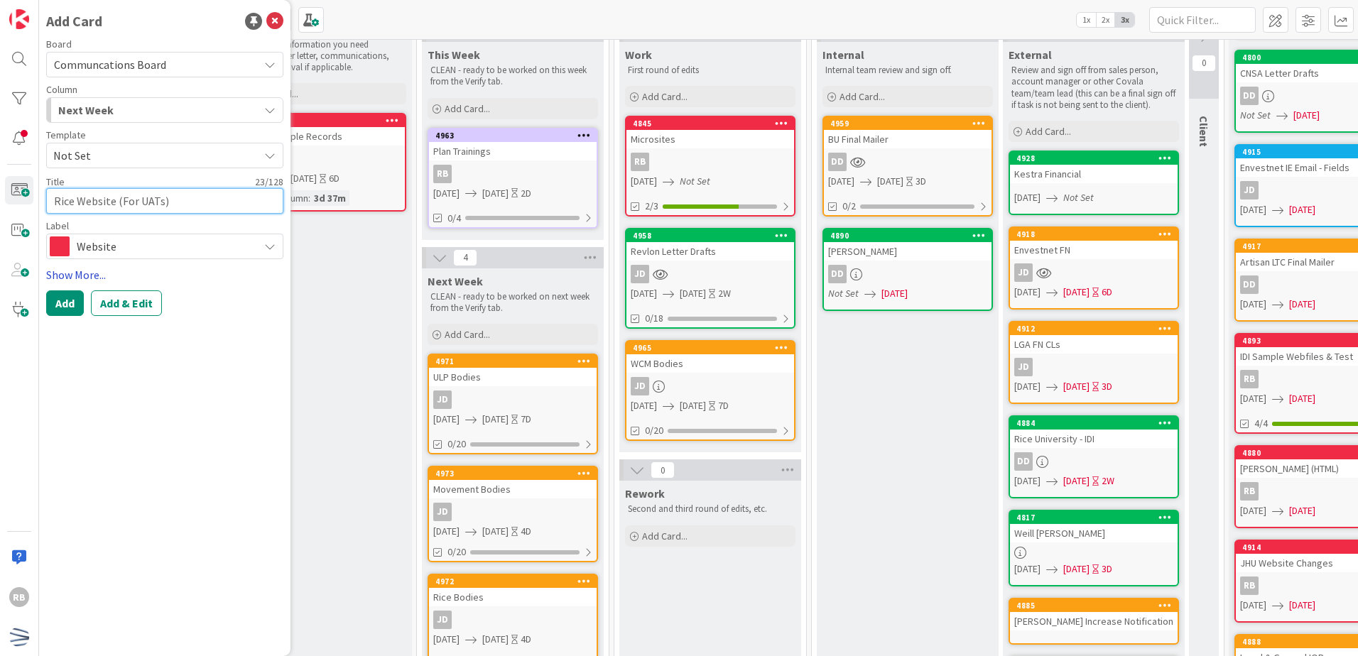
type textarea "Rice Website (For UATs)"
click at [84, 271] on link "Show More..." at bounding box center [164, 274] width 237 height 17
type textarea "x"
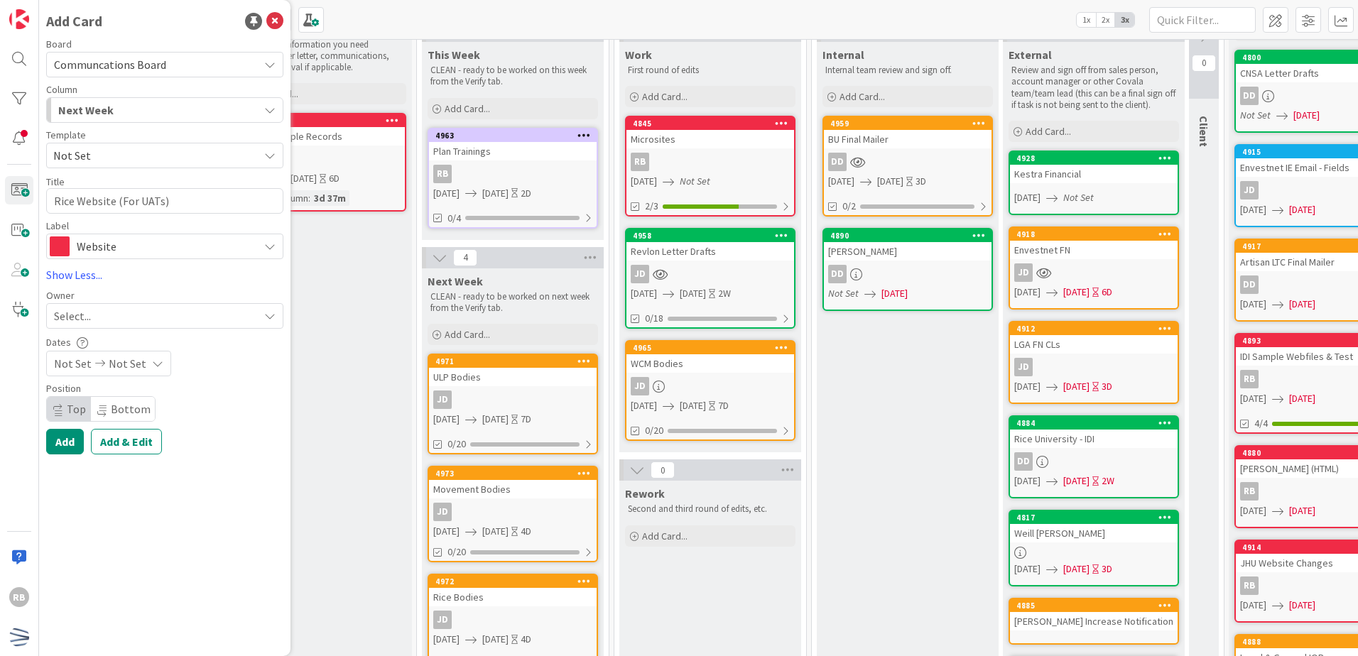
click at [136, 362] on span "Not Set" at bounding box center [128, 363] width 38 height 17
click at [246, 414] on icon "Move forward to switch to the next month." at bounding box center [242, 409] width 13 height 13
click at [185, 460] on td "4" at bounding box center [187, 460] width 28 height 27
type input "[DATE]"
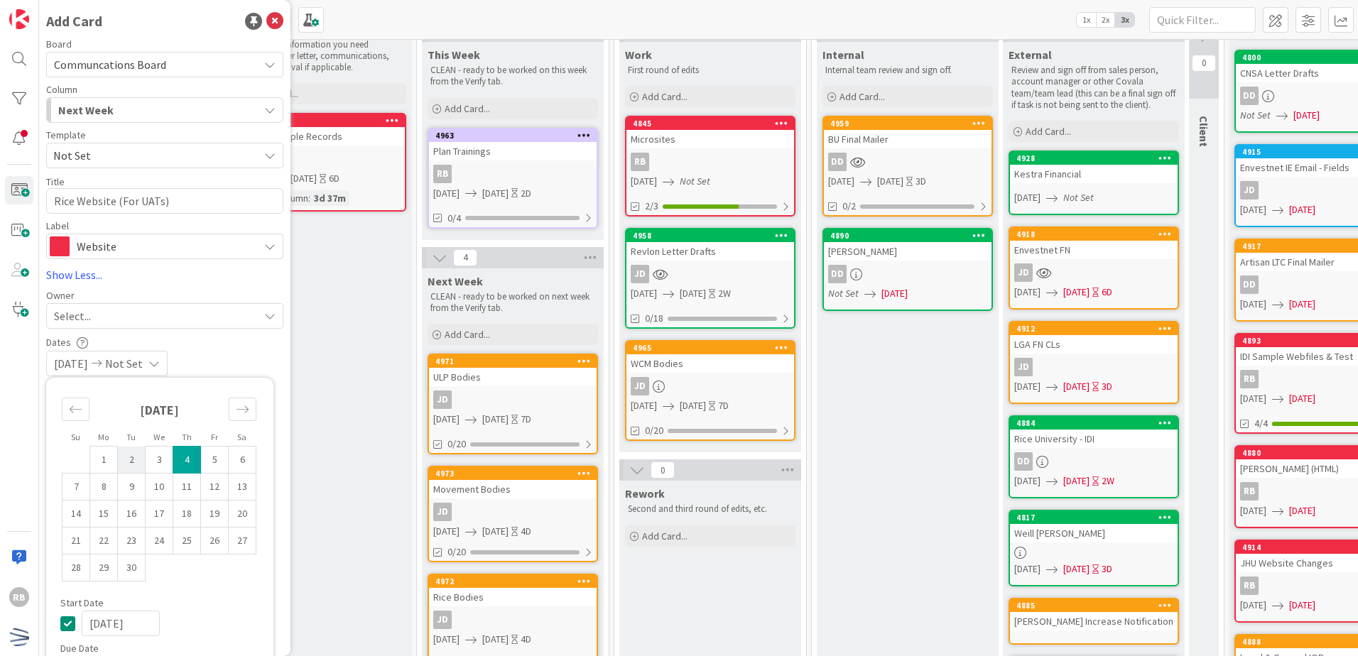
type textarea "x"
click at [77, 410] on icon "Move backward to switch to the previous month." at bounding box center [76, 408] width 12 height 7
click at [111, 575] on td "25" at bounding box center [104, 568] width 28 height 27
type input "[DATE]"
type textarea "x"
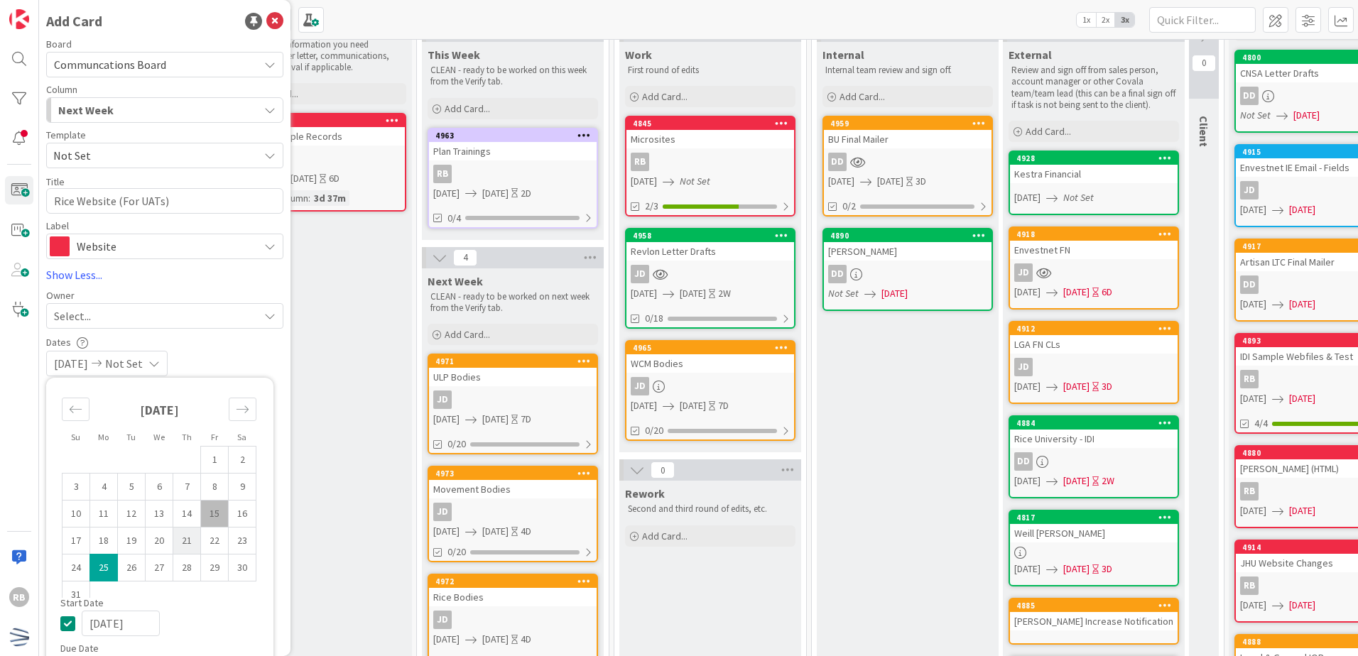
click at [185, 544] on td "21" at bounding box center [187, 541] width 28 height 27
type input "[DATE]"
type textarea "x"
drag, startPoint x: 157, startPoint y: 545, endPoint x: 182, endPoint y: 545, distance: 24.9
click at [157, 545] on td "20" at bounding box center [160, 541] width 28 height 27
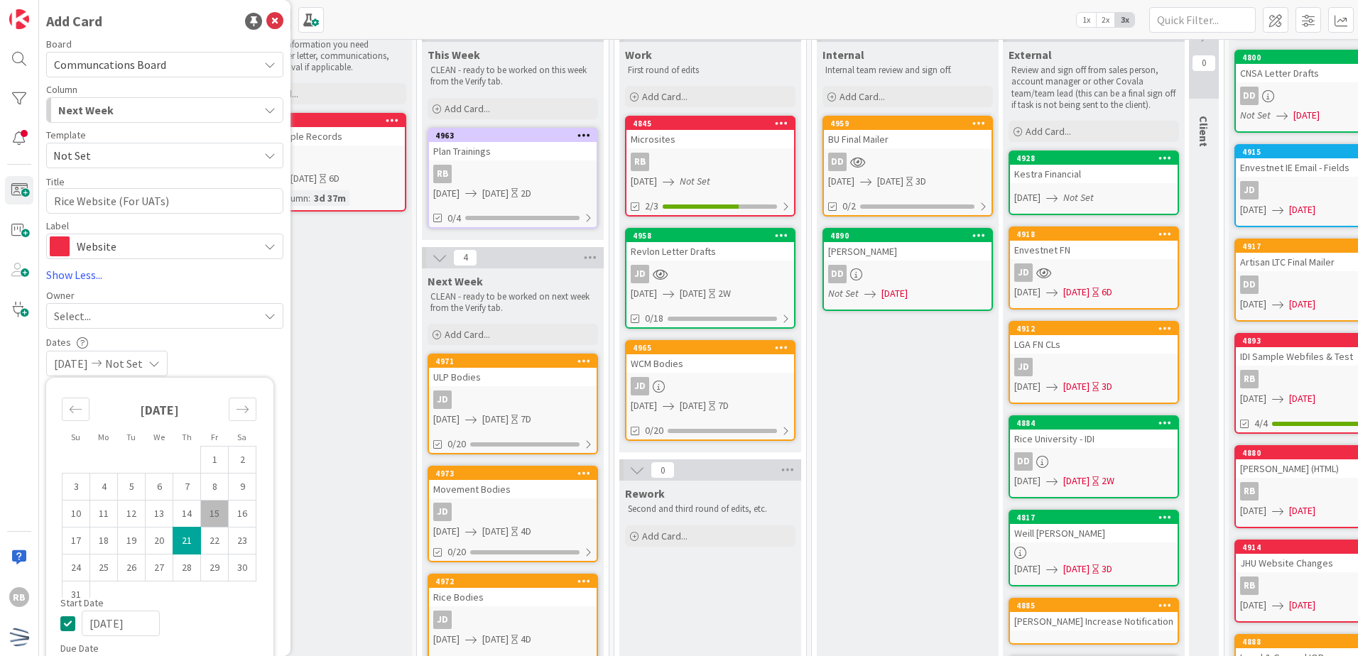
type input "[DATE]"
type textarea "x"
click at [209, 545] on td "22" at bounding box center [215, 541] width 28 height 27
type input "[DATE]"
click at [244, 320] on div "Select..." at bounding box center [156, 315] width 205 height 17
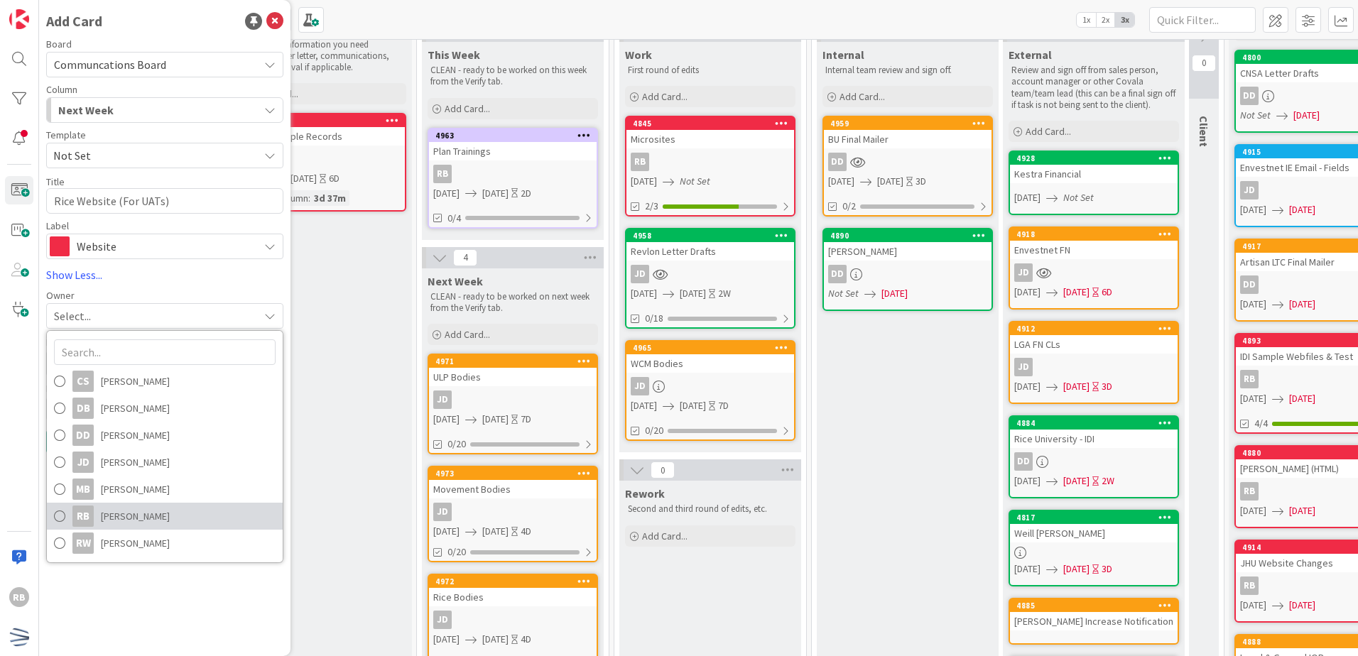
click at [156, 517] on span "[PERSON_NAME]" at bounding box center [135, 516] width 69 height 21
type textarea "x"
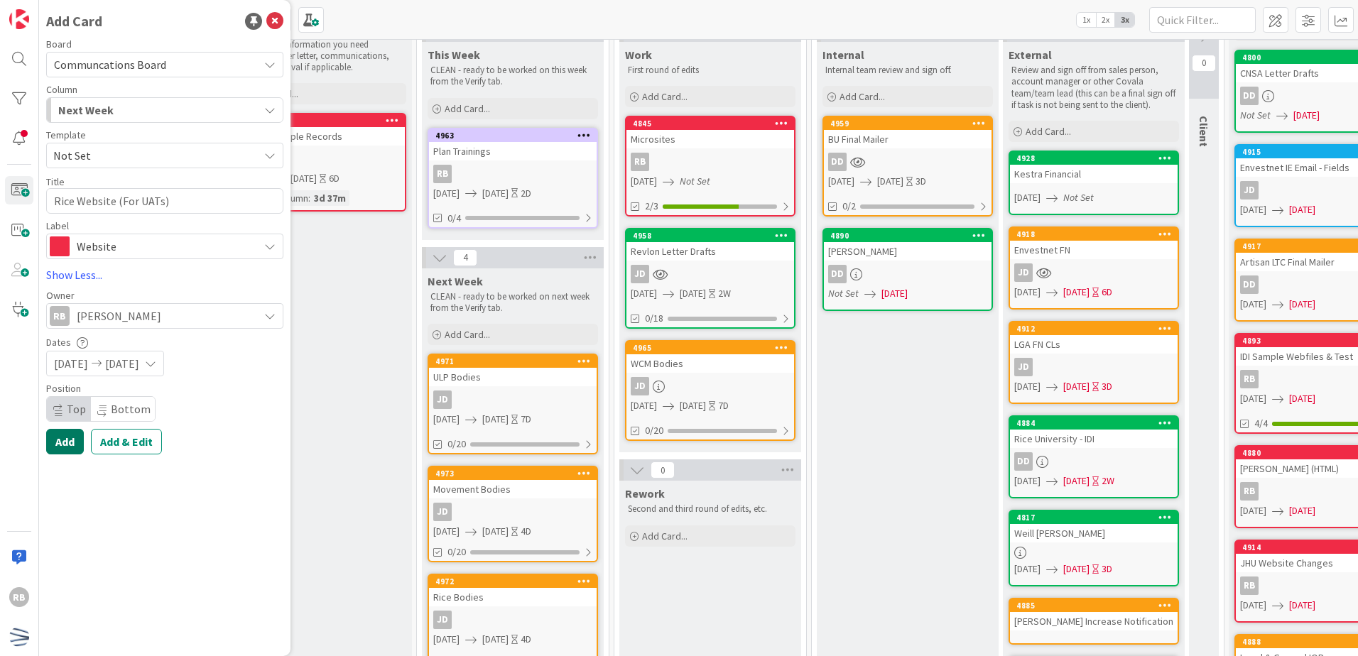
click at [62, 441] on button "Add" at bounding box center [65, 442] width 38 height 26
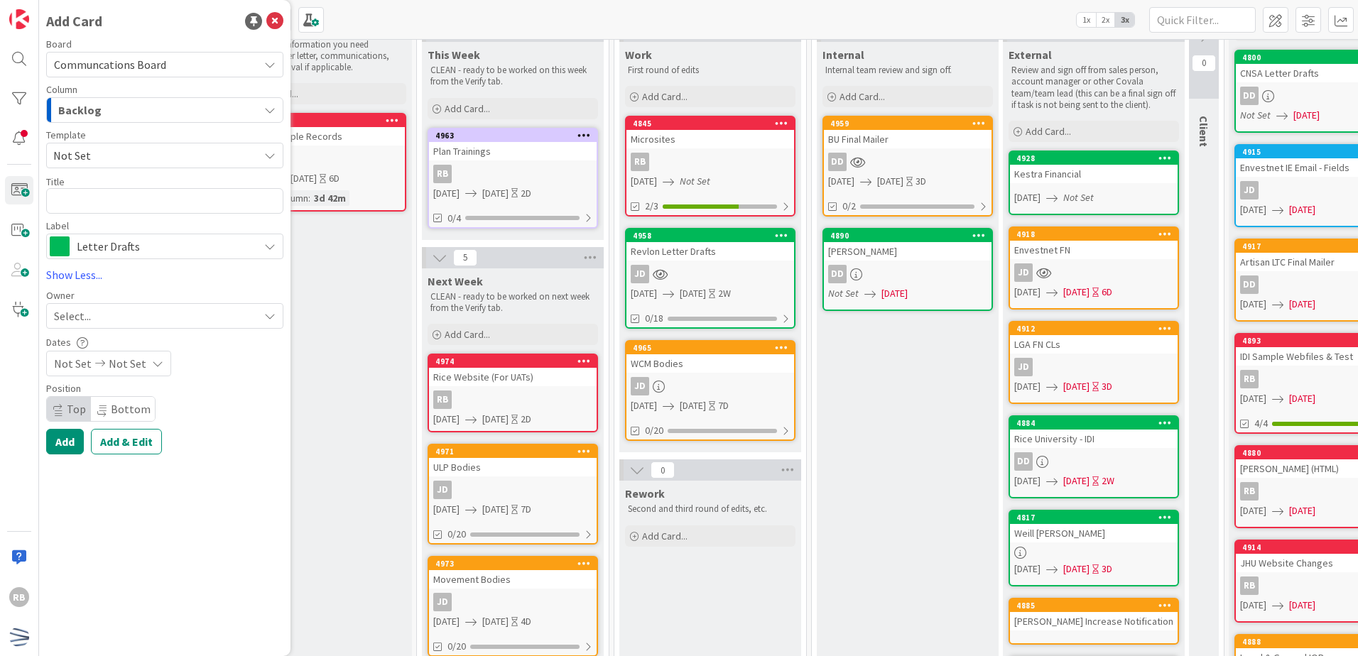
click at [153, 114] on div "Backlog" at bounding box center [157, 110] width 204 height 23
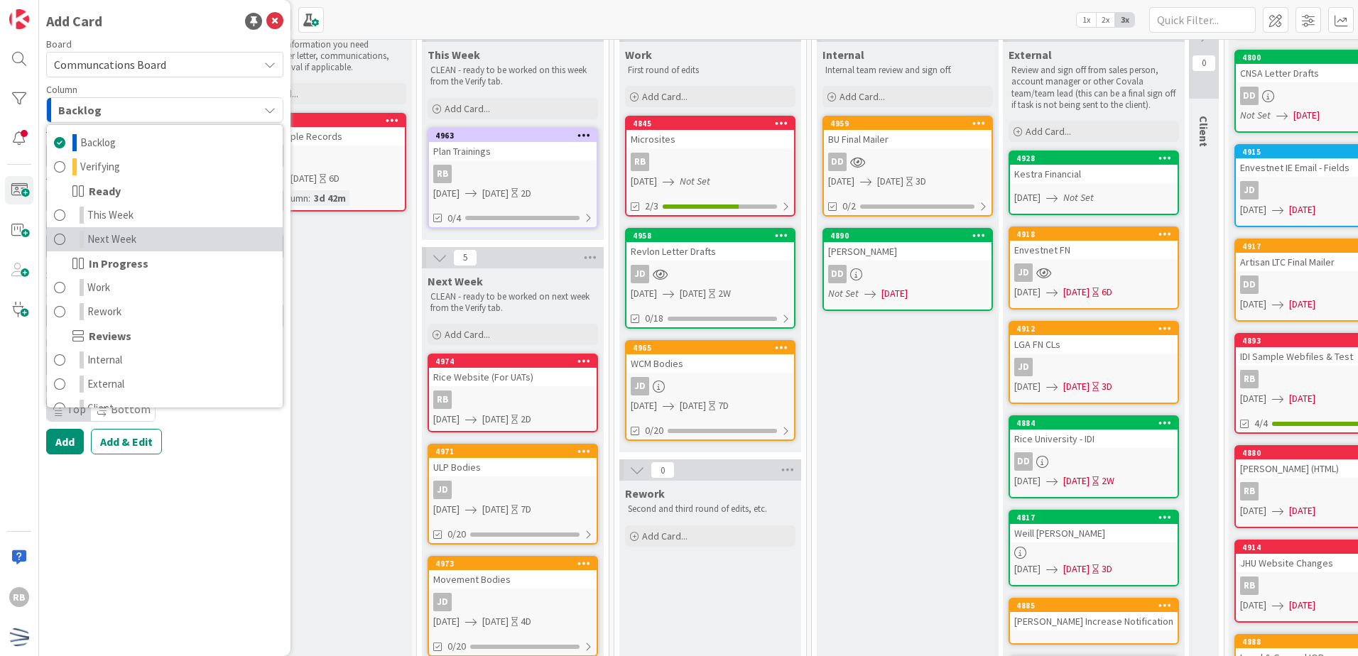
click at [138, 241] on link "Next Week" at bounding box center [165, 239] width 236 height 24
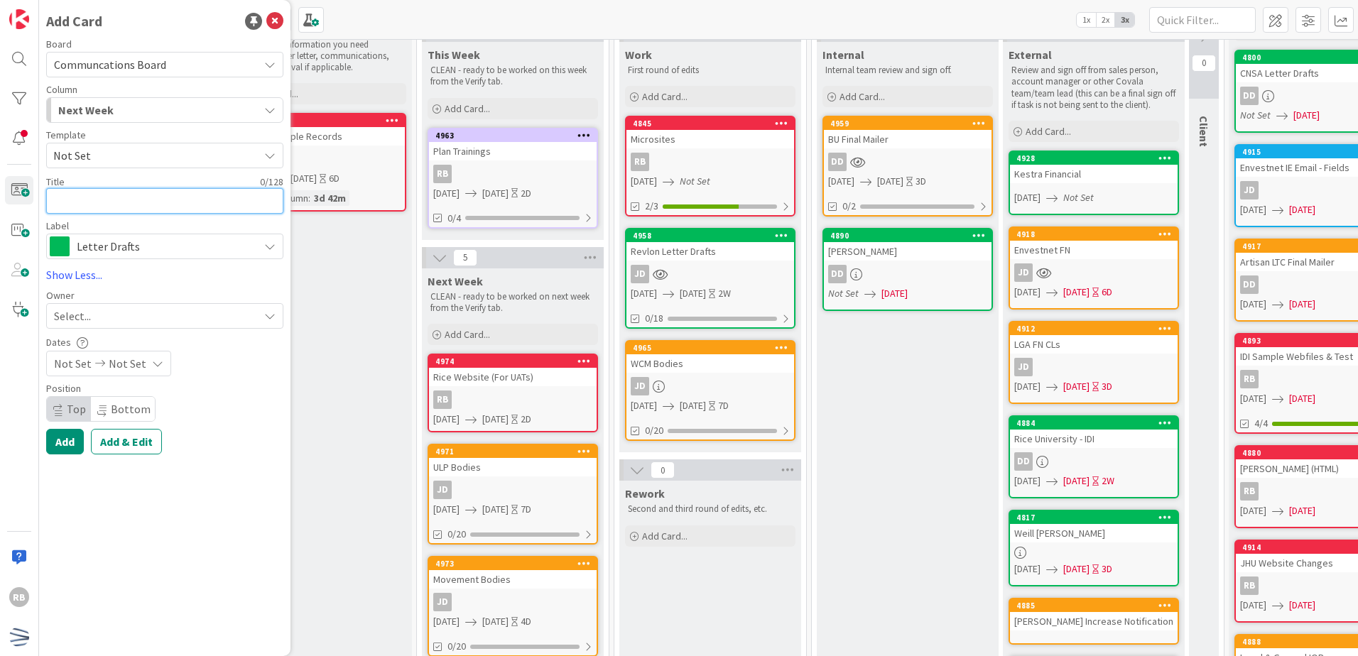
click at [100, 205] on textarea at bounding box center [164, 201] width 237 height 26
type textarea "x"
type textarea "K"
type textarea "x"
type textarea "Ke"
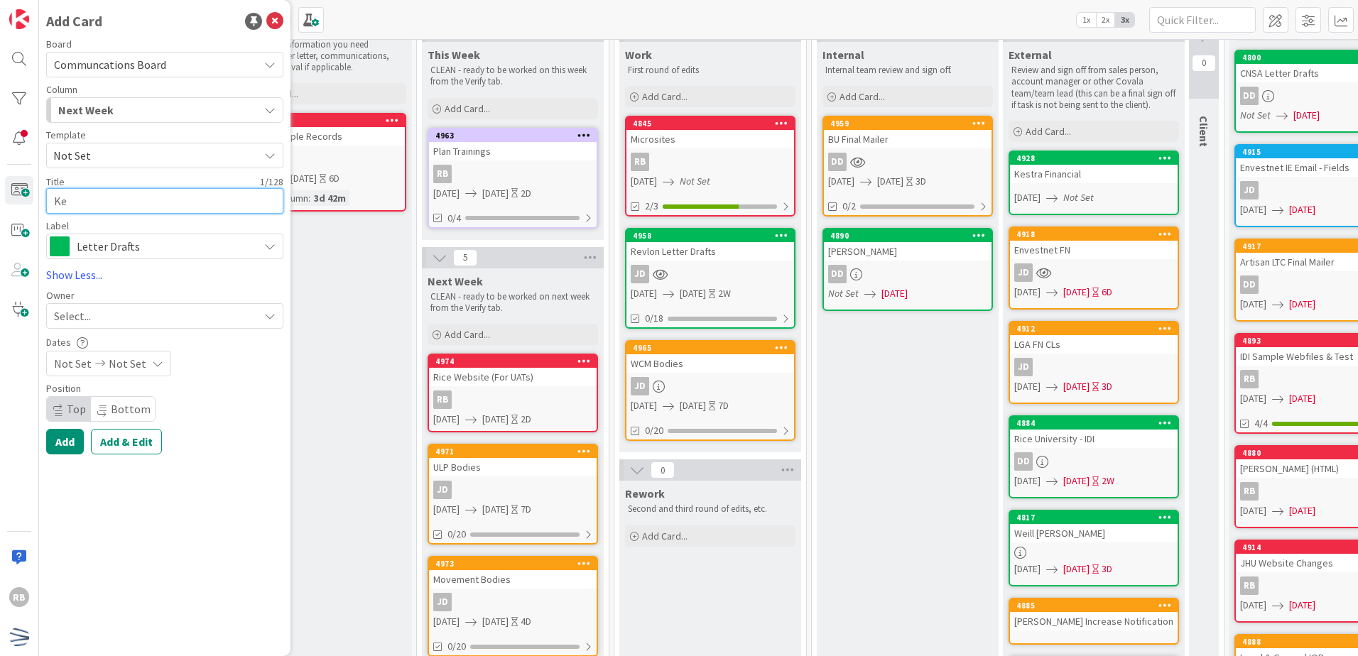
type textarea "x"
type textarea "Kel"
type textarea "x"
type textarea "[PERSON_NAME]"
type textarea "x"
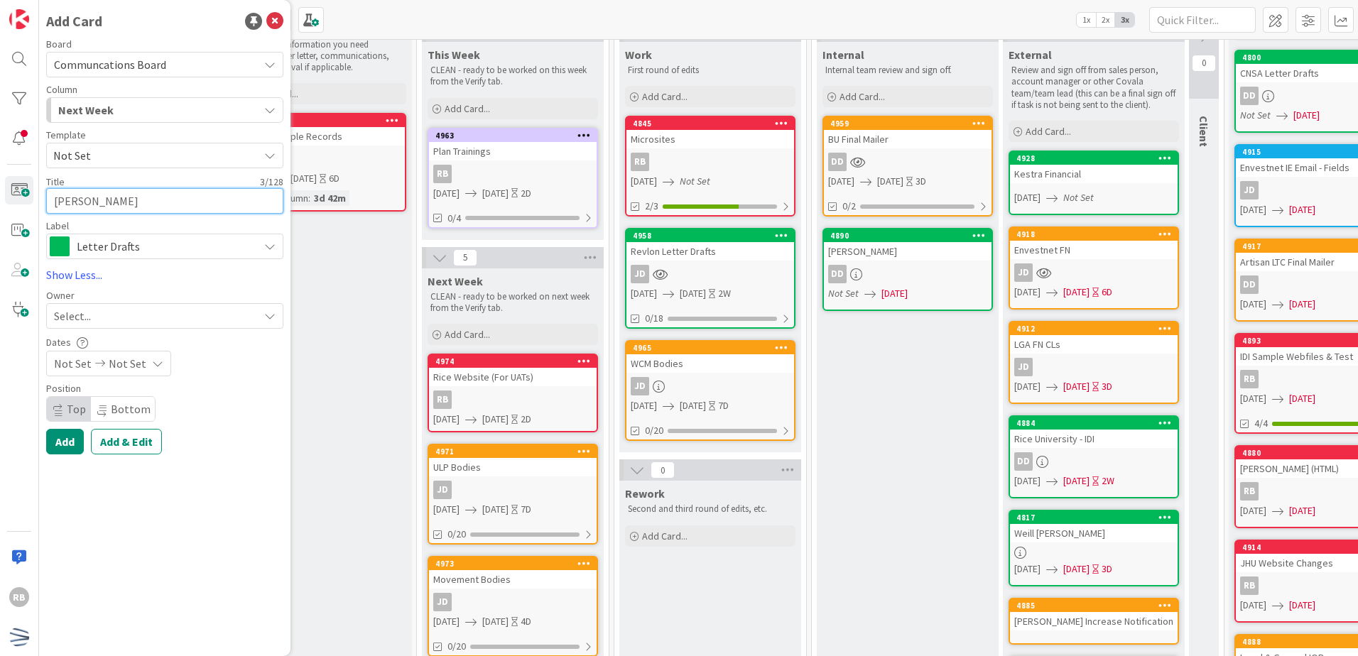
type textarea "[PERSON_NAME]"
type textarea "x"
type textarea "[PERSON_NAME]"
type textarea "x"
type textarea "[PERSON_NAME]"
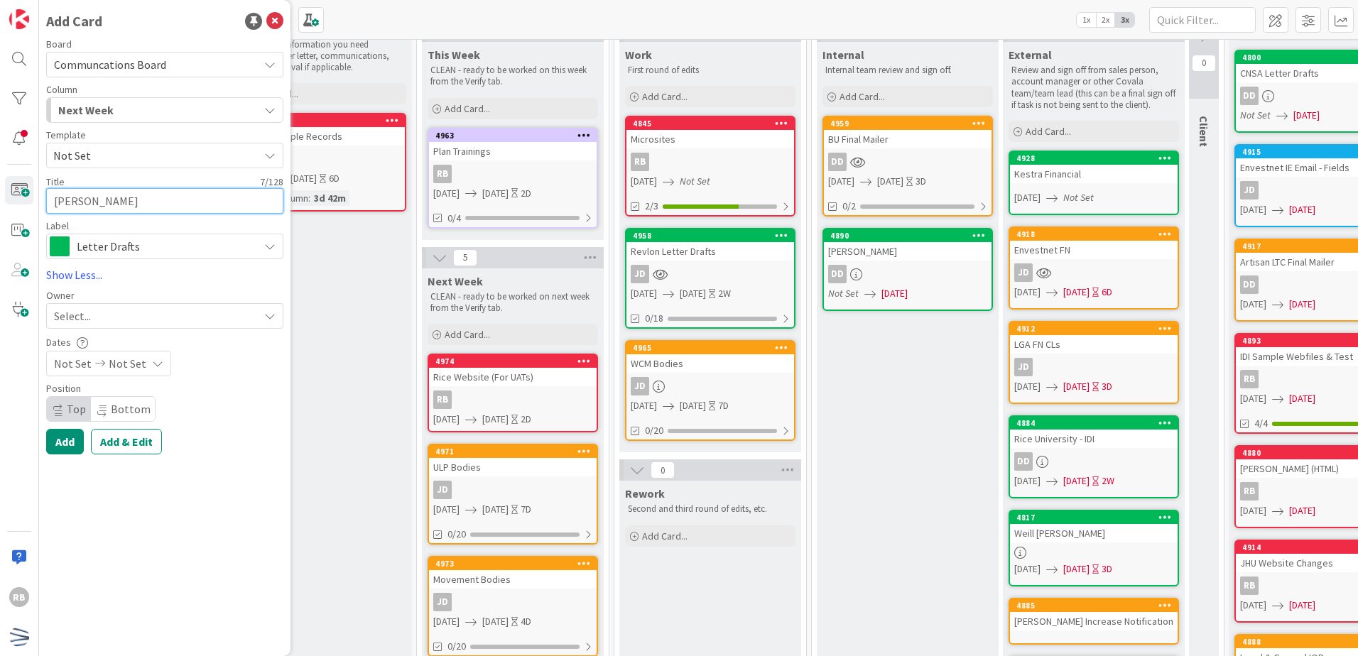
type textarea "x"
type textarea "[PERSON_NAME]"
type textarea "x"
type textarea "[PERSON_NAME]"
type textarea "x"
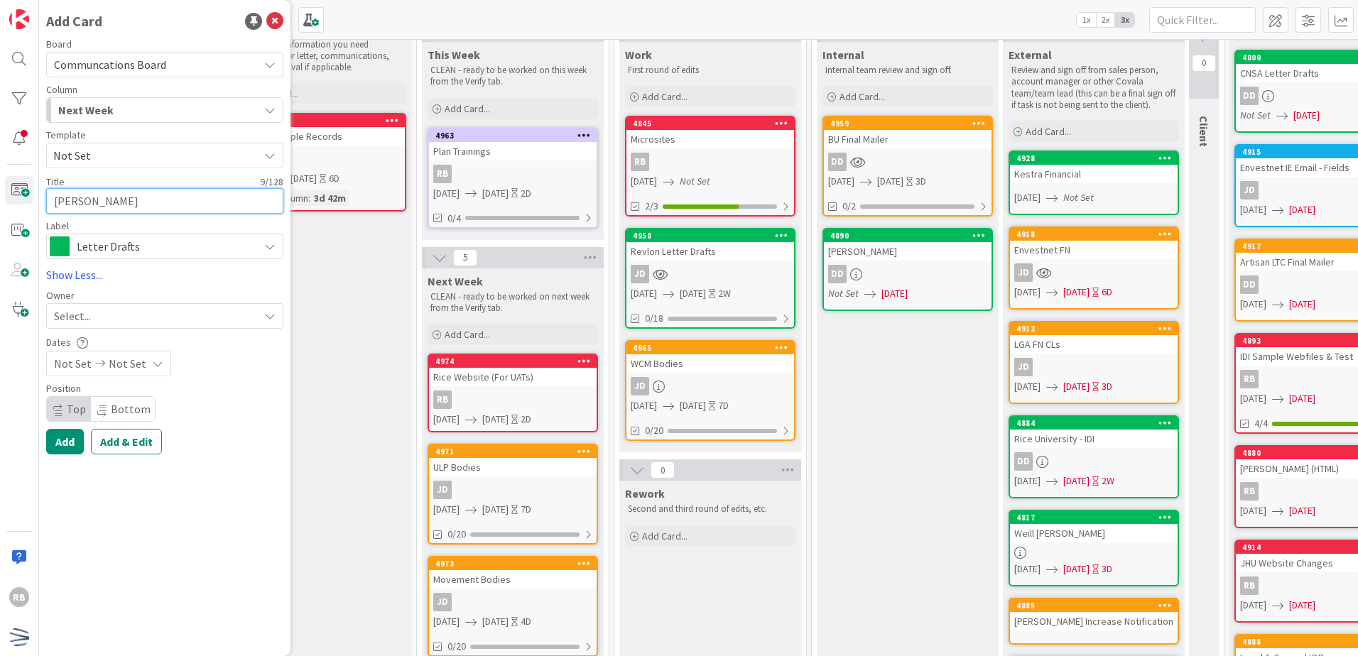
type textarea "[PERSON_NAME]"
click at [146, 241] on span "Letter Drafts" at bounding box center [164, 246] width 175 height 20
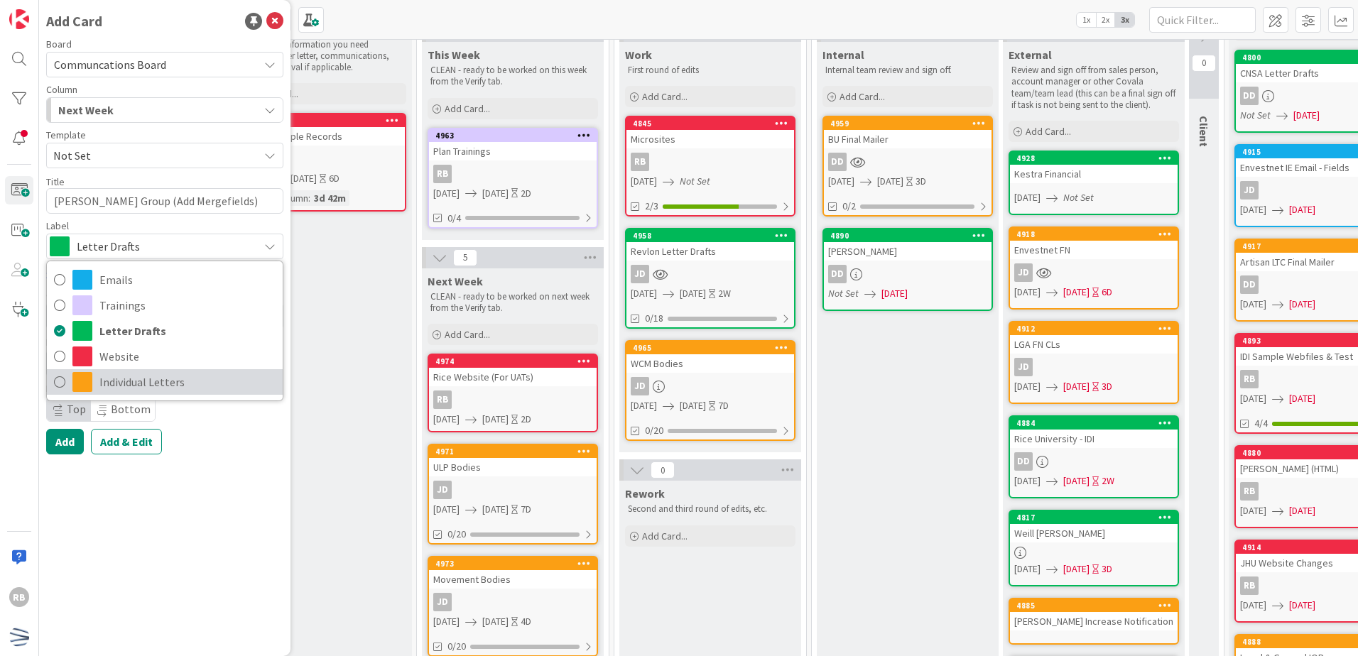
click at [133, 381] on span "Individual Letters" at bounding box center [187, 381] width 176 height 21
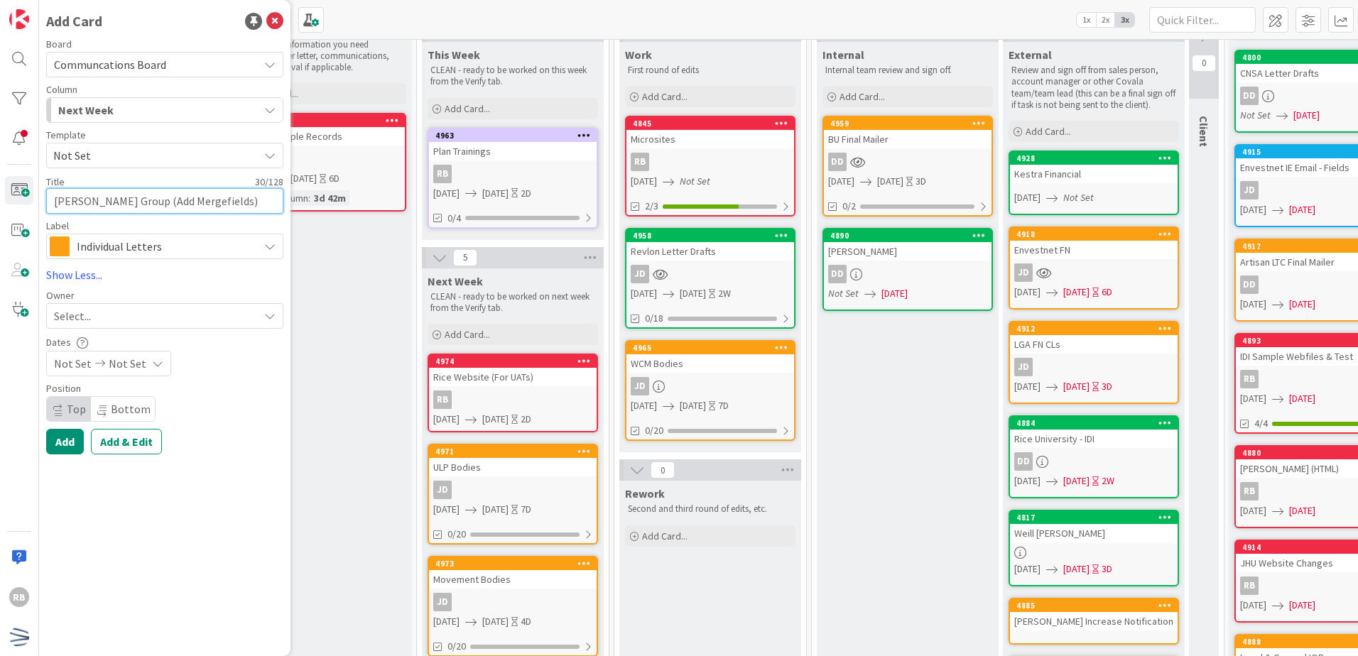
click at [114, 200] on textarea "[PERSON_NAME] Group (Add Mergefields)" at bounding box center [164, 201] width 237 height 26
click at [129, 323] on div "Select..." at bounding box center [156, 315] width 205 height 17
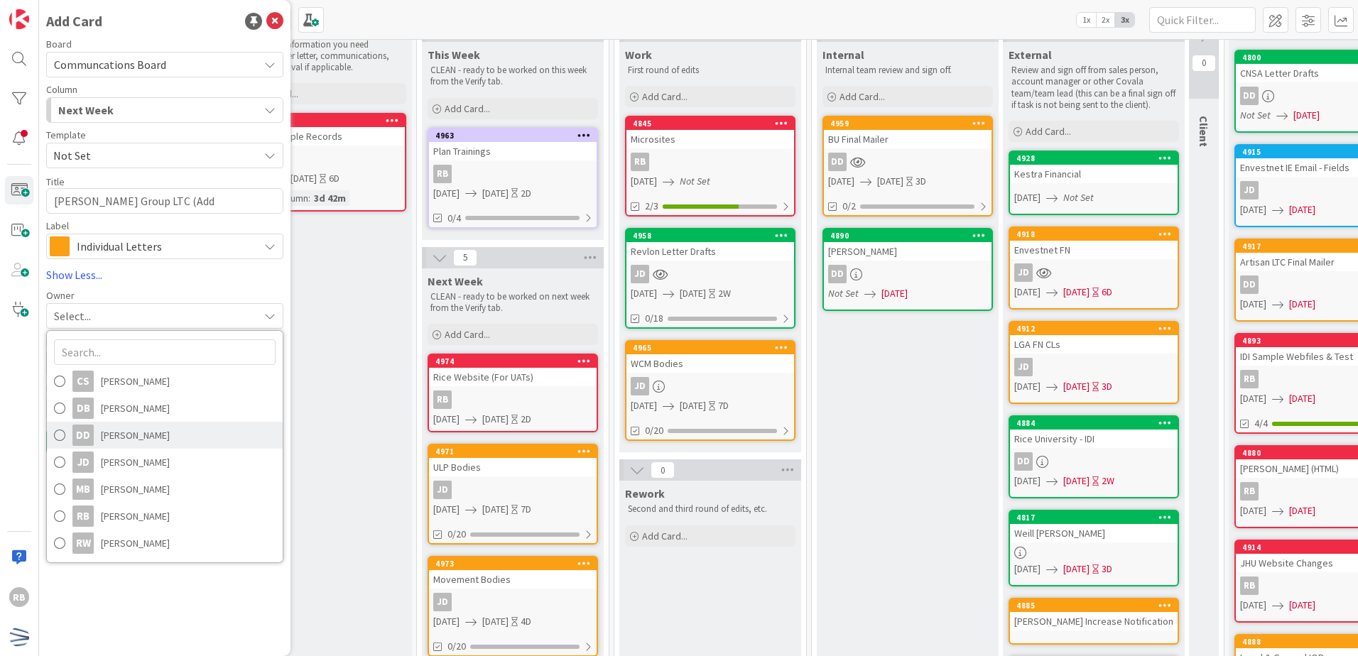
click at [149, 435] on span "[PERSON_NAME]" at bounding box center [135, 435] width 69 height 21
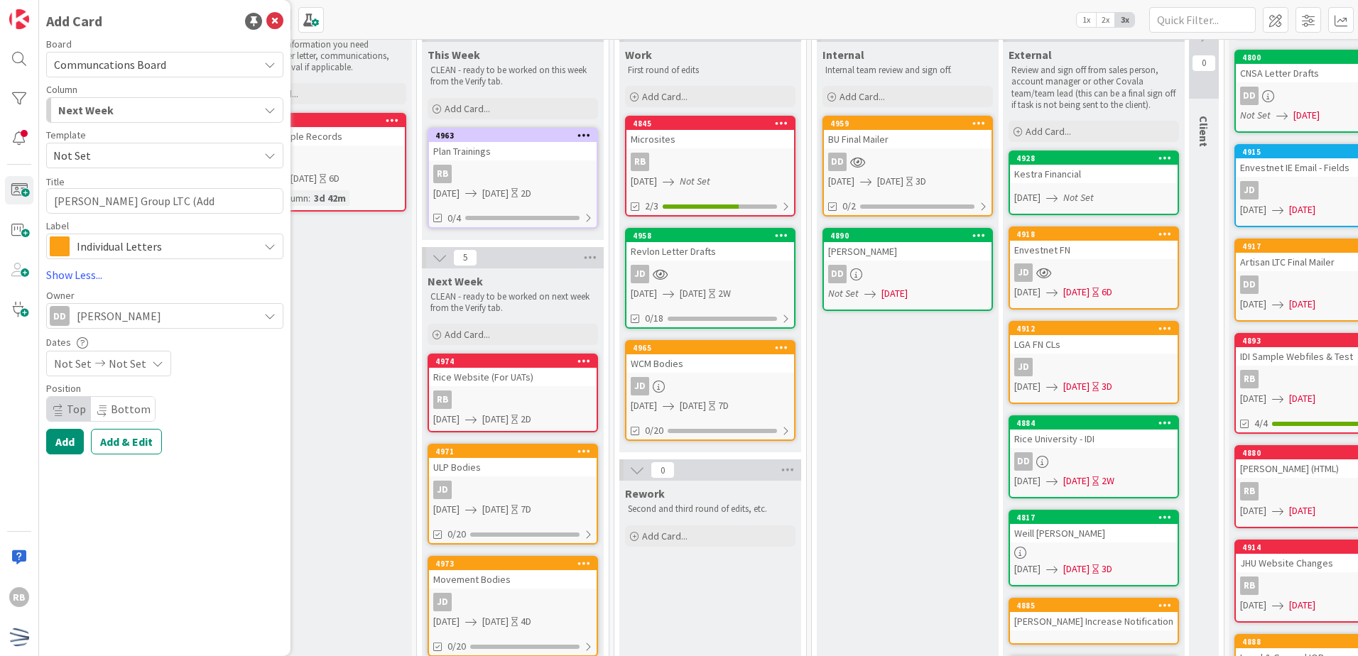
click at [141, 361] on div "Not Set Not Set" at bounding box center [108, 364] width 125 height 26
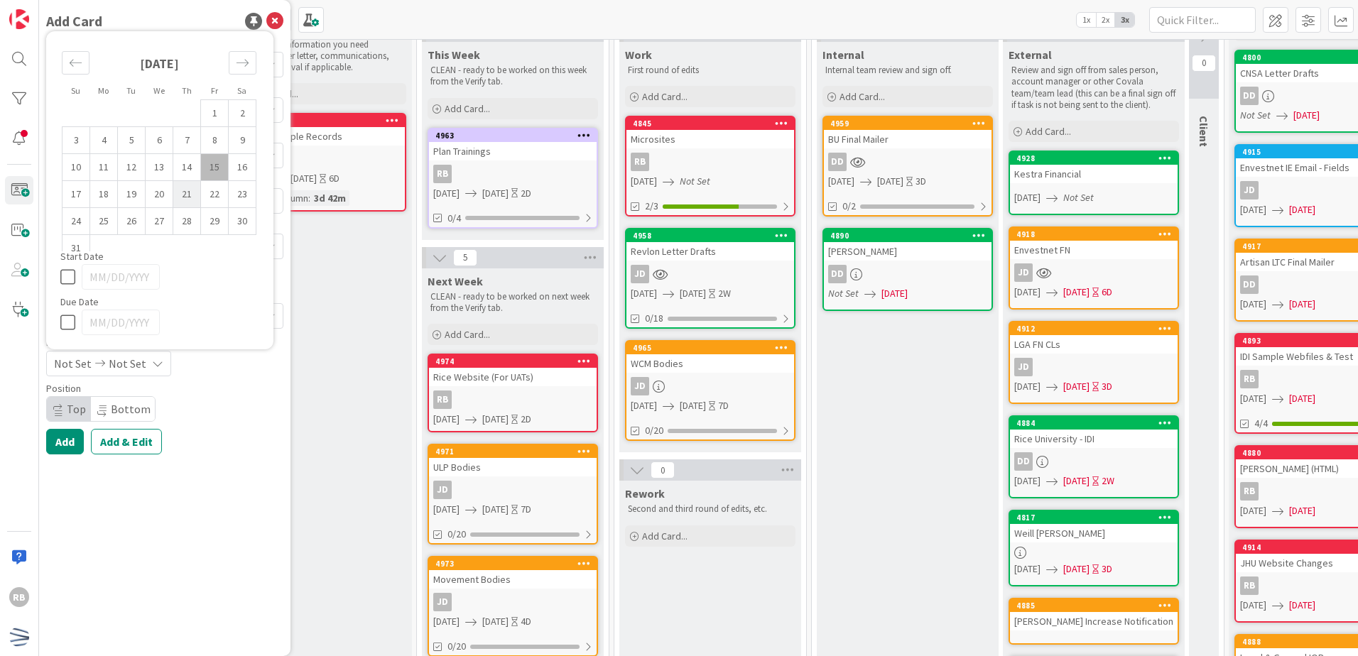
click at [188, 200] on td "21" at bounding box center [187, 194] width 28 height 27
click at [104, 219] on td "25" at bounding box center [104, 221] width 28 height 27
click at [177, 540] on div "Add Card Board Communcations Board Column Next Week Backlog Verifying Ready Thi…" at bounding box center [164, 328] width 251 height 656
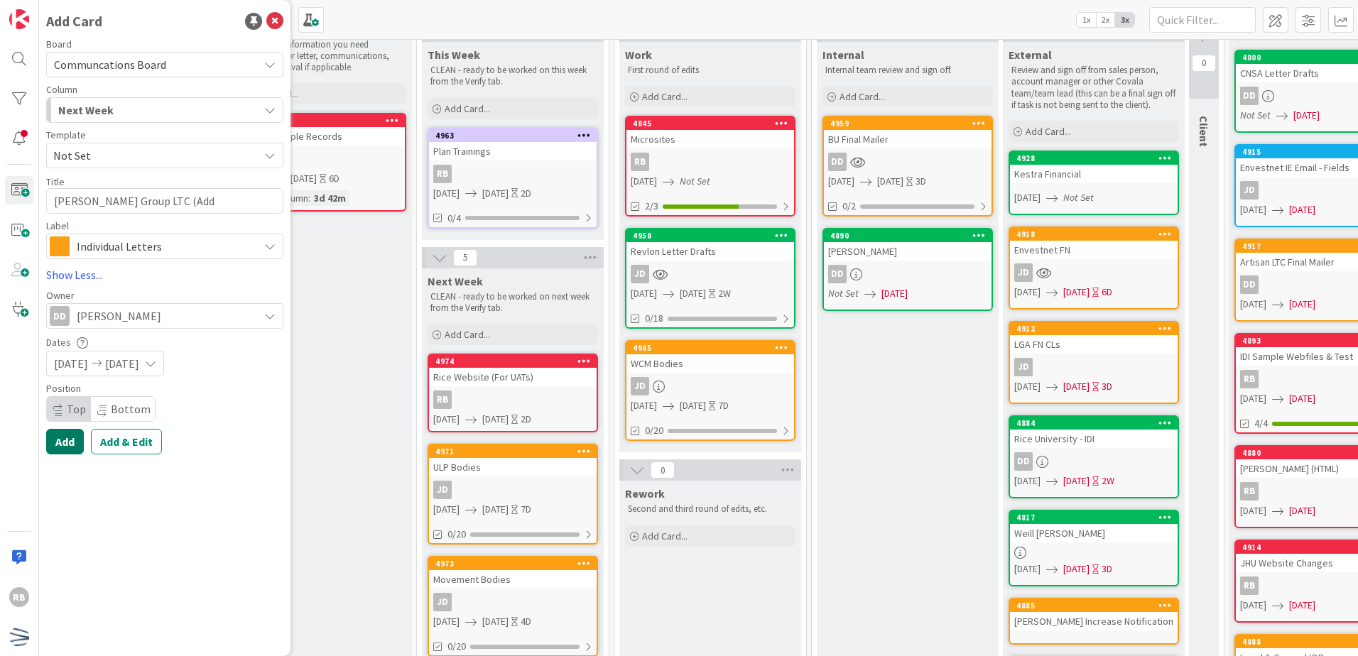
click at [72, 445] on button "Add" at bounding box center [65, 442] width 38 height 26
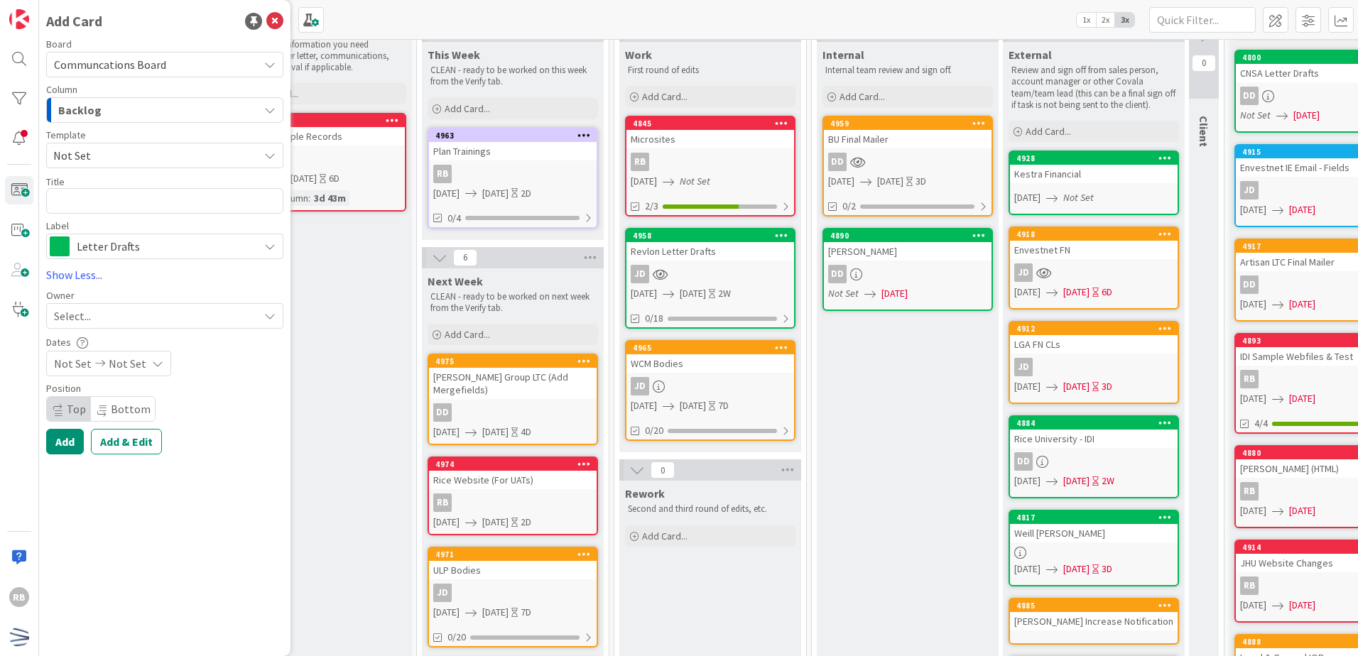
click at [104, 114] on div "Backlog" at bounding box center [157, 110] width 204 height 23
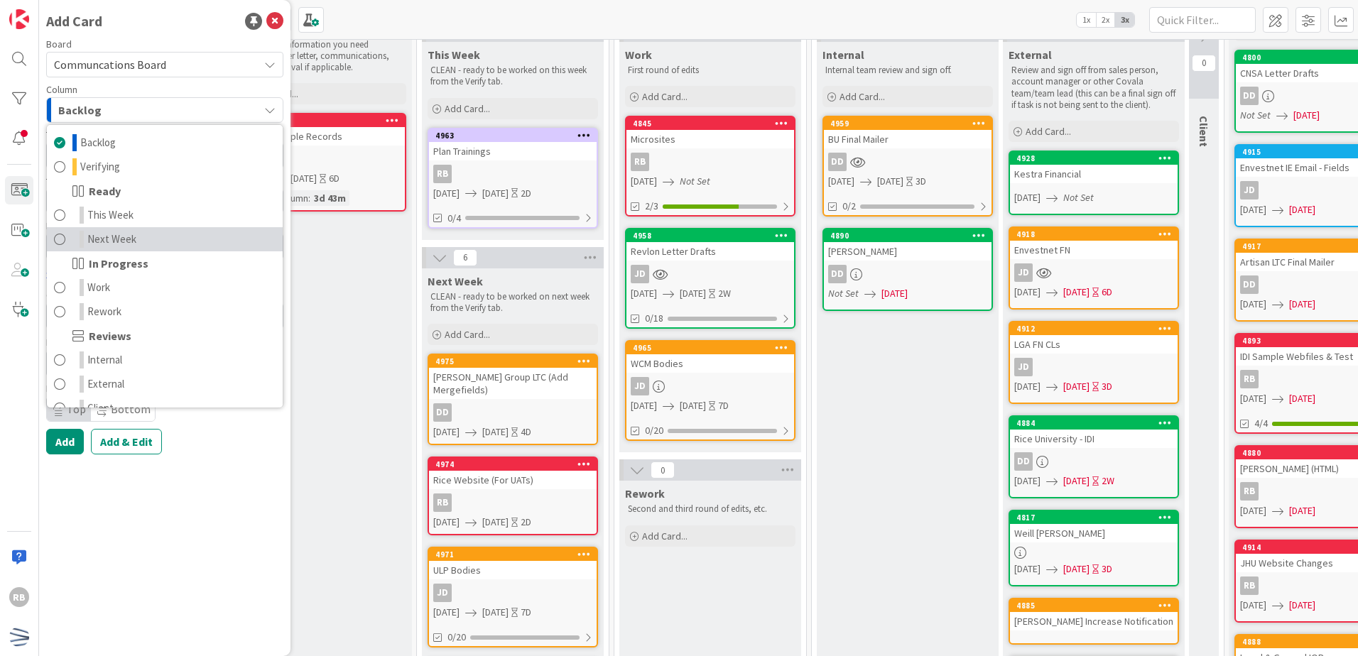
click at [111, 240] on span "Next Week" at bounding box center [111, 239] width 49 height 17
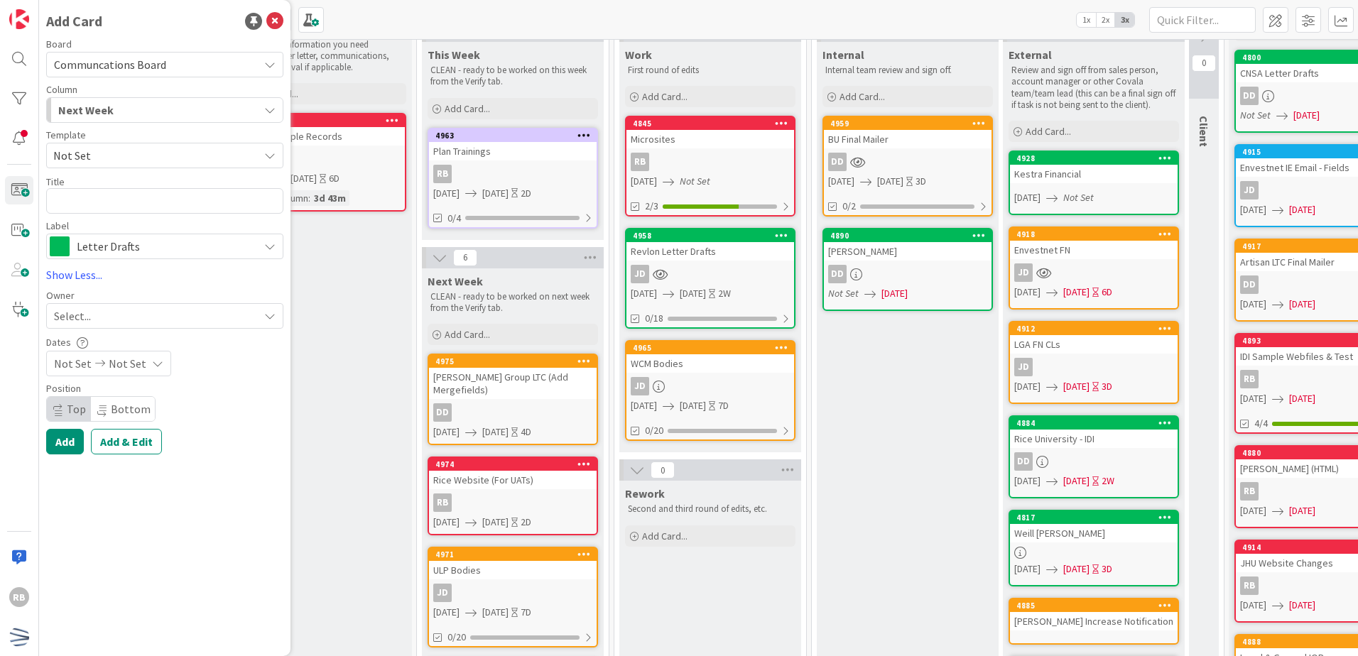
click at [123, 114] on div "Next Week" at bounding box center [157, 110] width 204 height 23
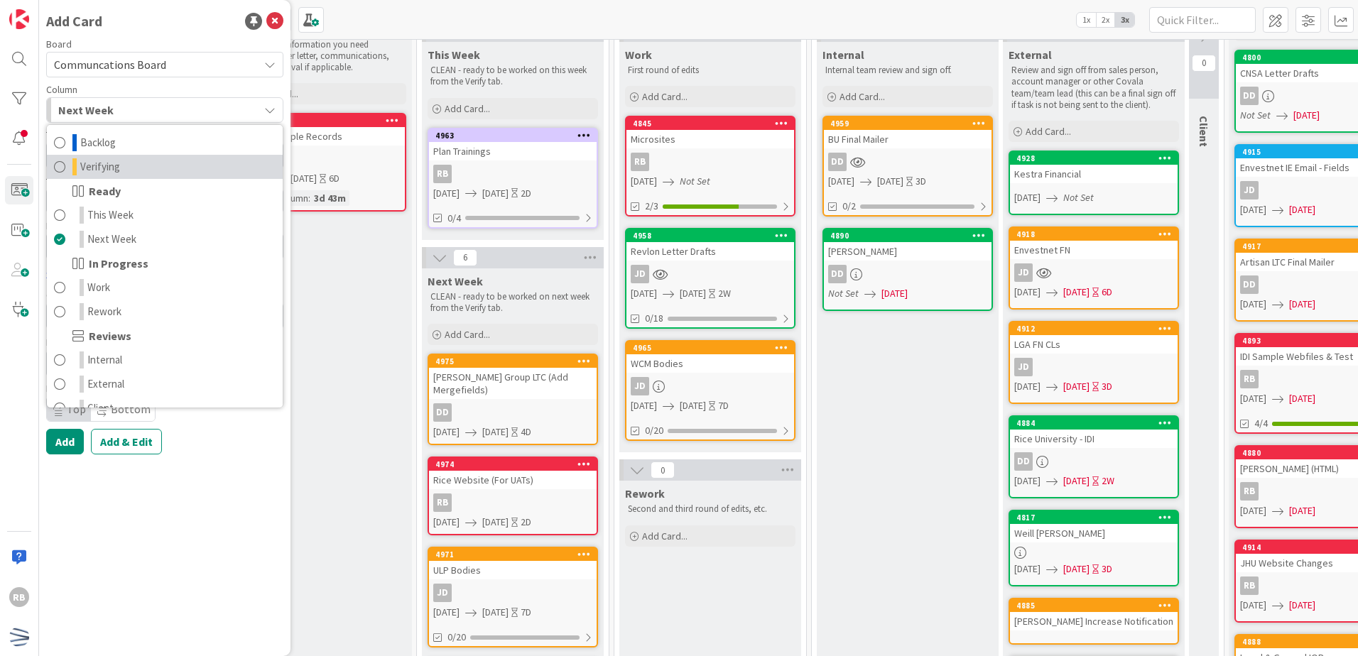
click at [109, 163] on span "Verifying" at bounding box center [100, 166] width 40 height 17
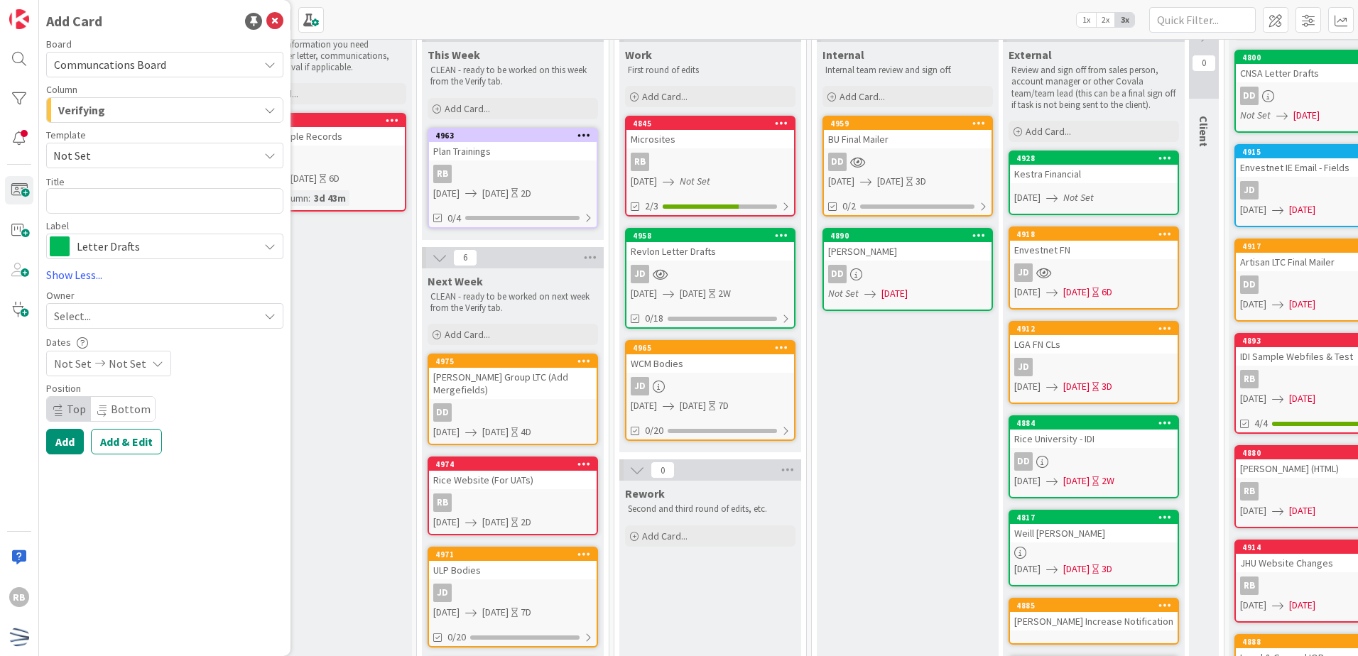
click at [143, 153] on span "Not Set" at bounding box center [150, 155] width 195 height 18
click at [138, 154] on span "Not Set" at bounding box center [150, 155] width 195 height 18
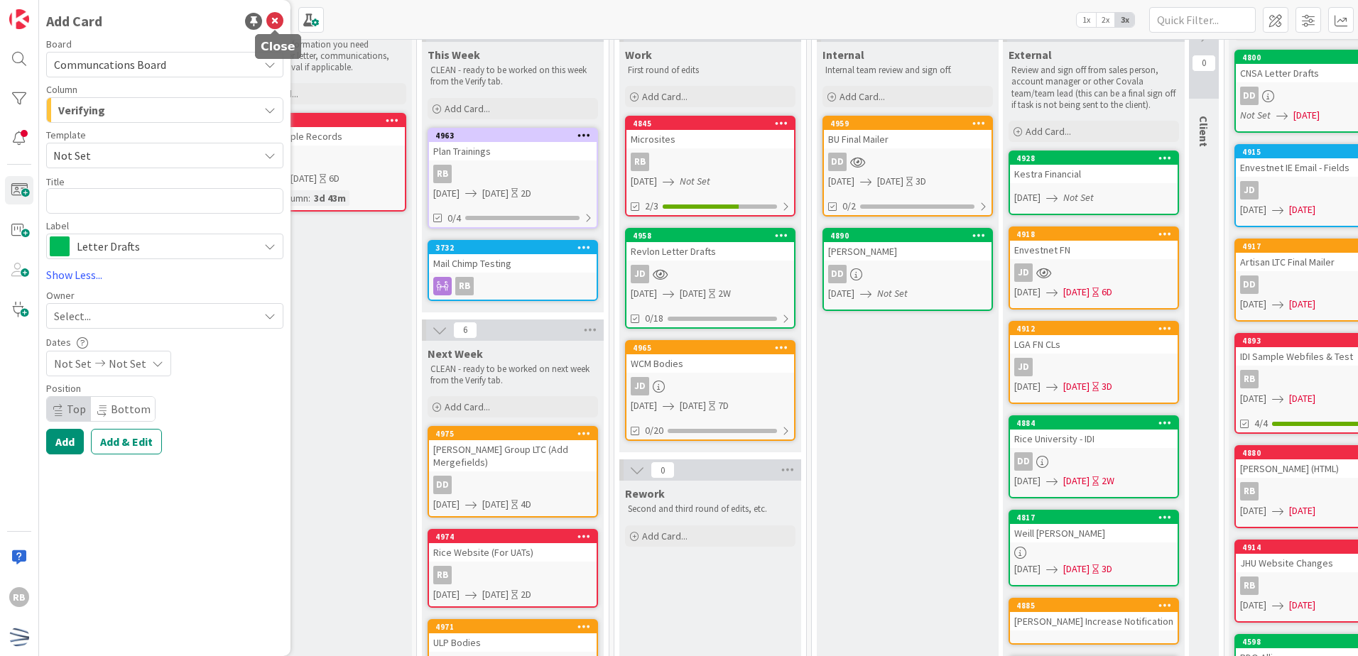
click at [278, 25] on icon at bounding box center [274, 21] width 17 height 17
